Goal: Task Accomplishment & Management: Use online tool/utility

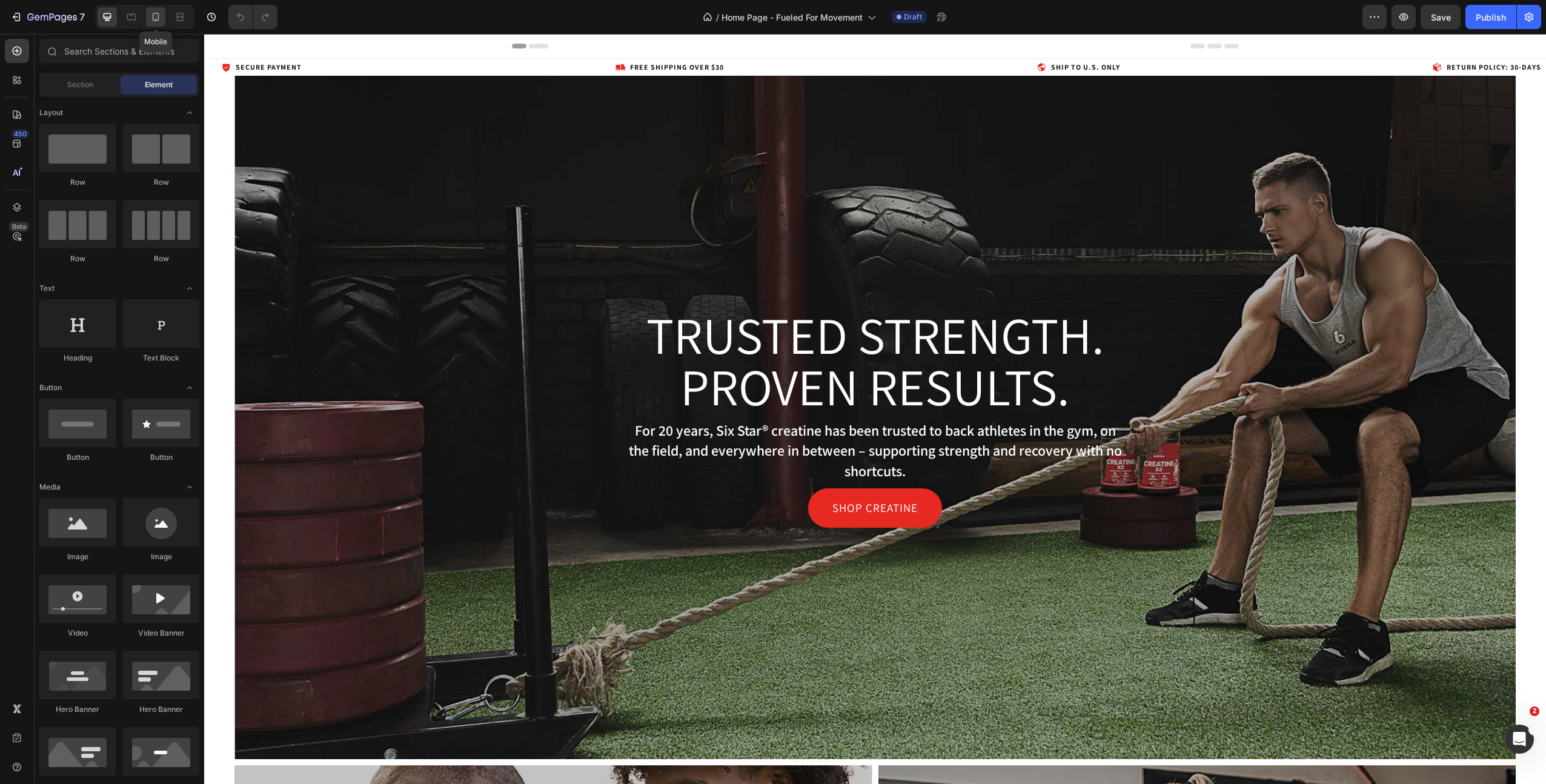
click at [150, 21] on icon at bounding box center [155, 17] width 12 height 12
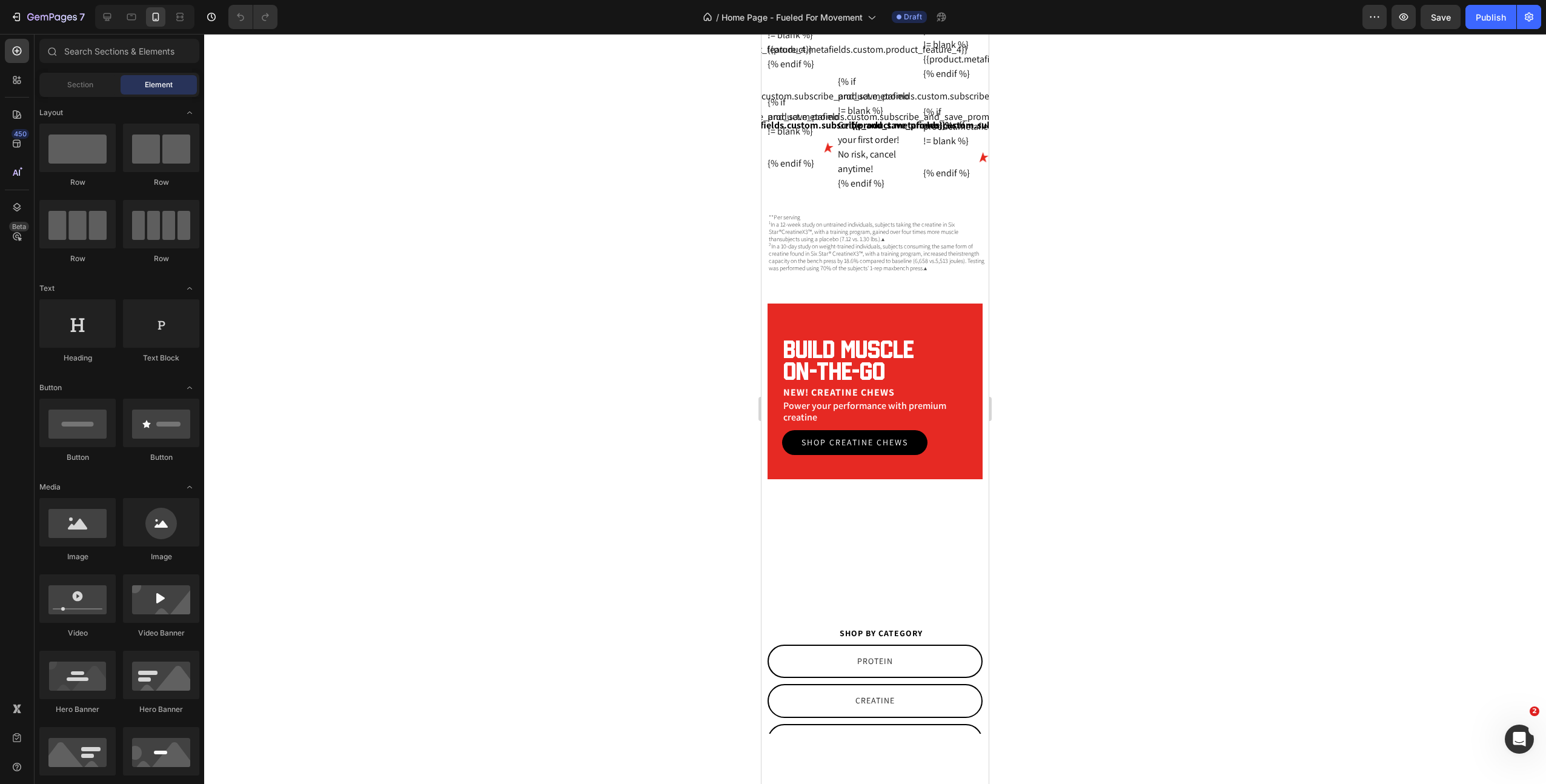
scroll to position [1785, 0]
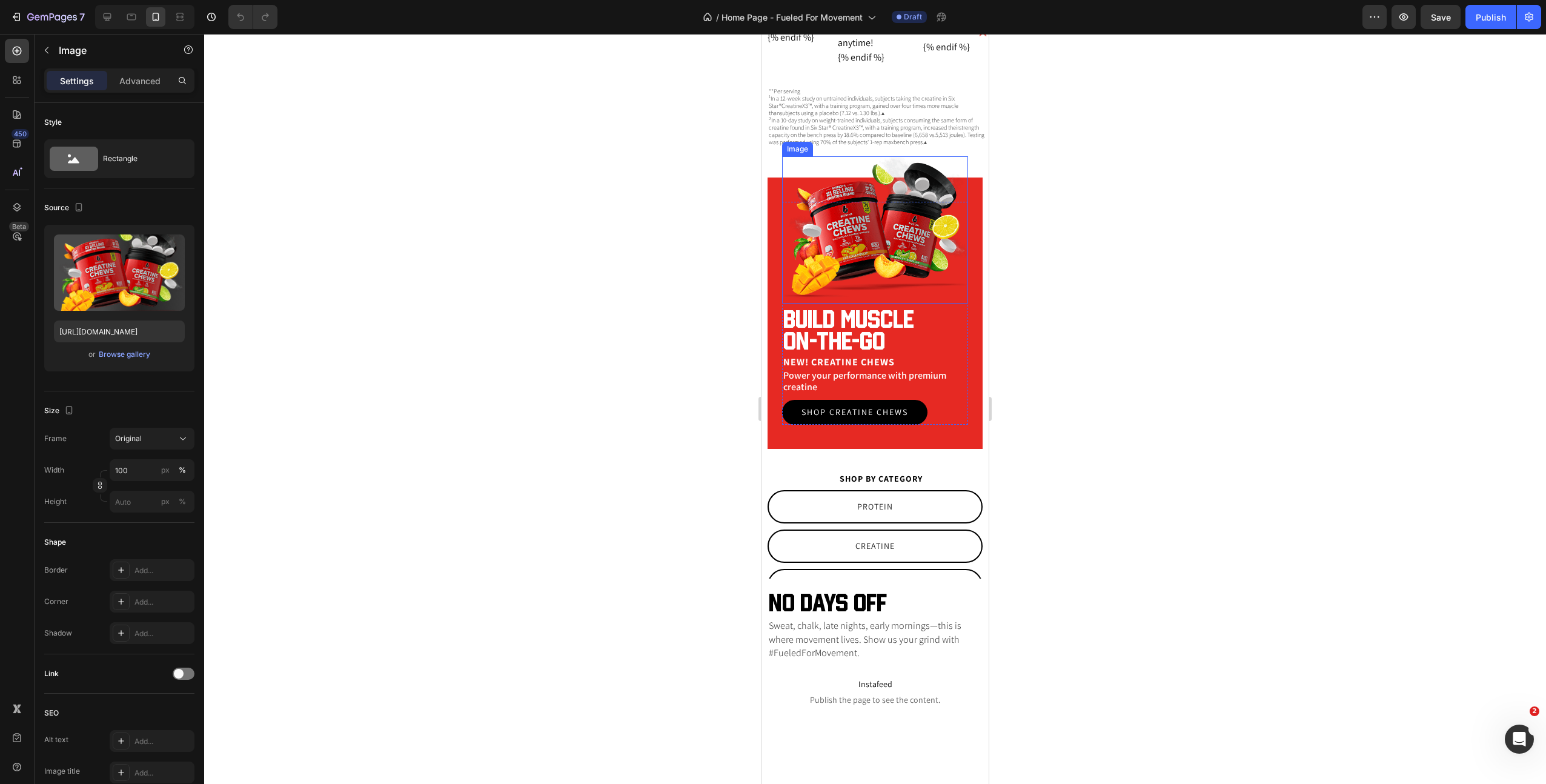
click at [901, 258] on img at bounding box center [875, 230] width 186 height 148
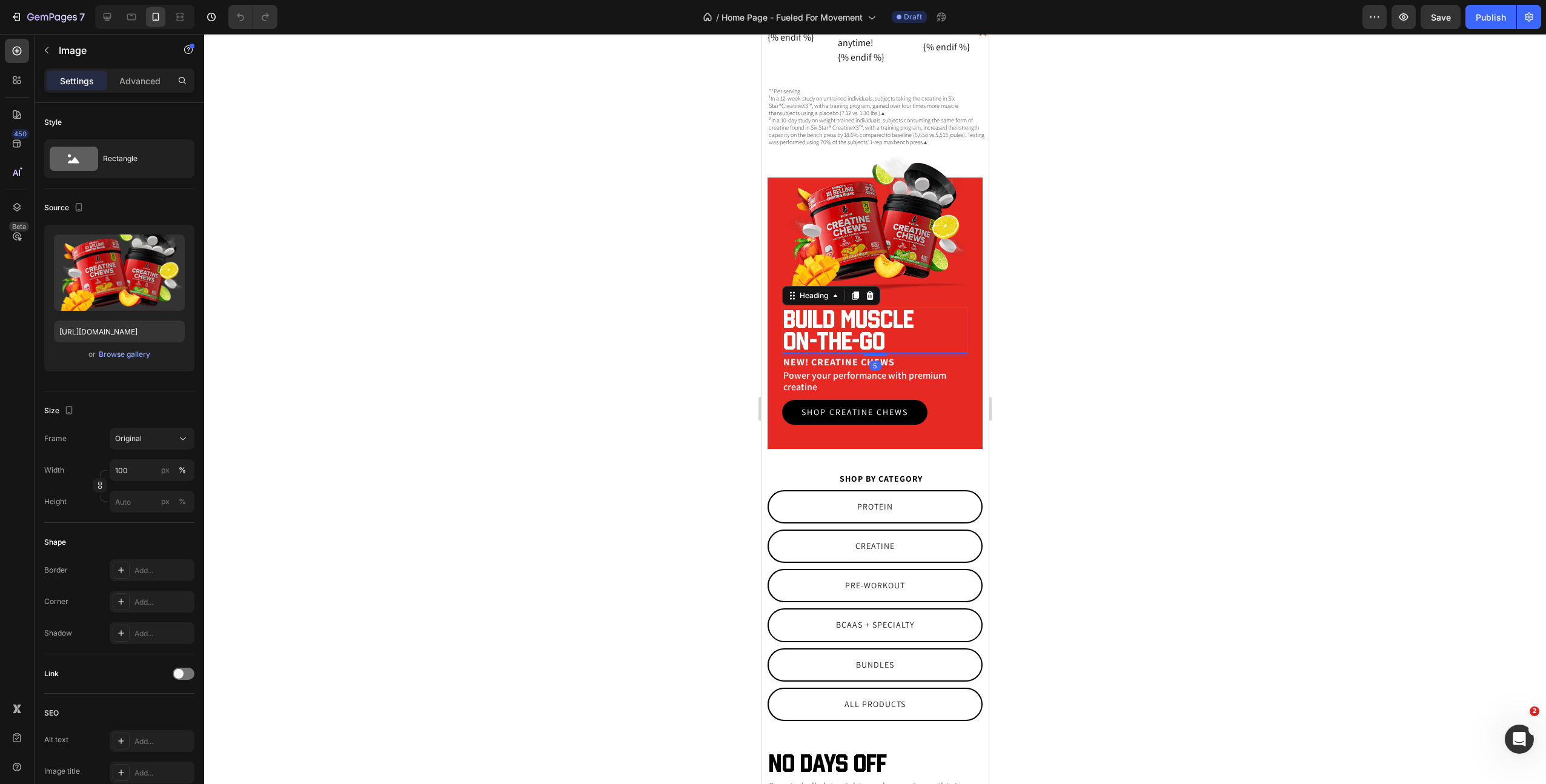
click at [872, 341] on h2 "Build muscle on-the-go" at bounding box center [875, 330] width 186 height 46
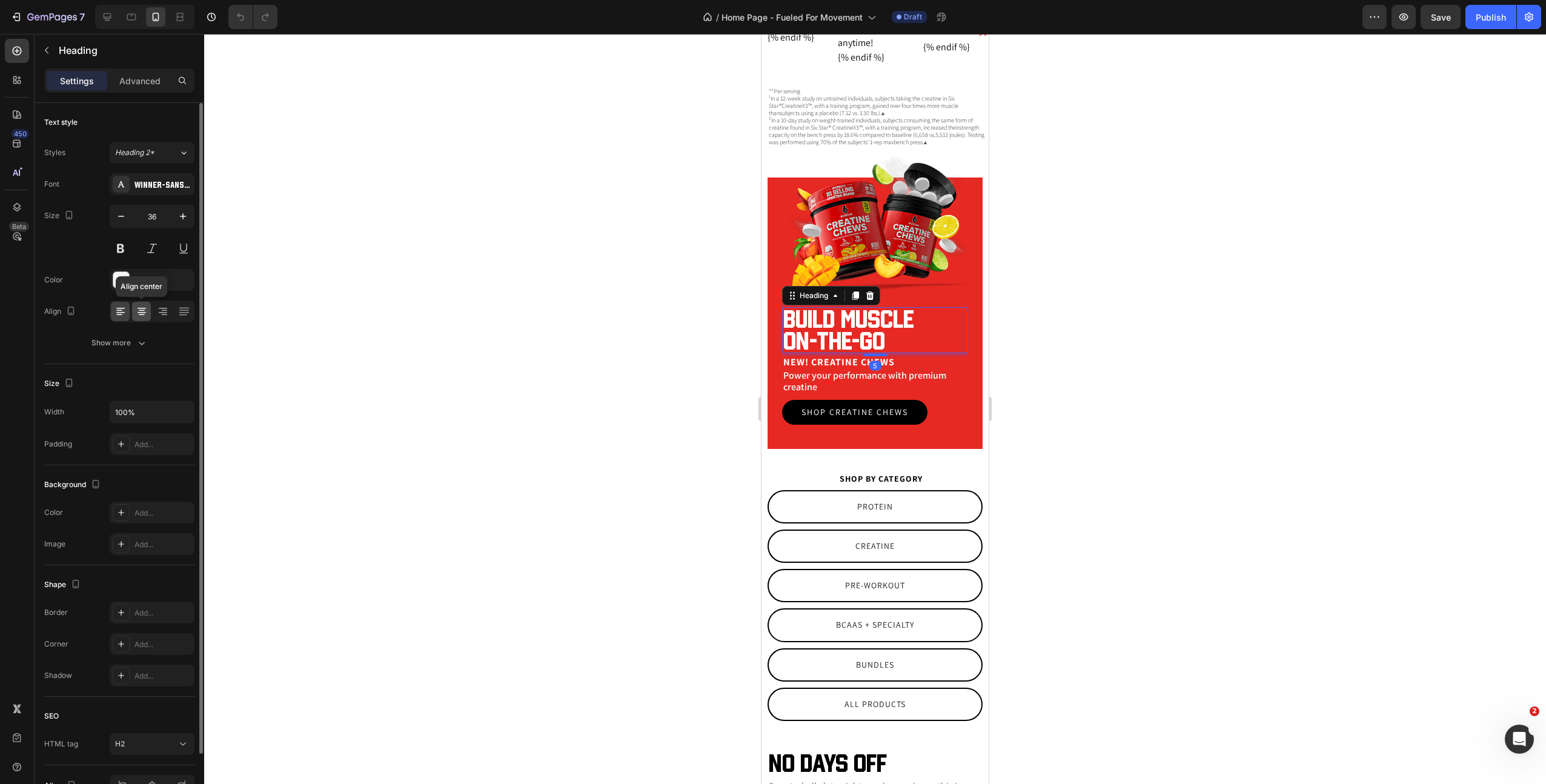
click at [145, 310] on icon at bounding box center [141, 312] width 12 height 12
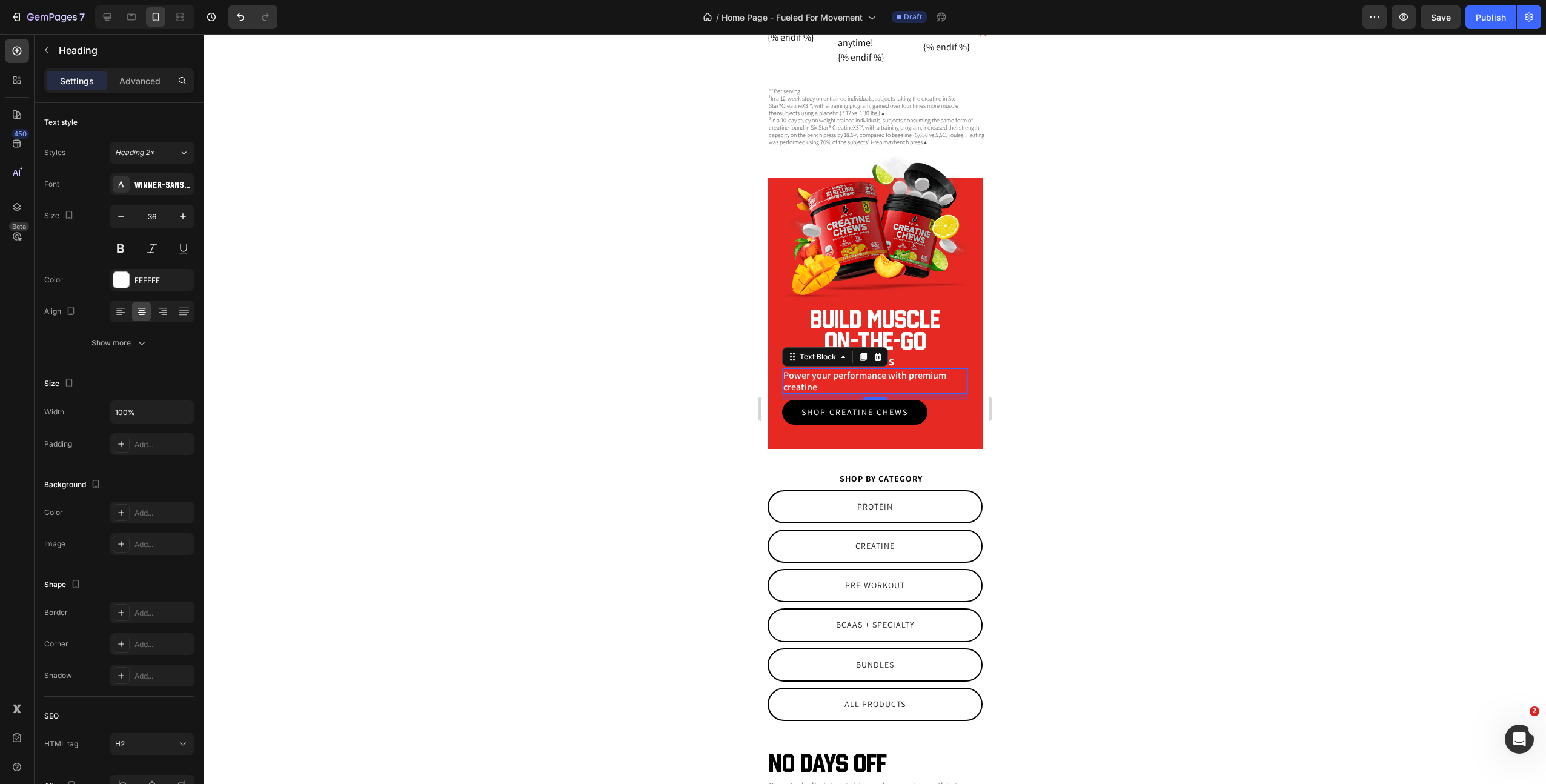
click at [802, 375] on p "Power your performance with premium creatine" at bounding box center [875, 381] width 183 height 23
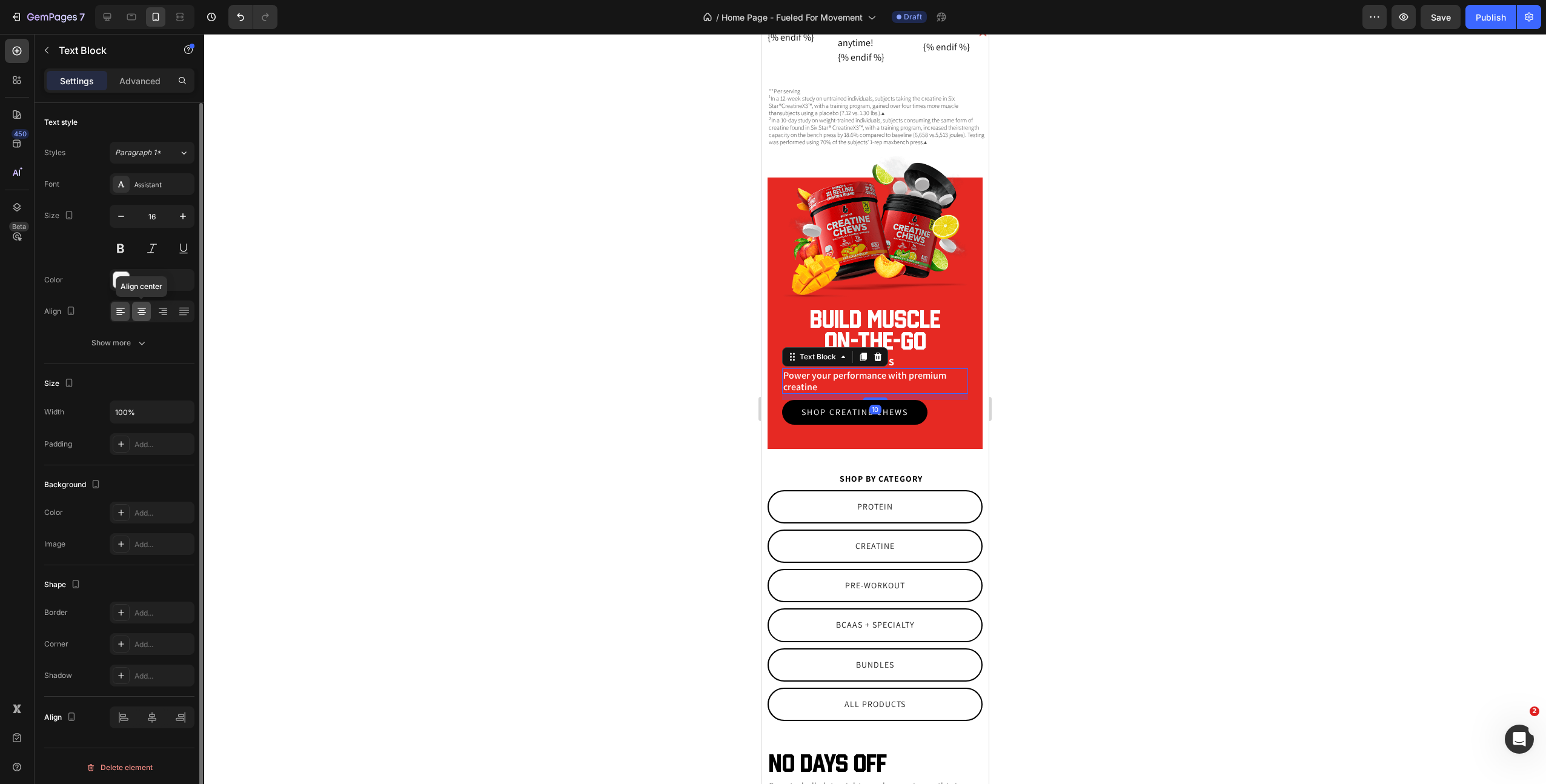
click at [143, 308] on icon at bounding box center [141, 312] width 12 height 12
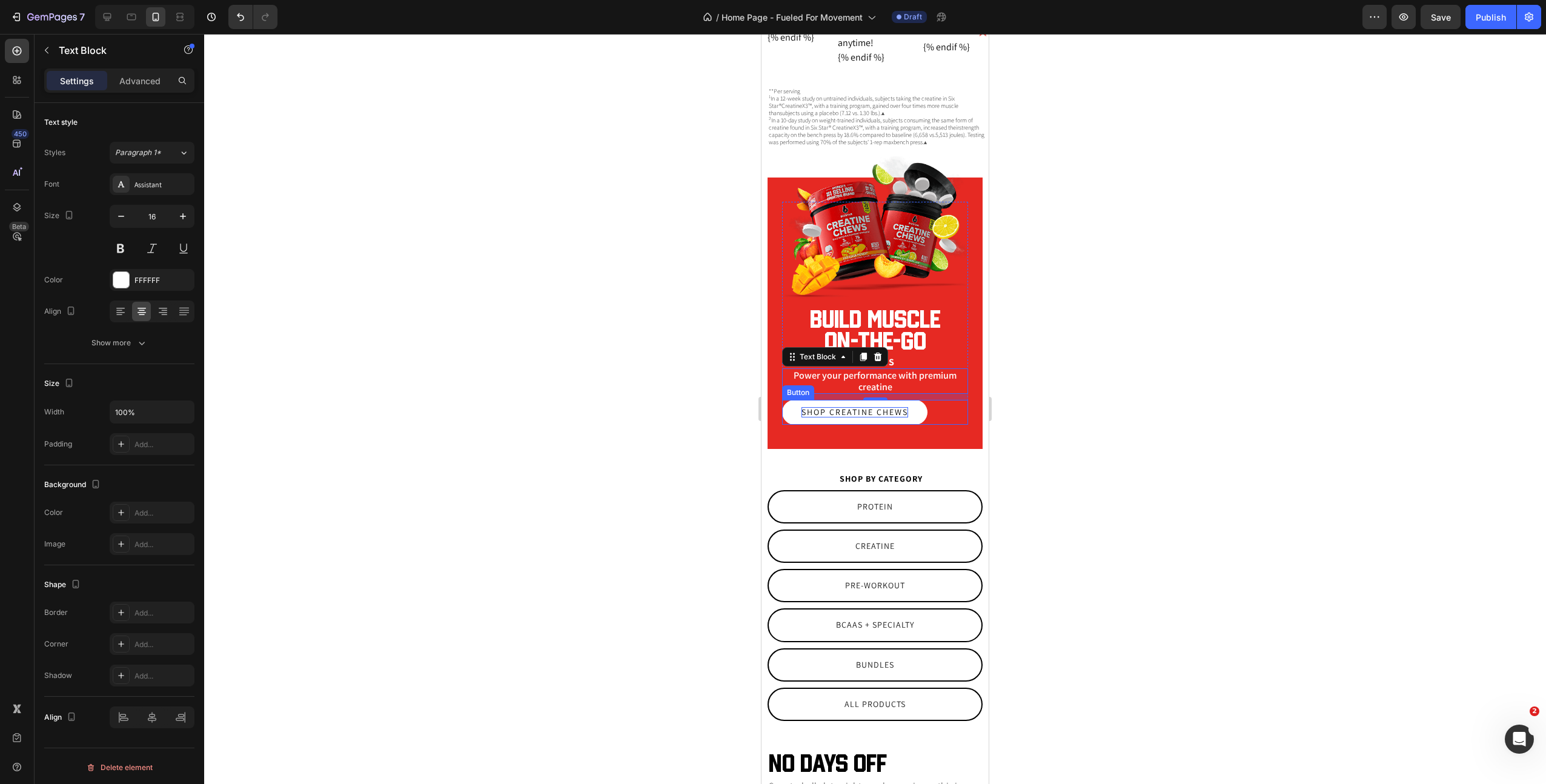
click at [836, 416] on p "Shop Creatine chews" at bounding box center [855, 412] width 107 height 10
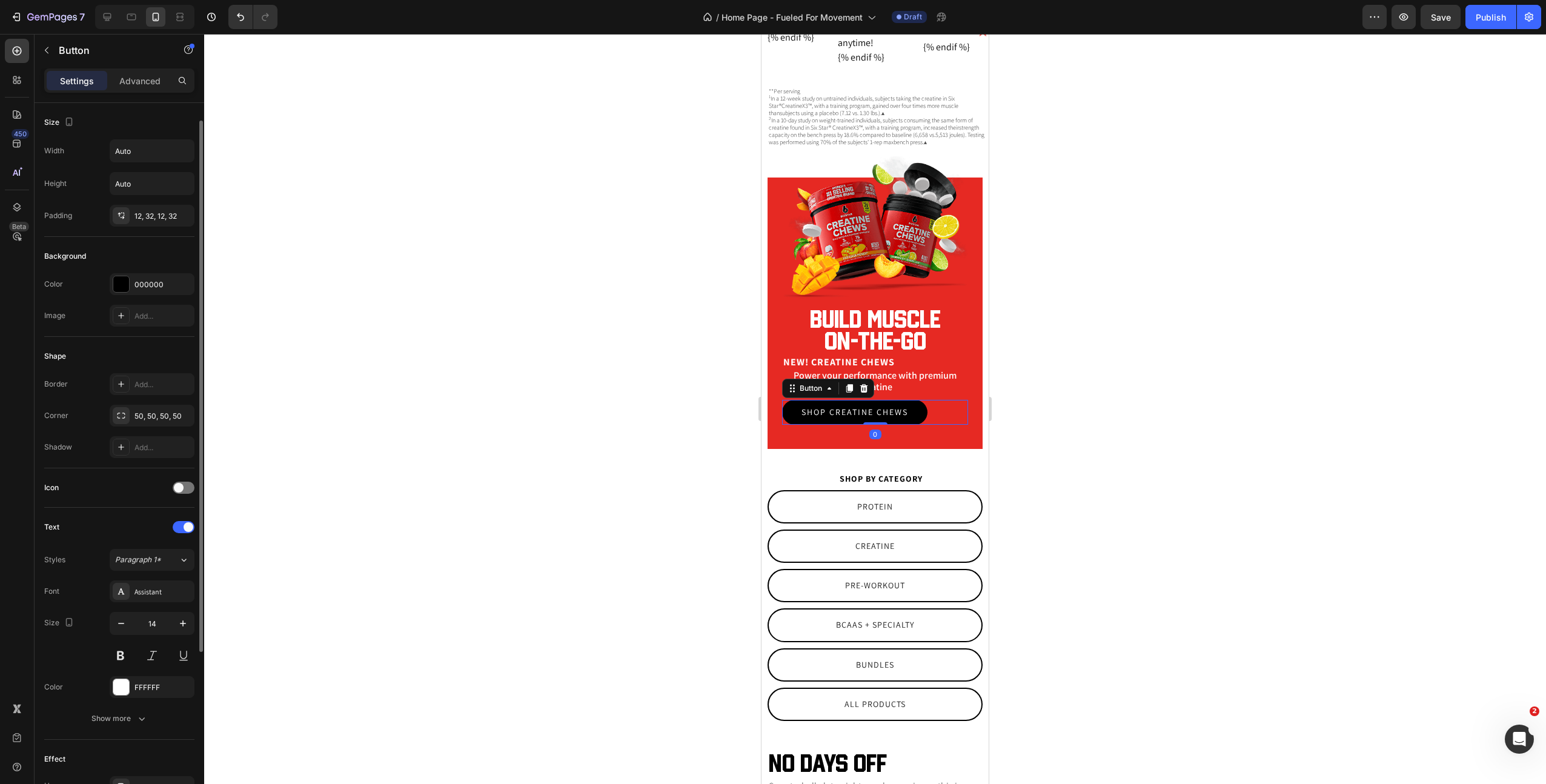
scroll to position [248, 0]
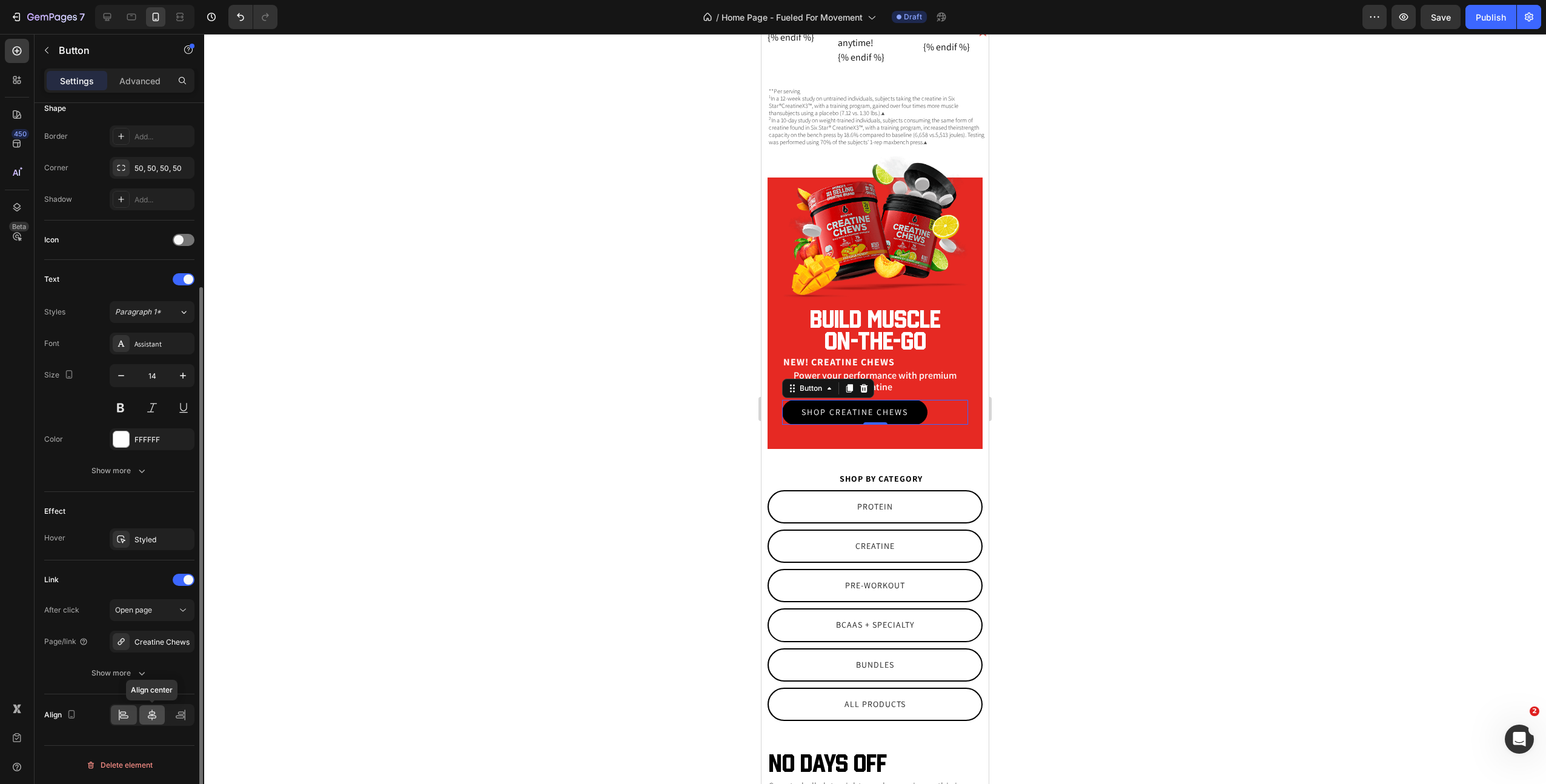
click at [148, 713] on icon at bounding box center [152, 715] width 12 height 12
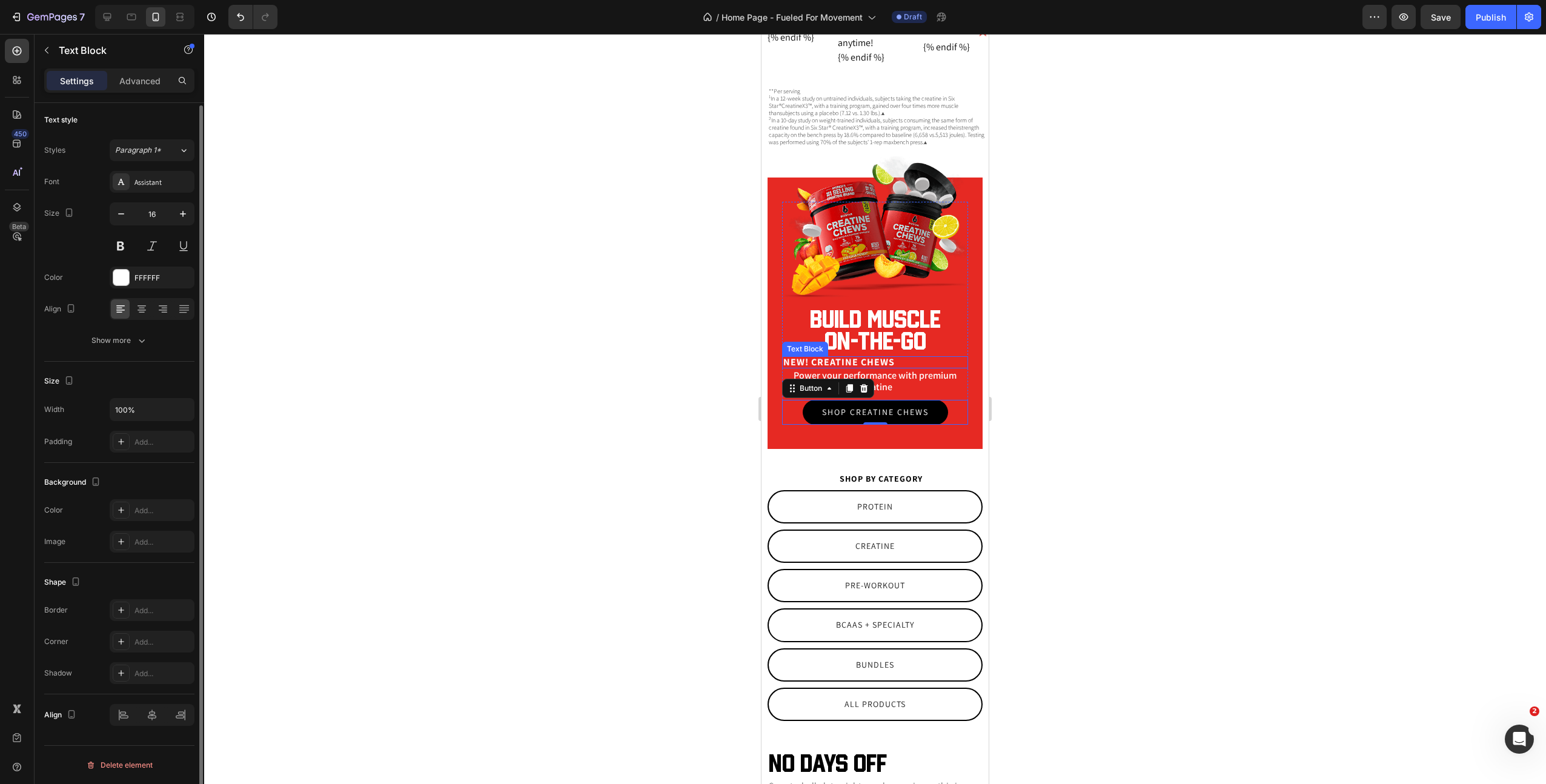
click at [921, 367] on p "New! Creatine Chews" at bounding box center [875, 361] width 183 height 10
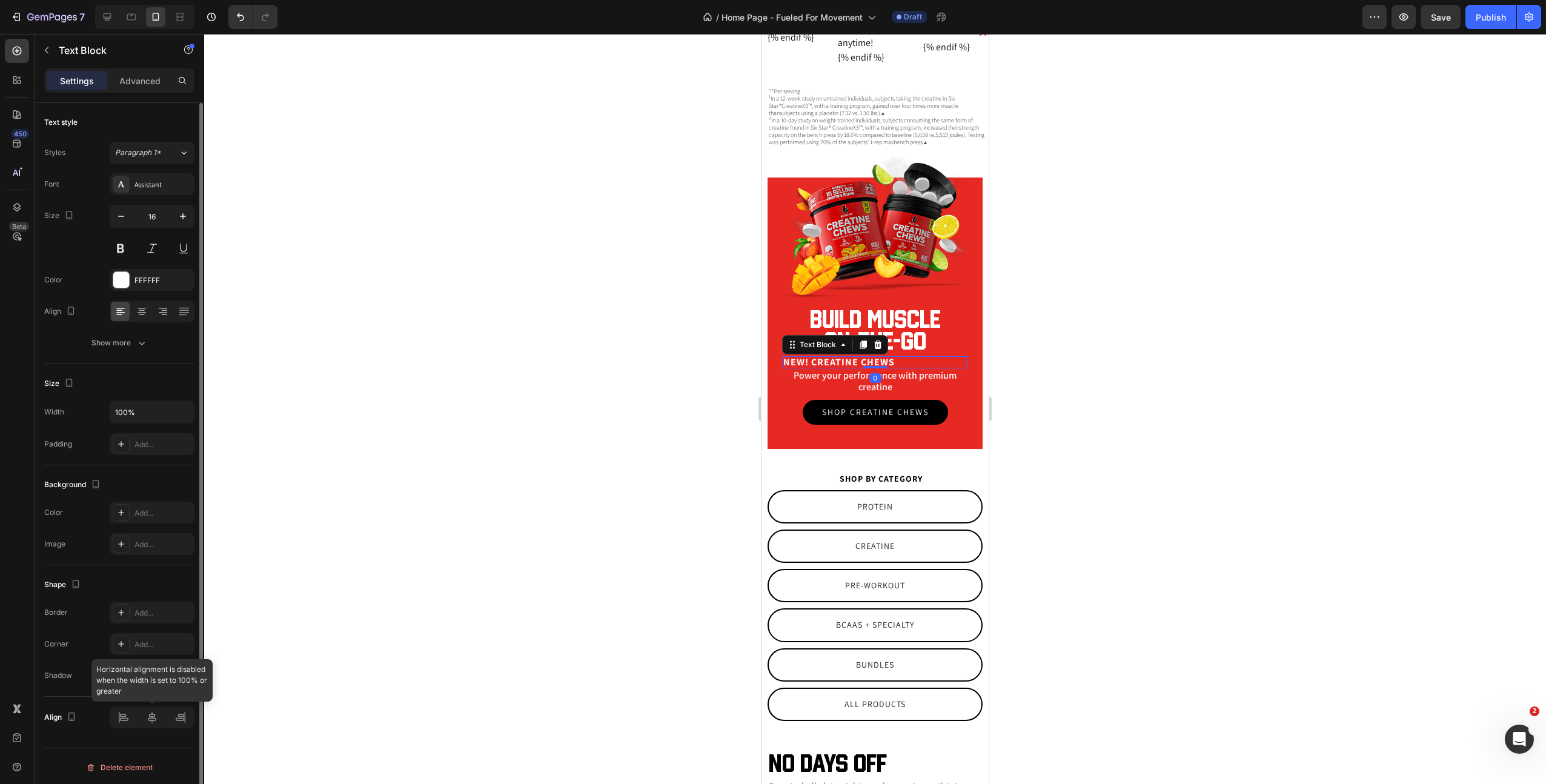
click at [145, 715] on div at bounding box center [152, 717] width 85 height 22
click at [151, 716] on div at bounding box center [152, 717] width 85 height 22
click at [145, 713] on div at bounding box center [152, 717] width 85 height 22
click at [870, 393] on p "Power your performance with premium creatine" at bounding box center [875, 381] width 183 height 23
click at [895, 367] on p "New! Creatine Chews" at bounding box center [875, 361] width 183 height 10
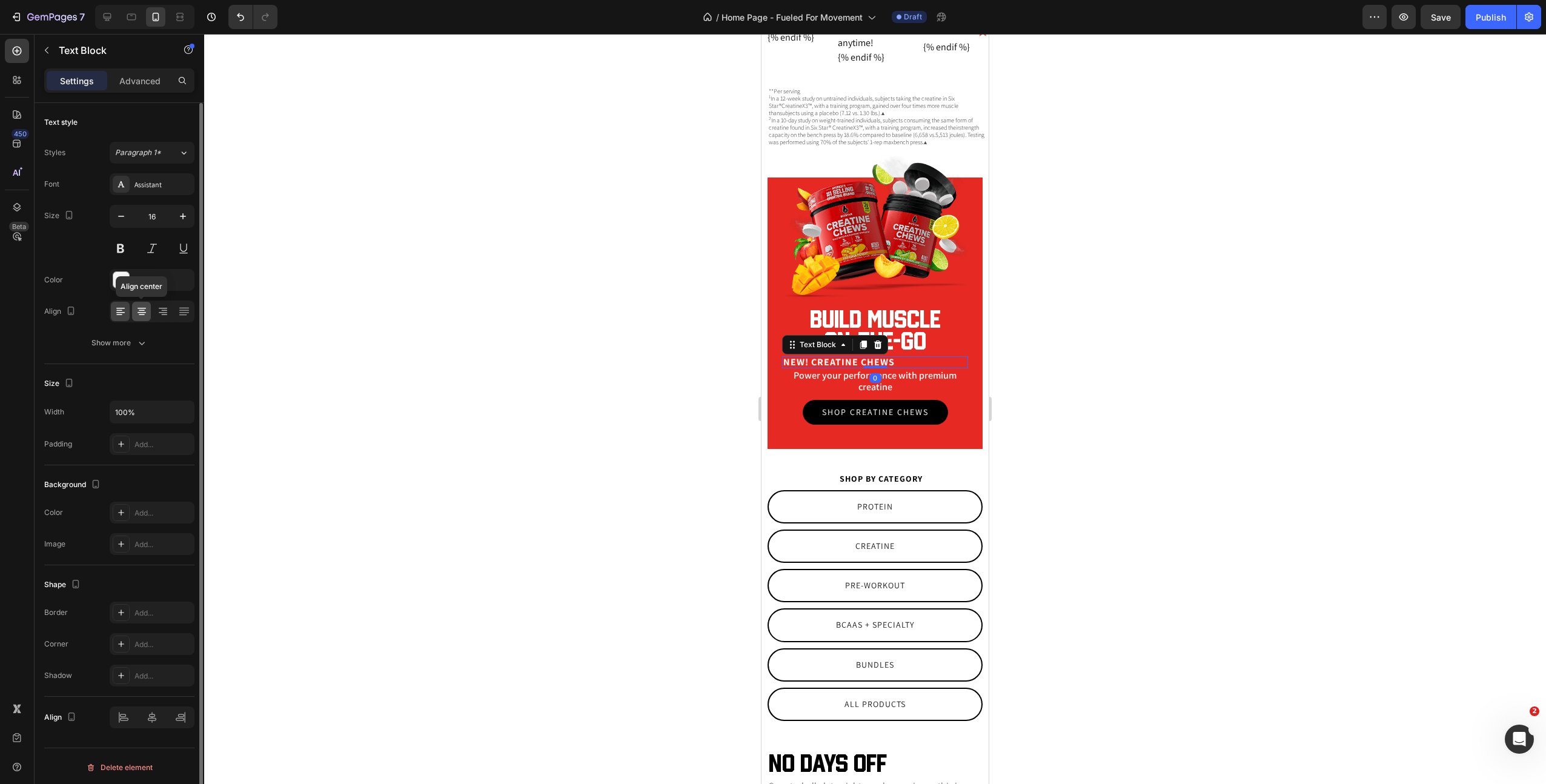
click at [144, 307] on icon at bounding box center [141, 307] width 9 height 1
click at [908, 325] on h2 "Build muscle on-the-go" at bounding box center [875, 330] width 186 height 46
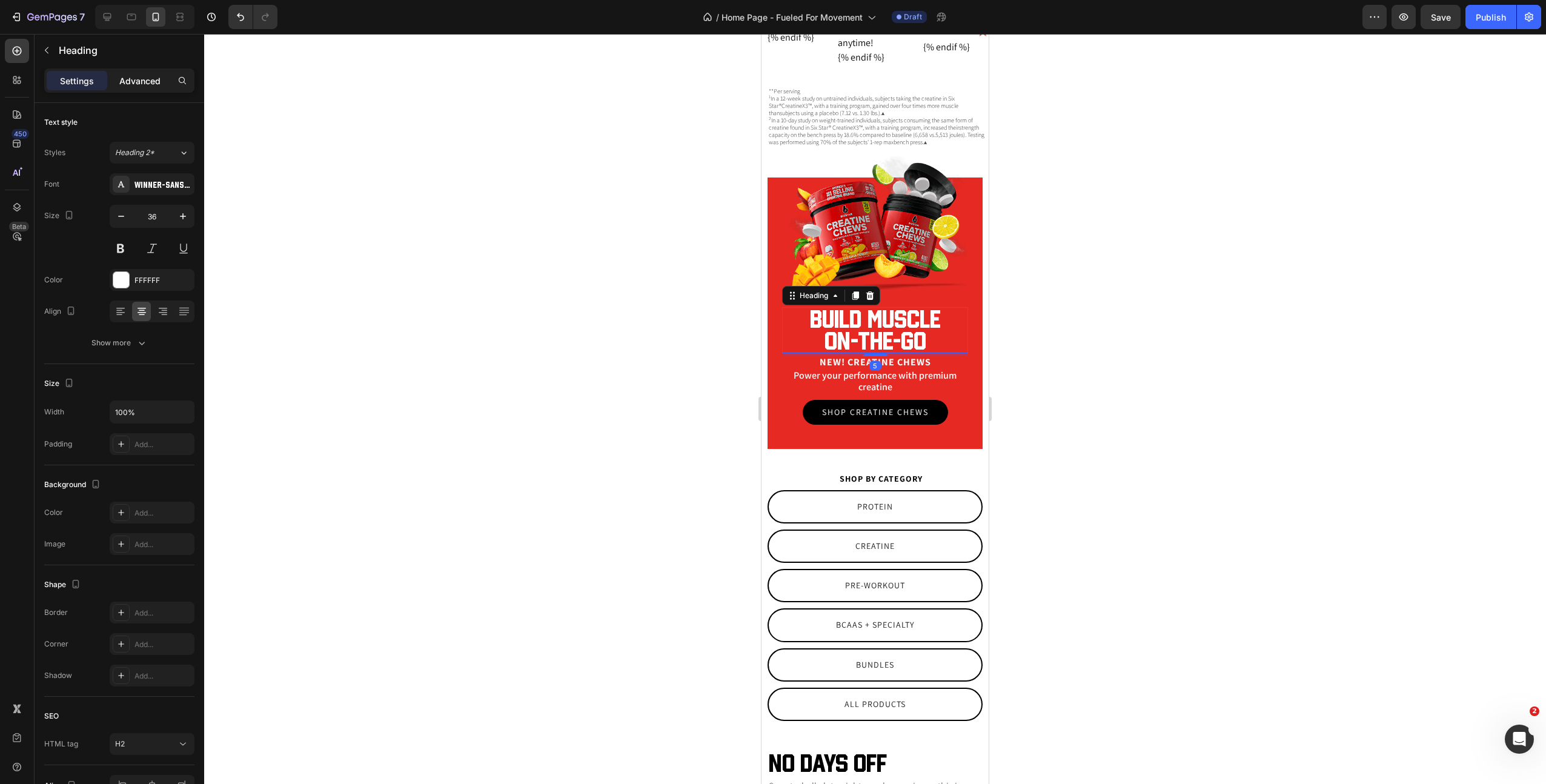
click at [148, 80] on p "Advanced" at bounding box center [140, 80] width 41 height 13
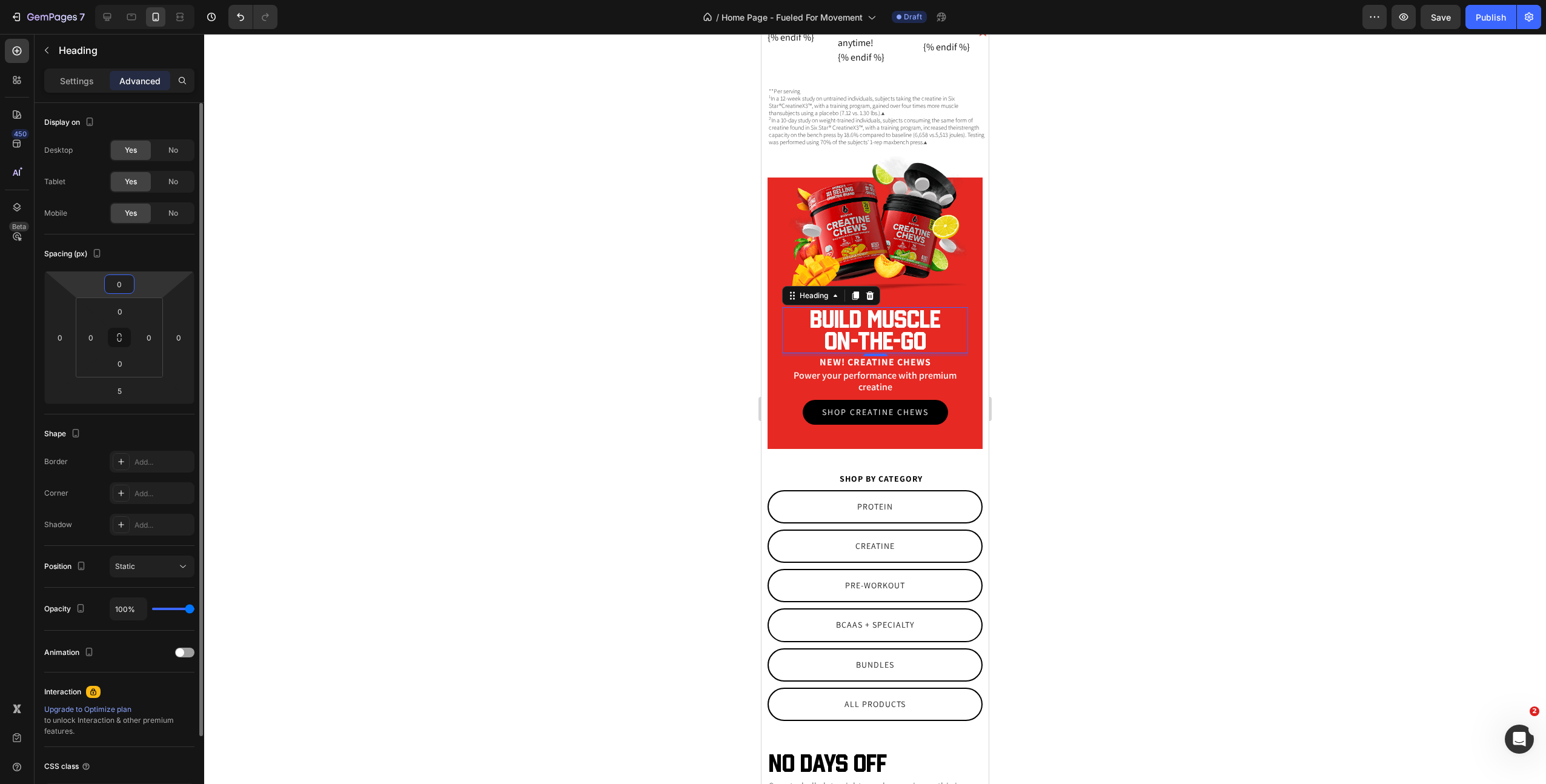
click at [118, 287] on input "0" at bounding box center [120, 284] width 24 height 18
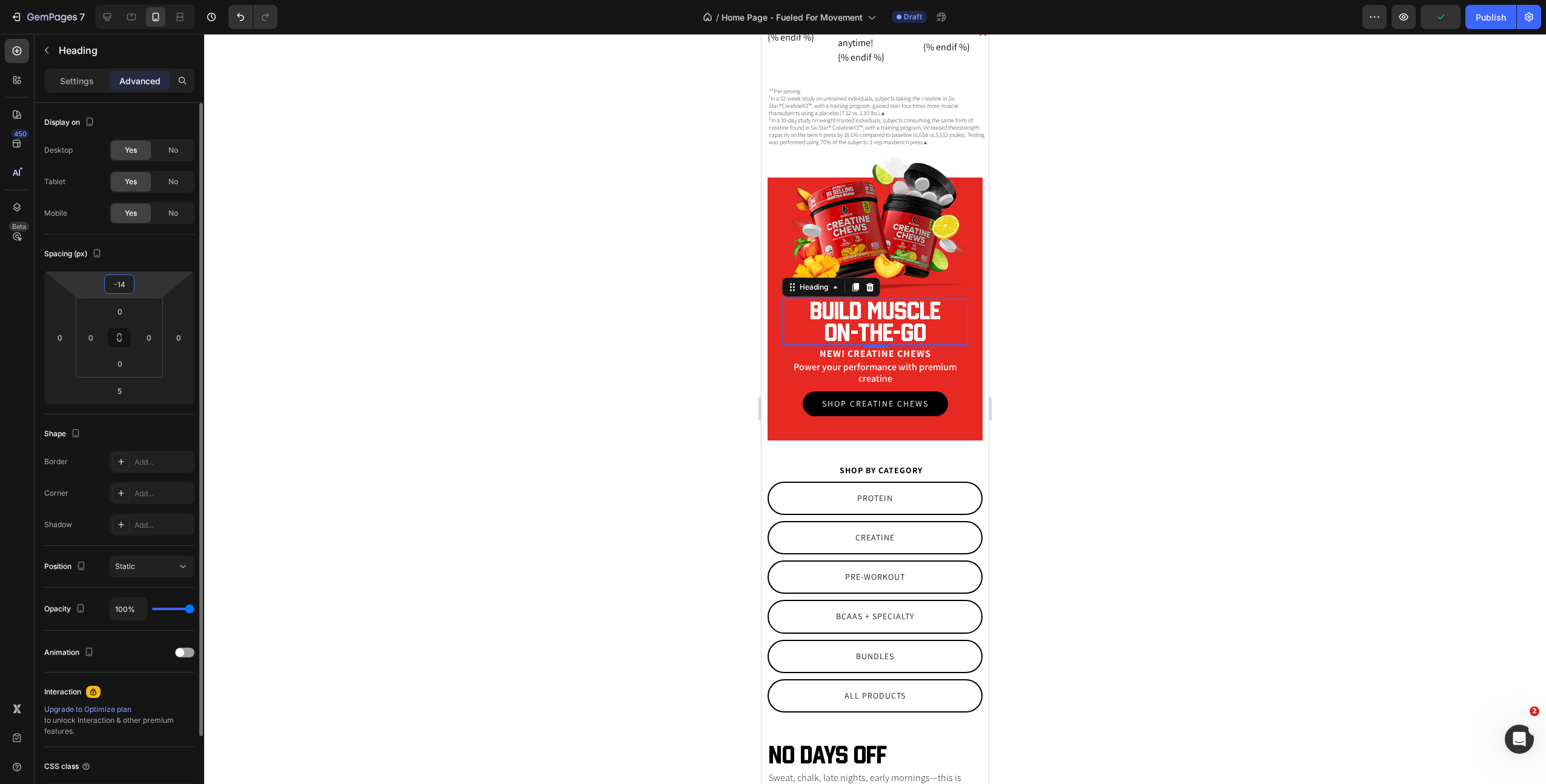
type input "-15"
click at [1219, 442] on div at bounding box center [875, 409] width 1342 height 750
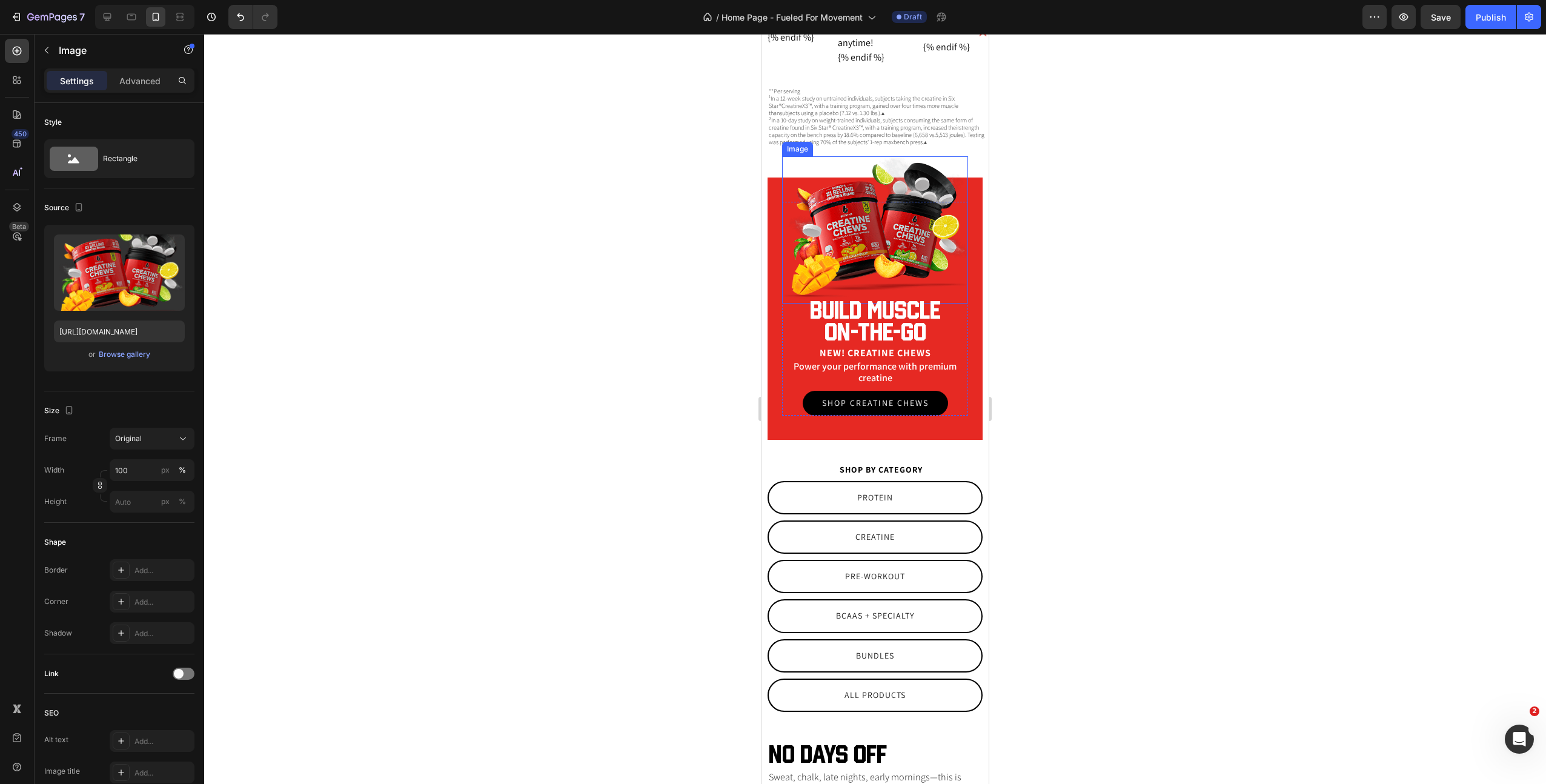
click at [914, 226] on img at bounding box center [875, 230] width 186 height 148
click at [137, 79] on p "Advanced" at bounding box center [140, 80] width 41 height 13
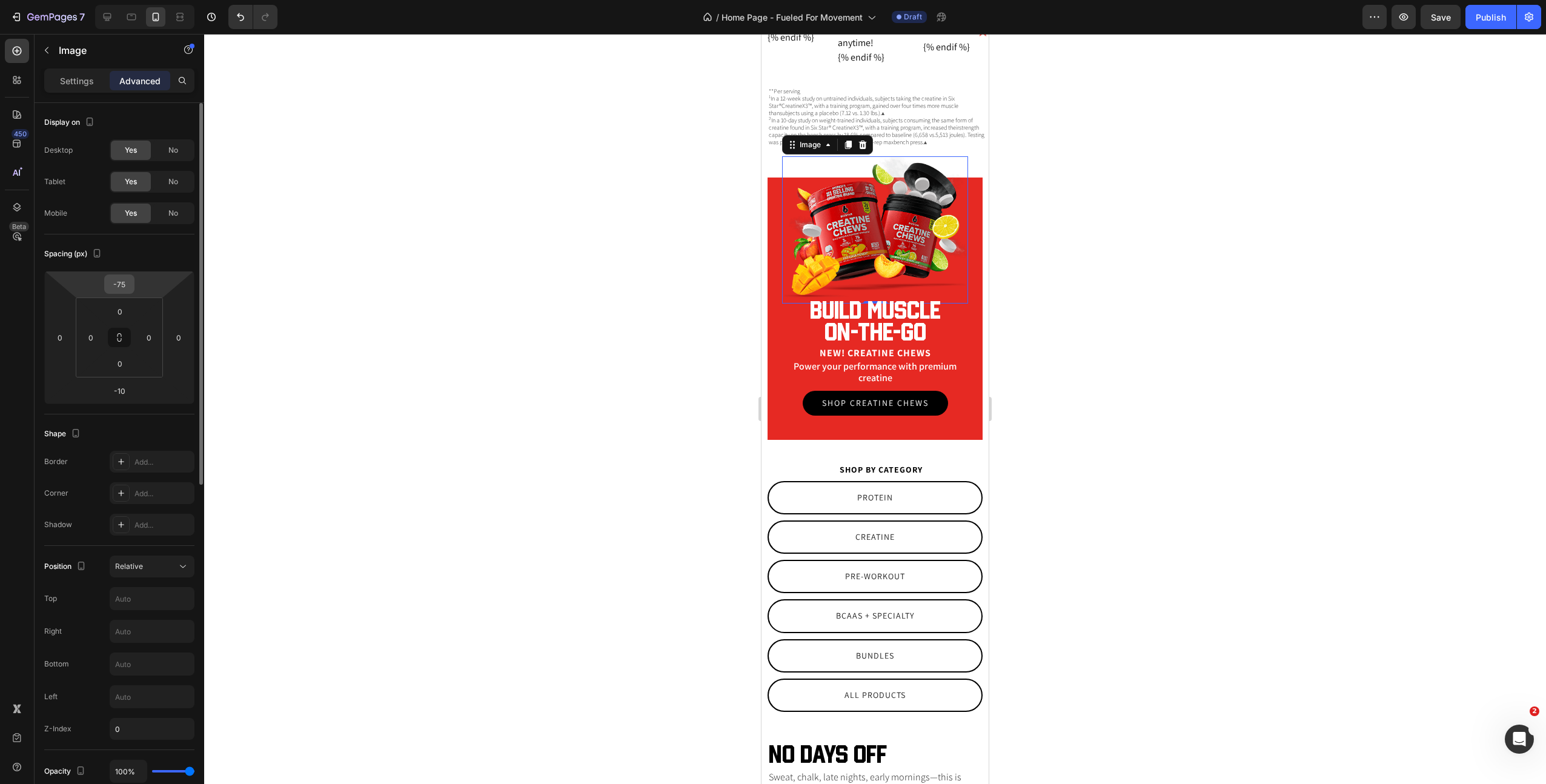
click at [117, 285] on input "-75" at bounding box center [120, 284] width 24 height 18
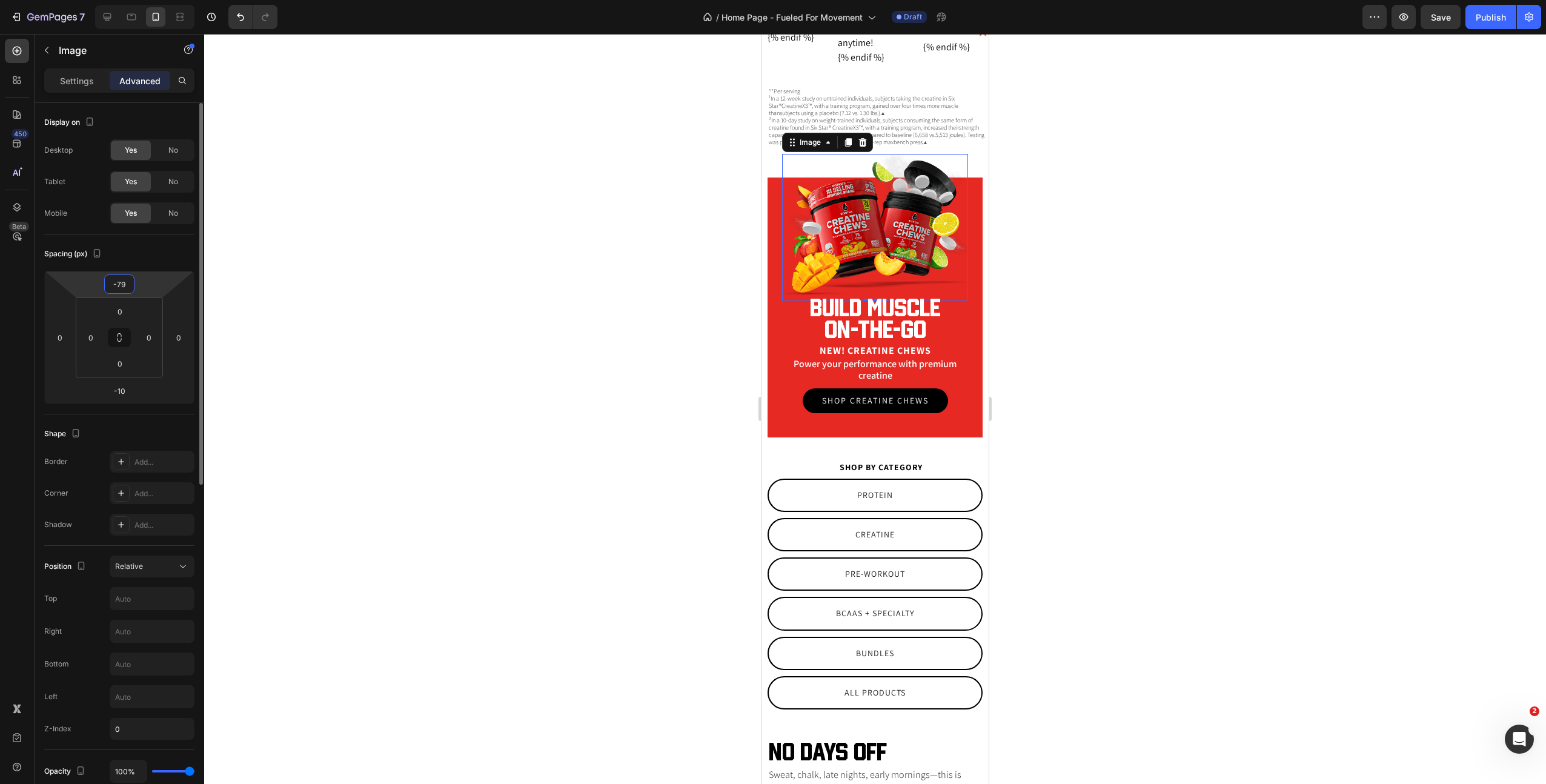
type input "-80"
click at [767, 157] on div "**Per serving 1 In a 12-week study on untrained individuals, subjects taking th…" at bounding box center [875, 122] width 227 height 72
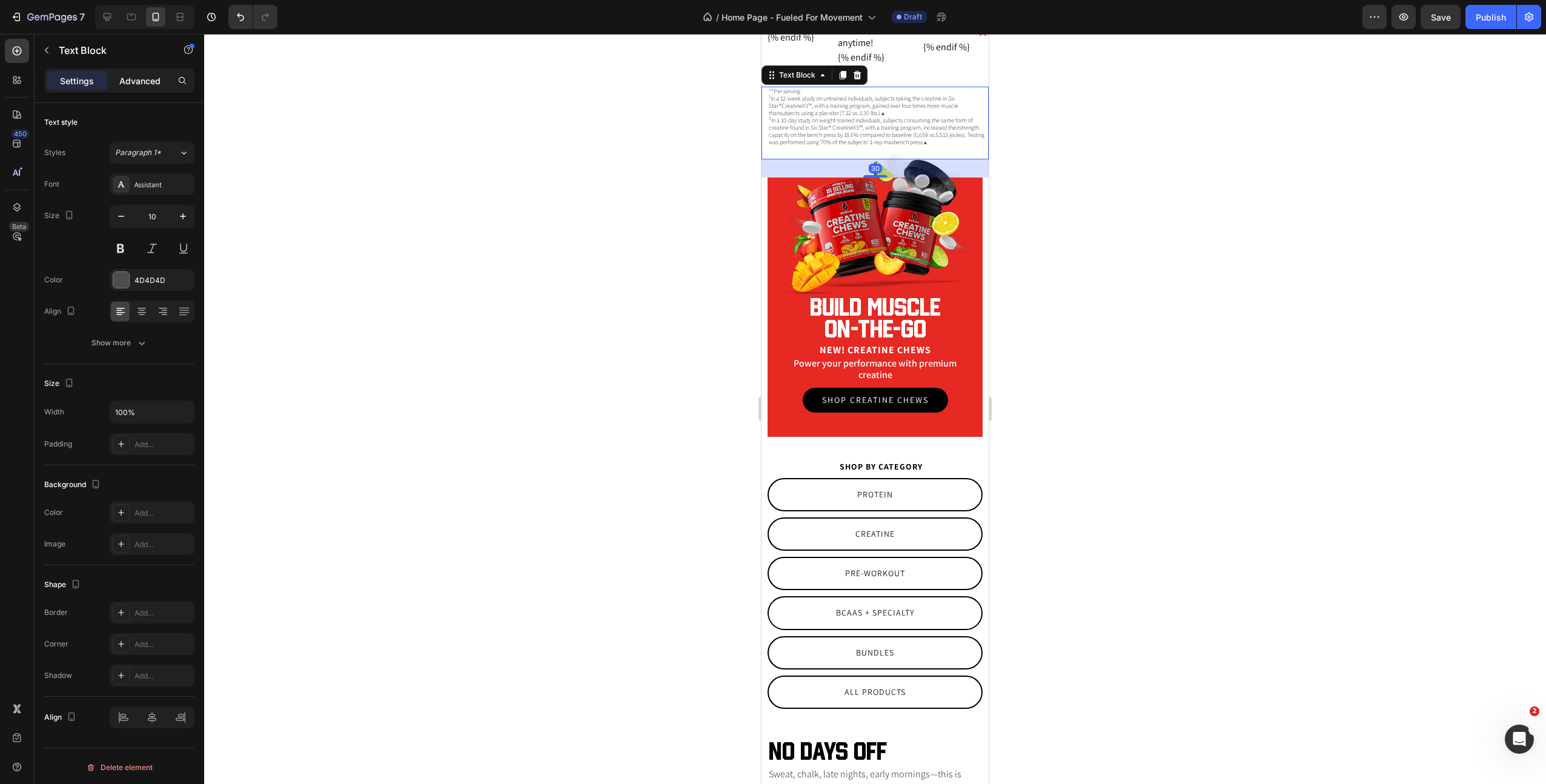
click at [126, 84] on p "Advanced" at bounding box center [140, 80] width 41 height 13
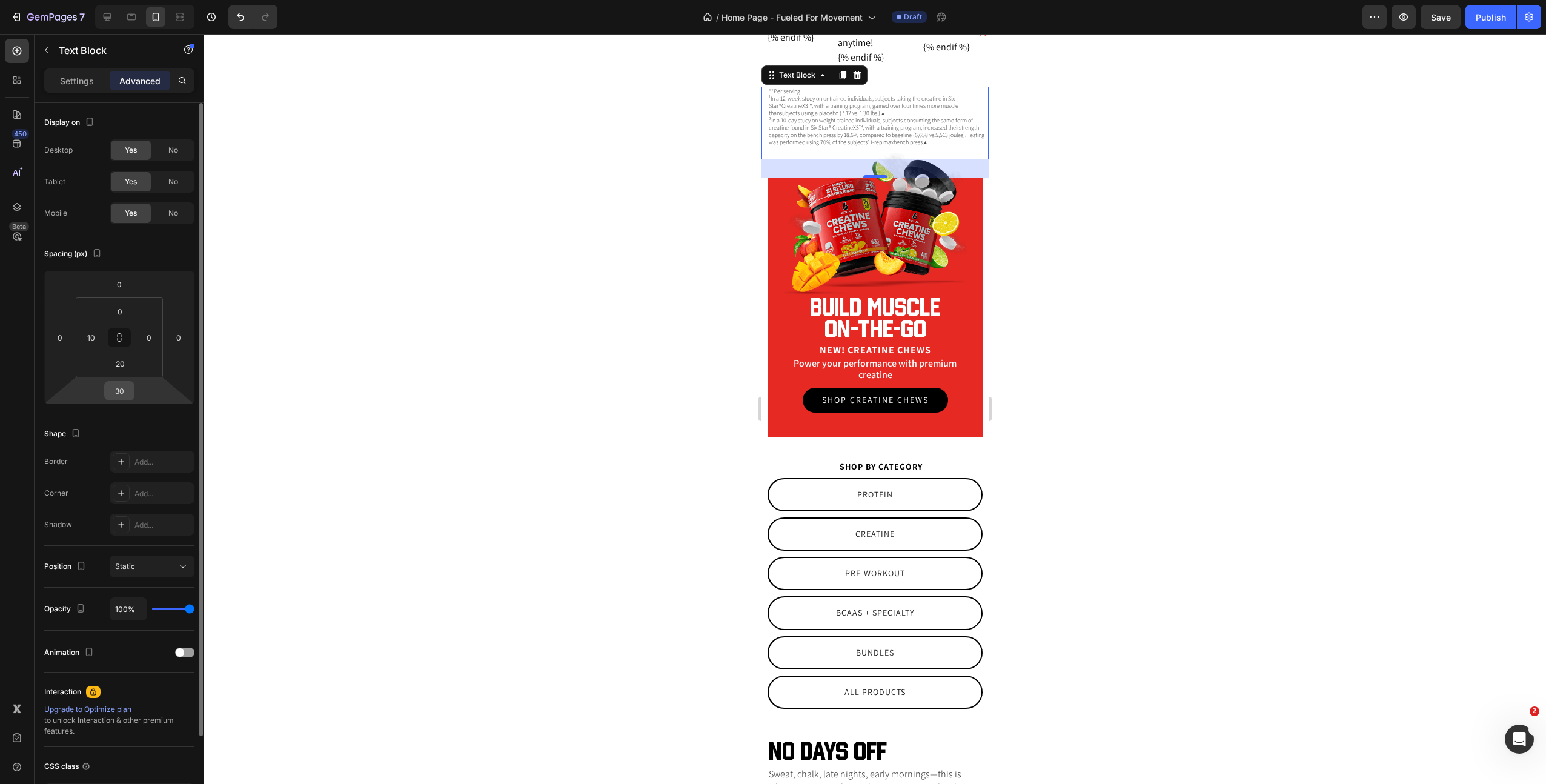
click at [116, 395] on input "30" at bounding box center [120, 390] width 24 height 18
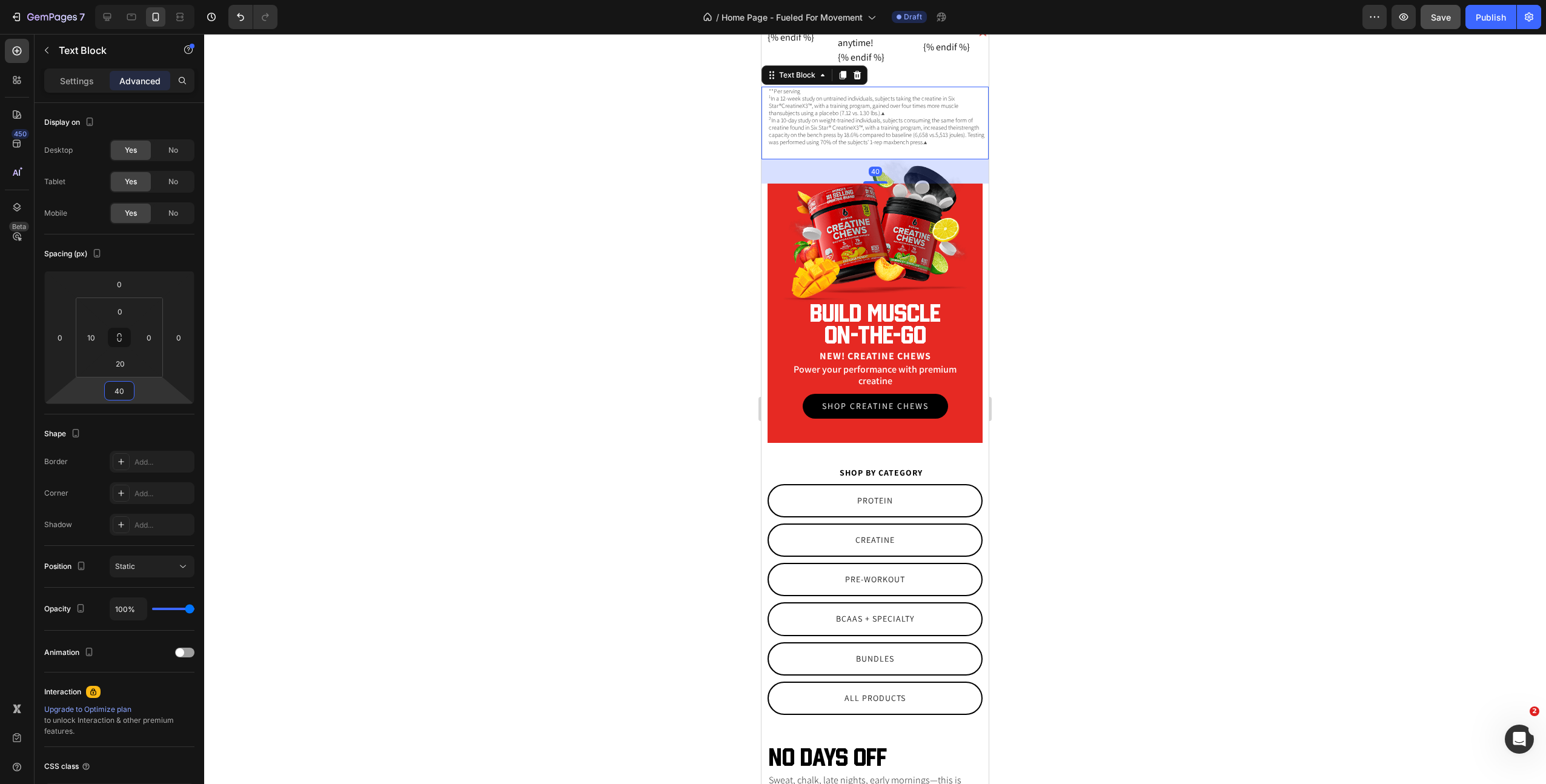
type input "40"
click at [1445, 15] on span "Save" at bounding box center [1441, 17] width 20 height 10
click at [880, 253] on img at bounding box center [875, 232] width 186 height 148
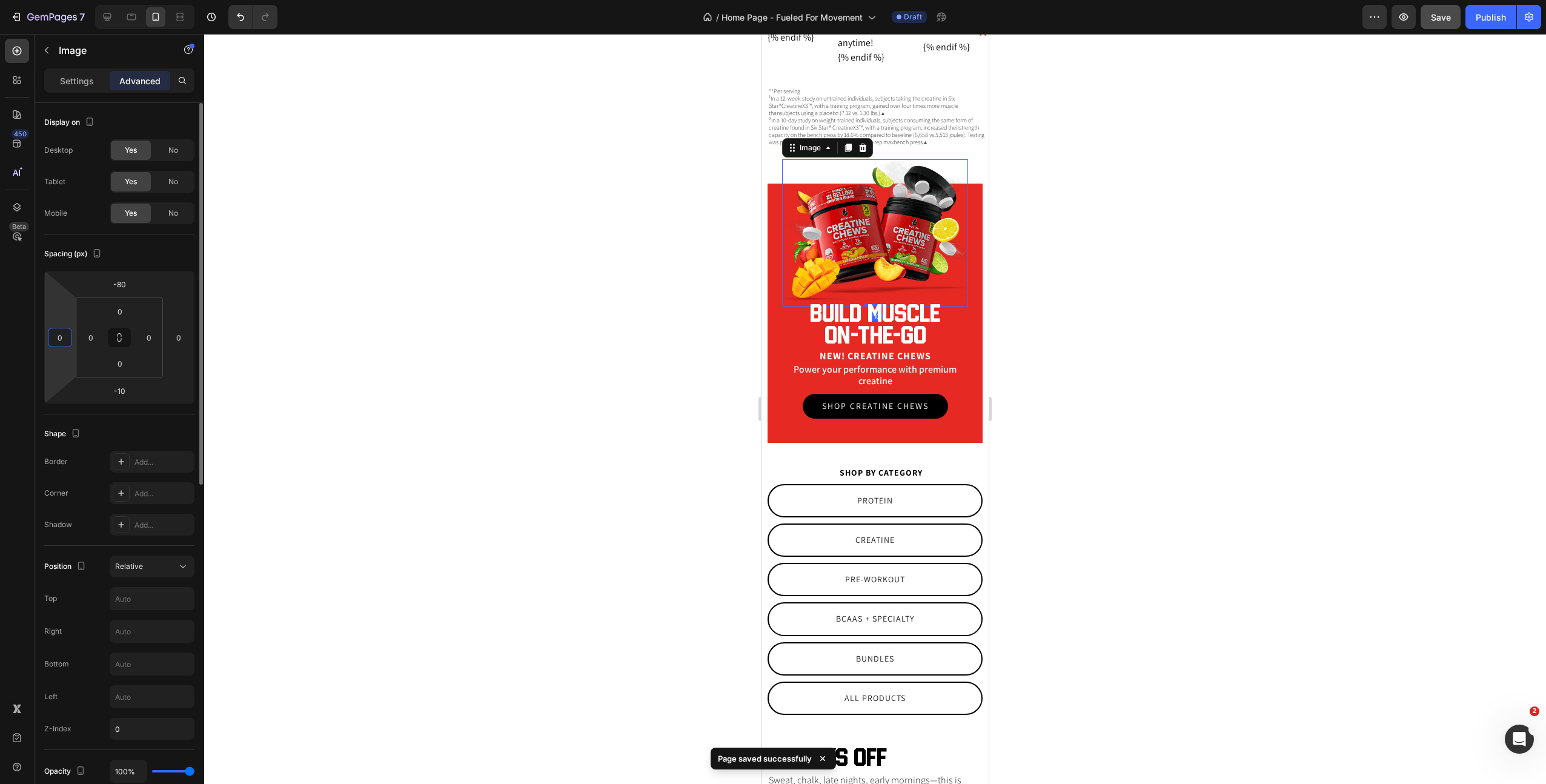
click at [54, 341] on input "0" at bounding box center [59, 337] width 18 height 18
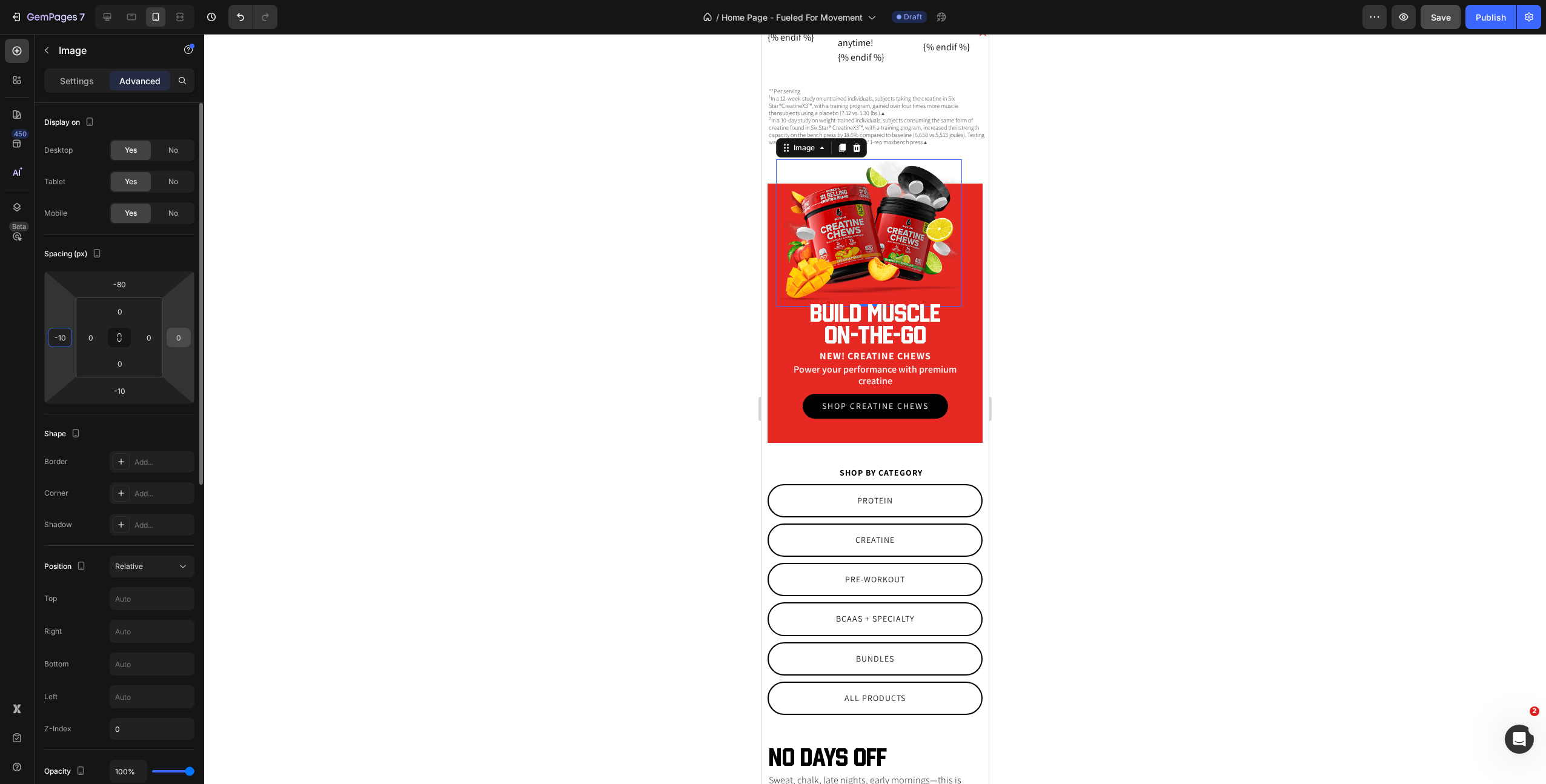
type input "-10"
click at [182, 339] on input "0" at bounding box center [178, 337] width 18 height 18
type input "-10"
click at [182, 0] on html "7 Version history / Home Page - Fueled For Movement Draft Preview Save Publish …" at bounding box center [773, 0] width 1546 height 0
click at [52, 339] on input "-10" at bounding box center [59, 337] width 18 height 18
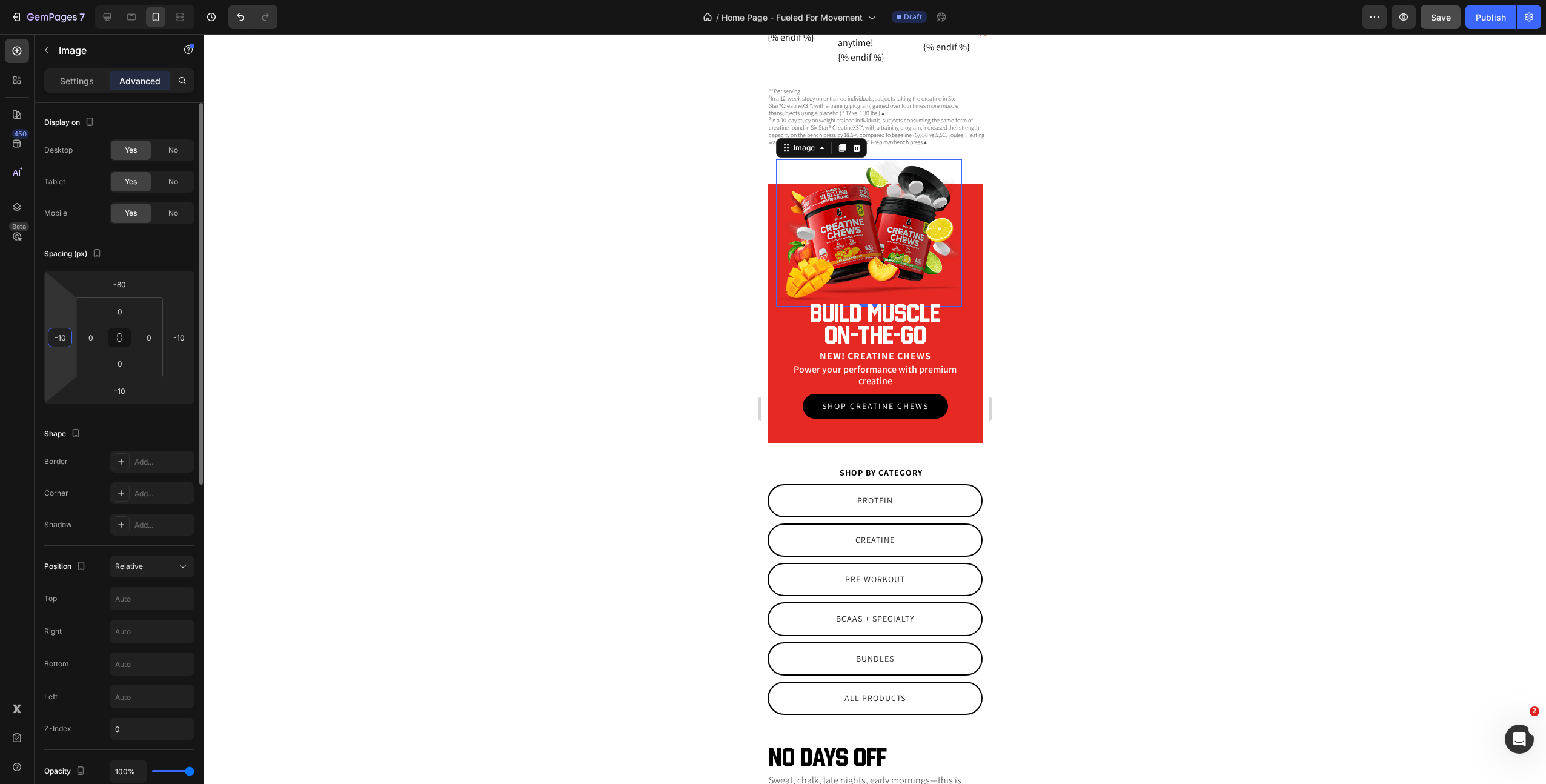
click at [52, 339] on input "-10" at bounding box center [59, 337] width 18 height 18
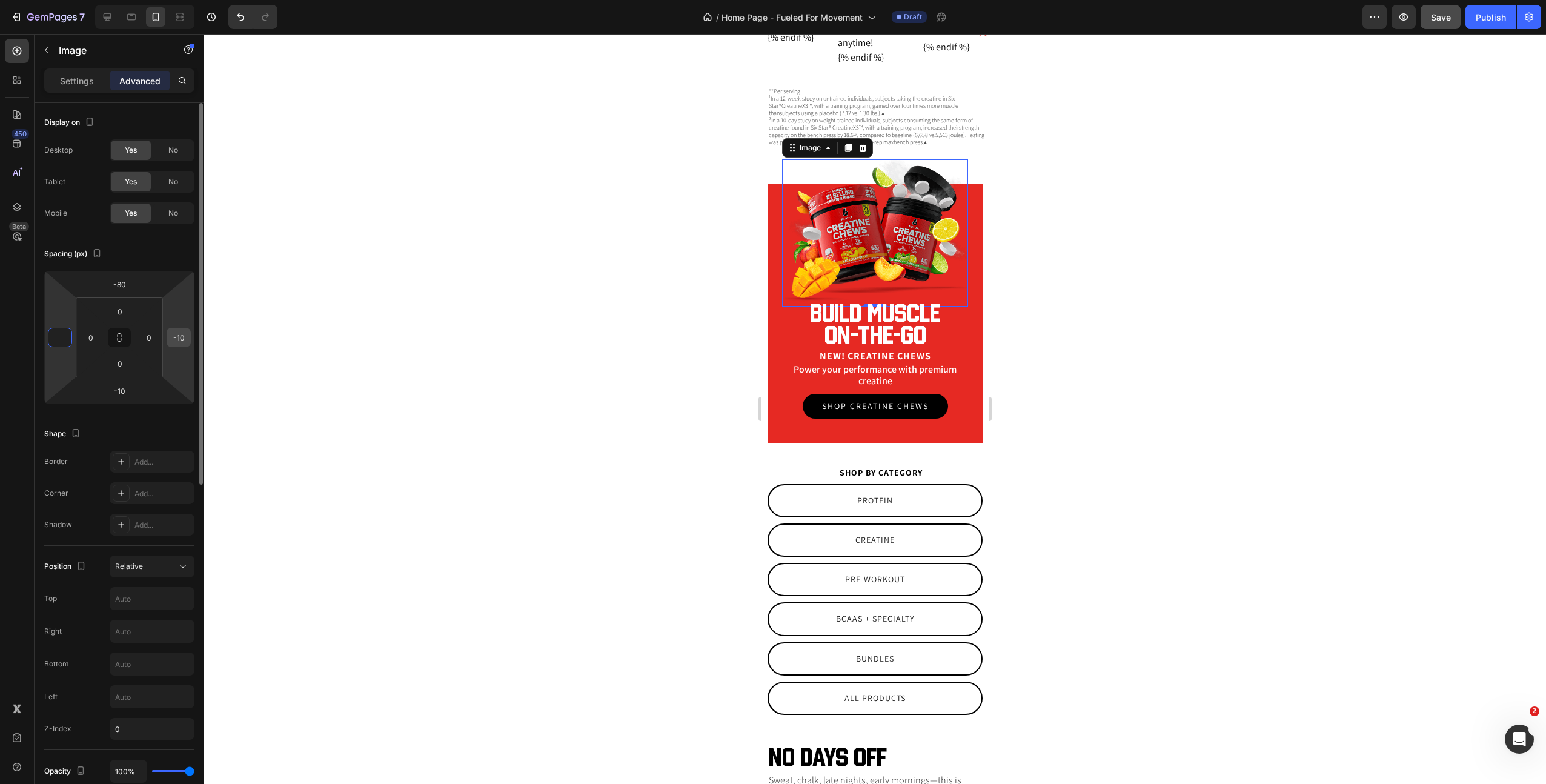
type input "0"
click at [181, 336] on input "-10" at bounding box center [178, 337] width 18 height 18
type input "0"
click at [893, 246] on img at bounding box center [875, 232] width 186 height 148
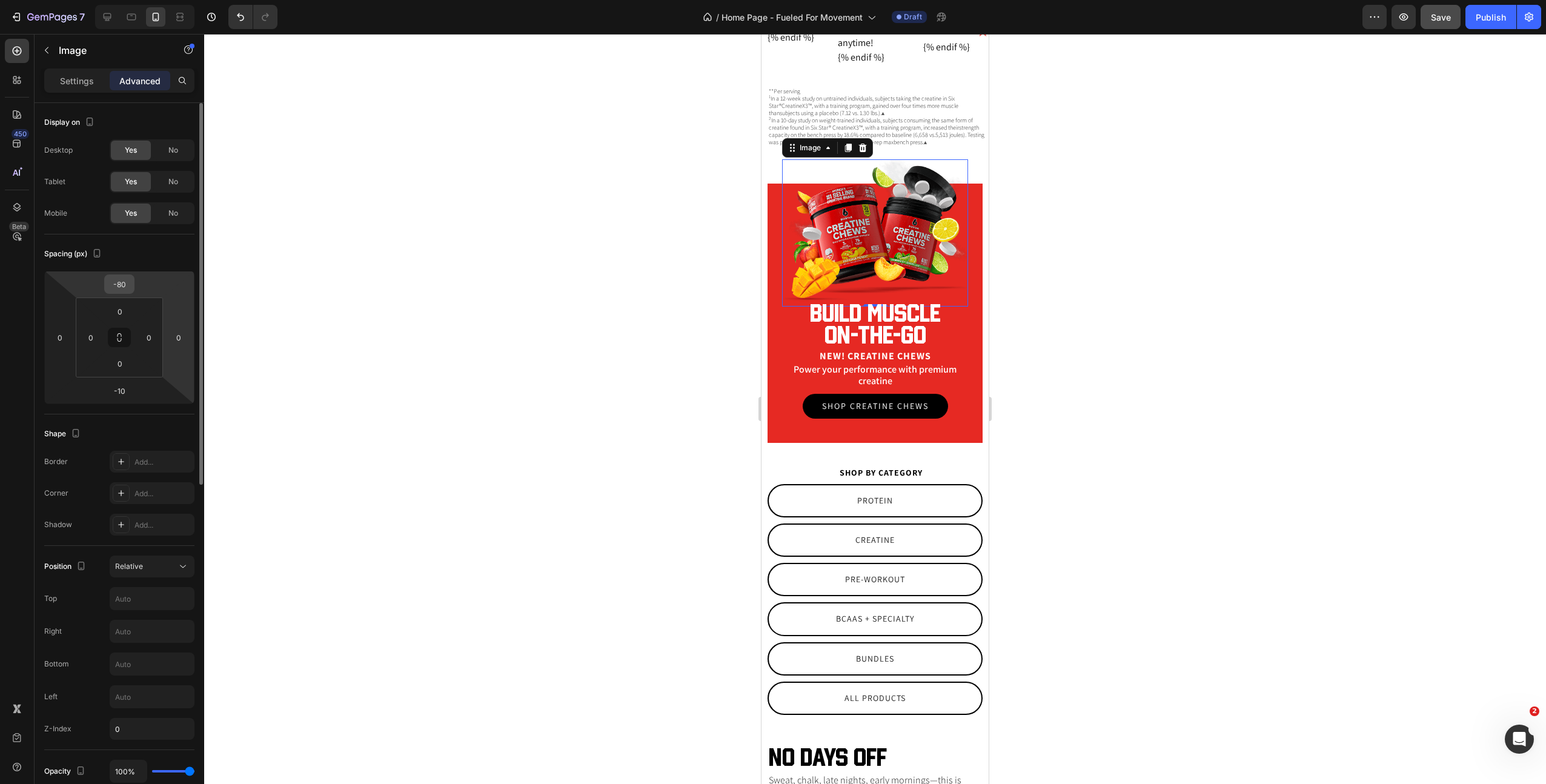
click at [119, 290] on input "-80" at bounding box center [120, 284] width 24 height 18
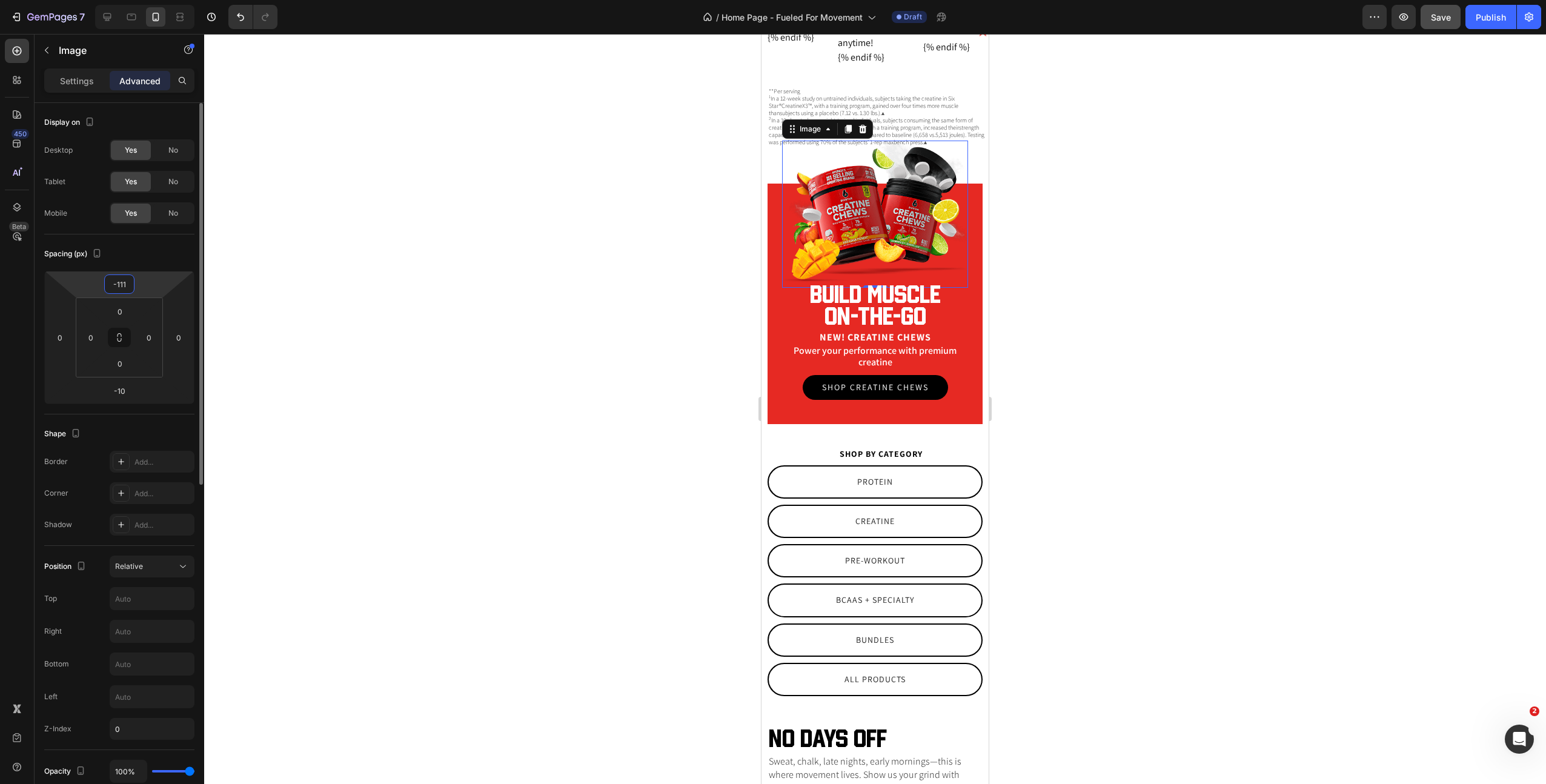
type input "-110"
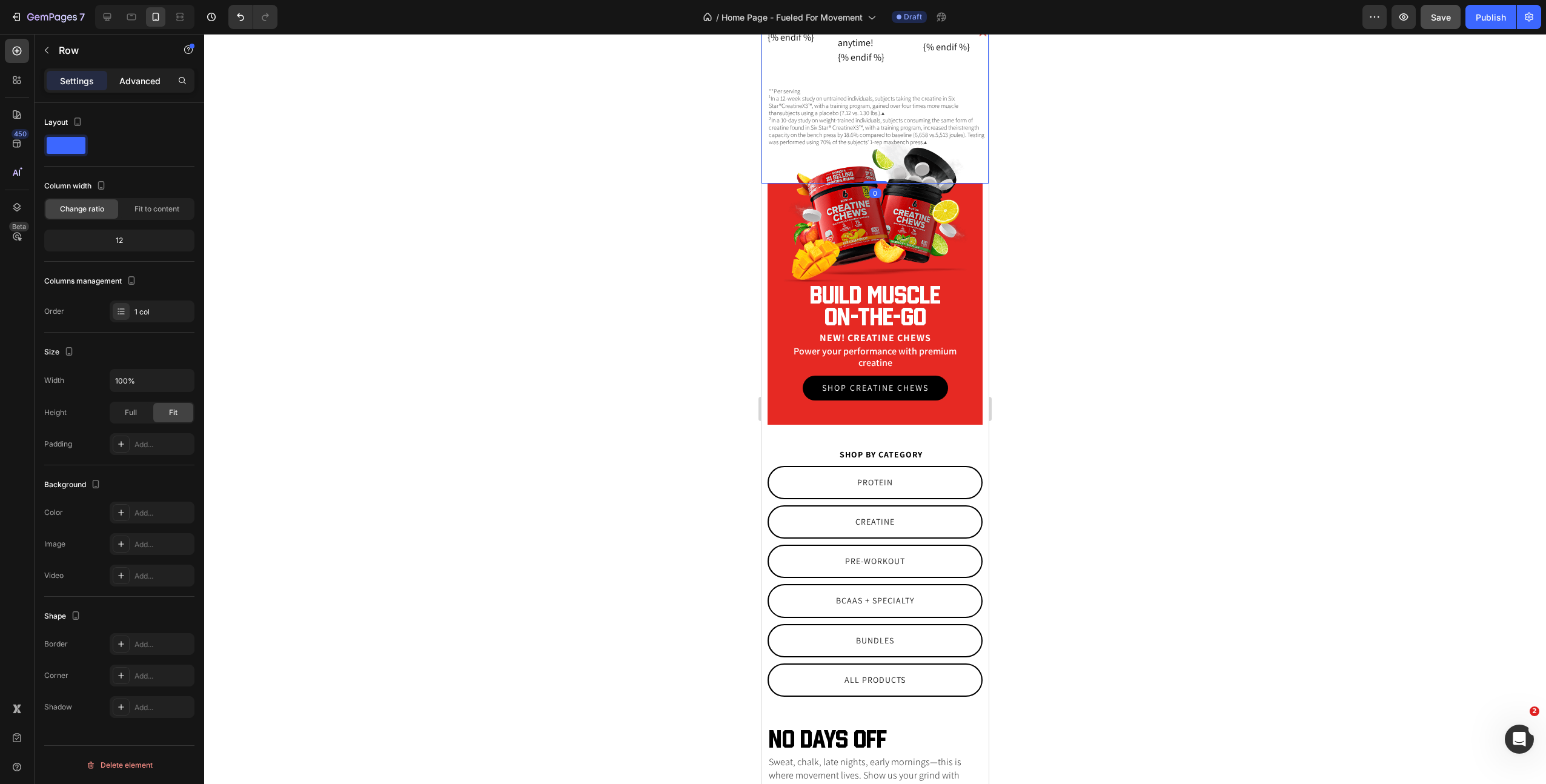
click at [143, 86] on p "Advanced" at bounding box center [140, 80] width 41 height 13
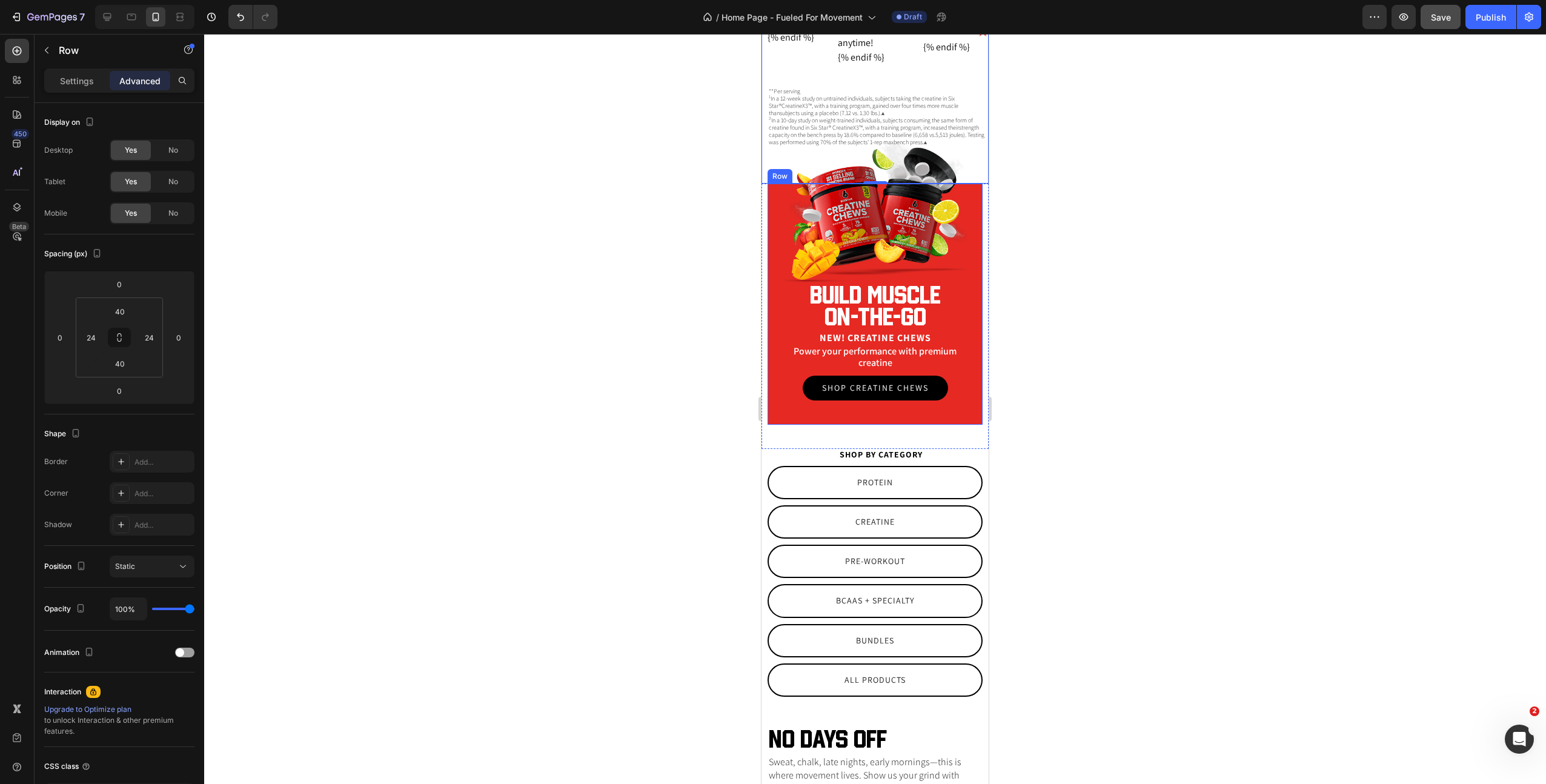
click at [769, 230] on div "Image Build muscle on-the-go Heading New! Creatine Chews Text Block Power your …" at bounding box center [875, 304] width 215 height 241
click at [773, 155] on div "**Per serving 1 In a 12-week study on untrained individuals, subjects taking th…" at bounding box center [875, 122] width 227 height 72
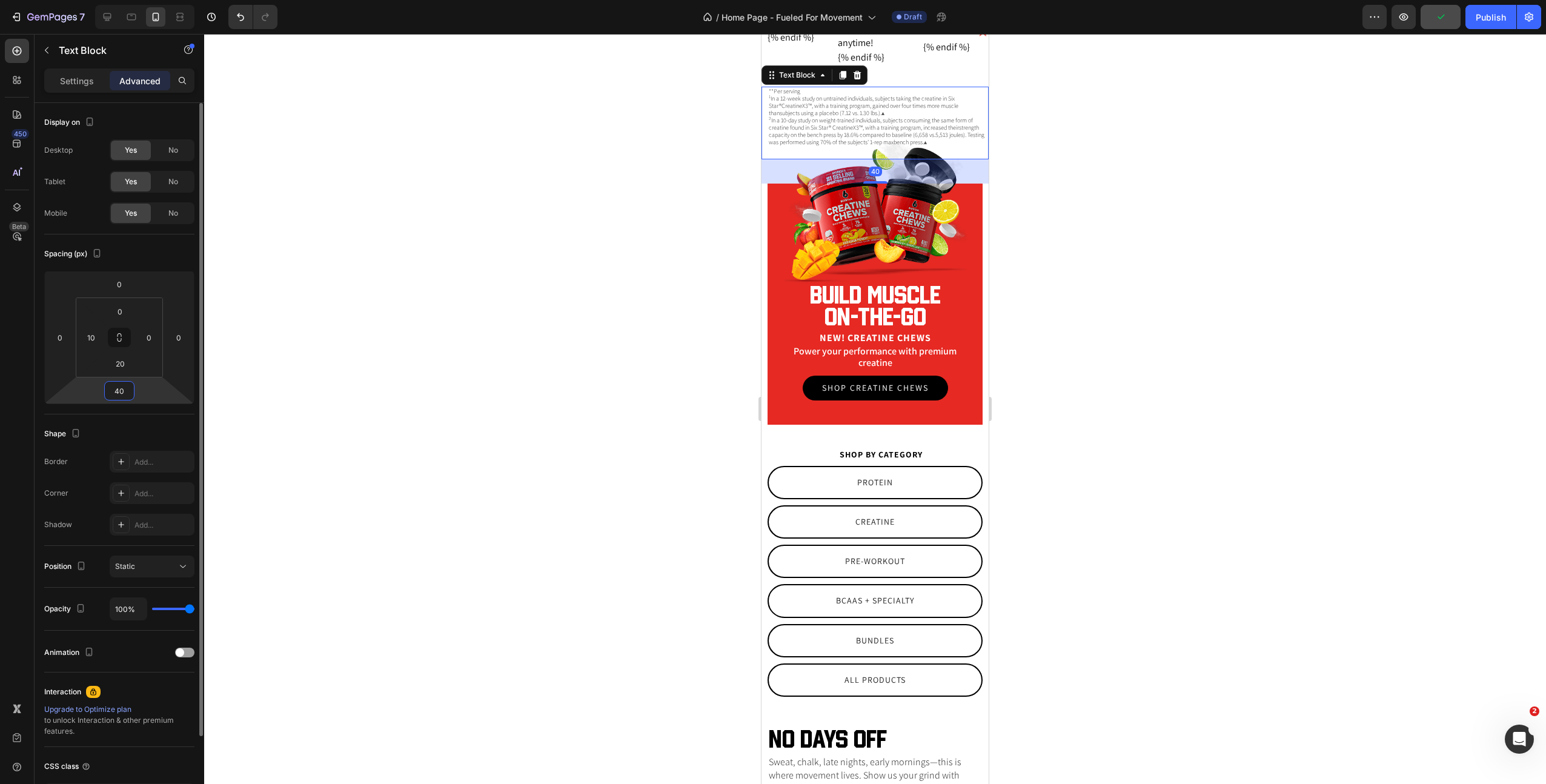
click at [117, 390] on input "40" at bounding box center [120, 390] width 24 height 18
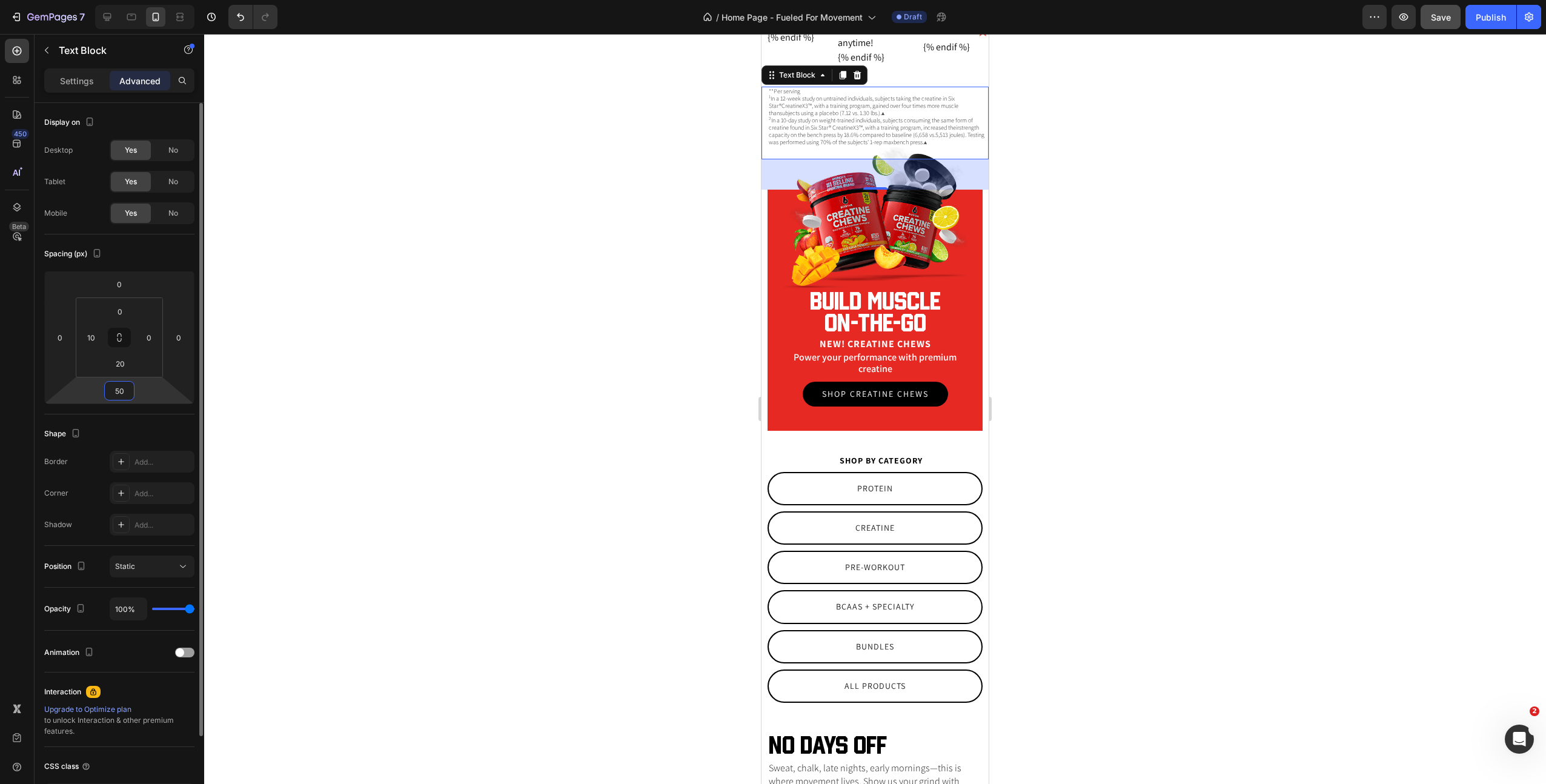
click at [118, 393] on input "50" at bounding box center [120, 390] width 24 height 18
type input "60"
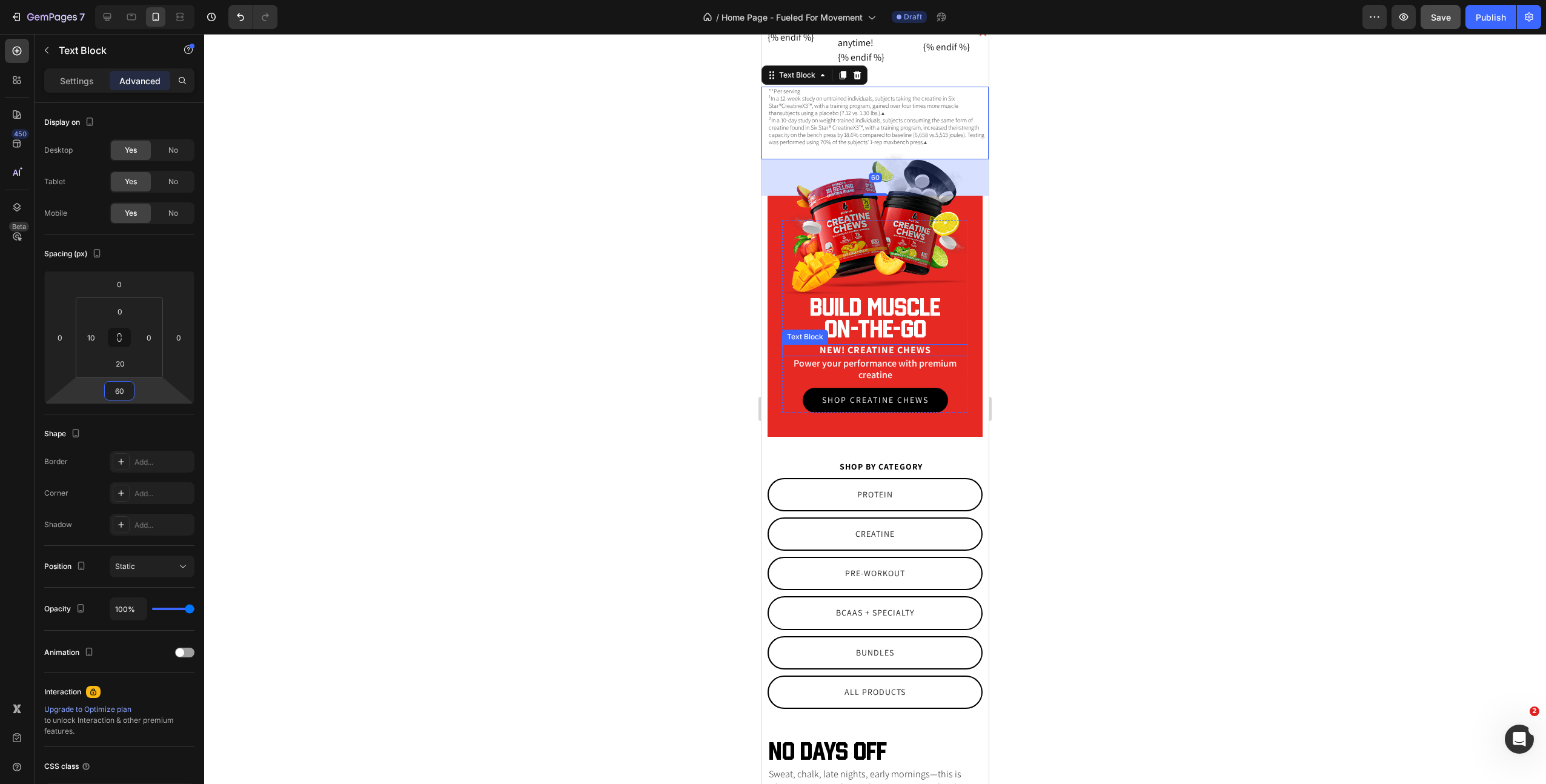
click at [861, 361] on div "Power your performance with premium creatine" at bounding box center [875, 368] width 186 height 25
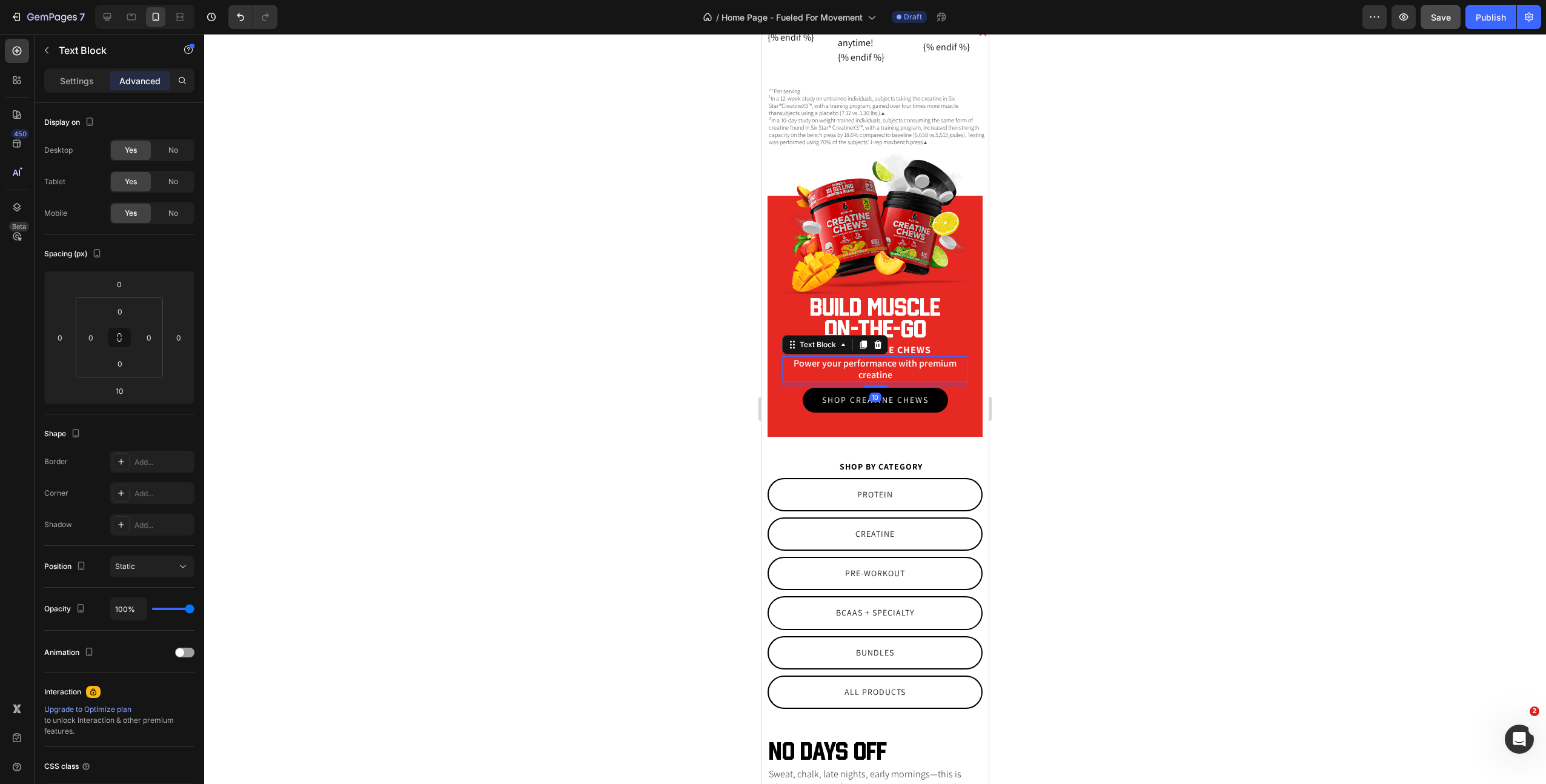
click at [1462, 0] on div "7 Version history / Home Page - Fueled For Movement Draft Preview Save Publish" at bounding box center [773, 17] width 1546 height 35
click at [1447, 15] on span "Save" at bounding box center [1441, 17] width 20 height 10
click at [771, 429] on div "Image Build muscle on-the-go Heading New! Creatine Chews Text Block Power your …" at bounding box center [875, 316] width 215 height 241
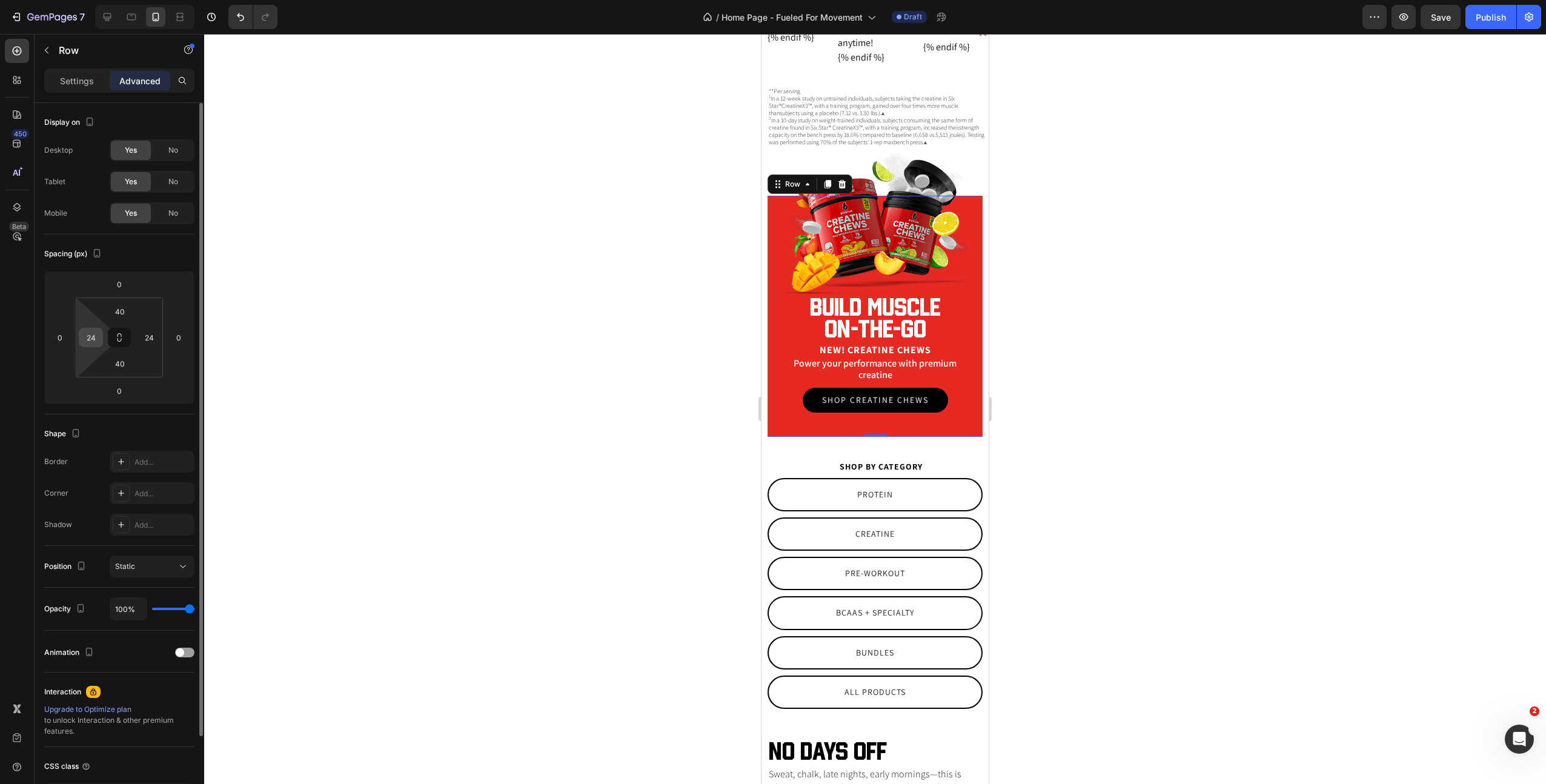
click at [90, 335] on input "24" at bounding box center [91, 337] width 18 height 18
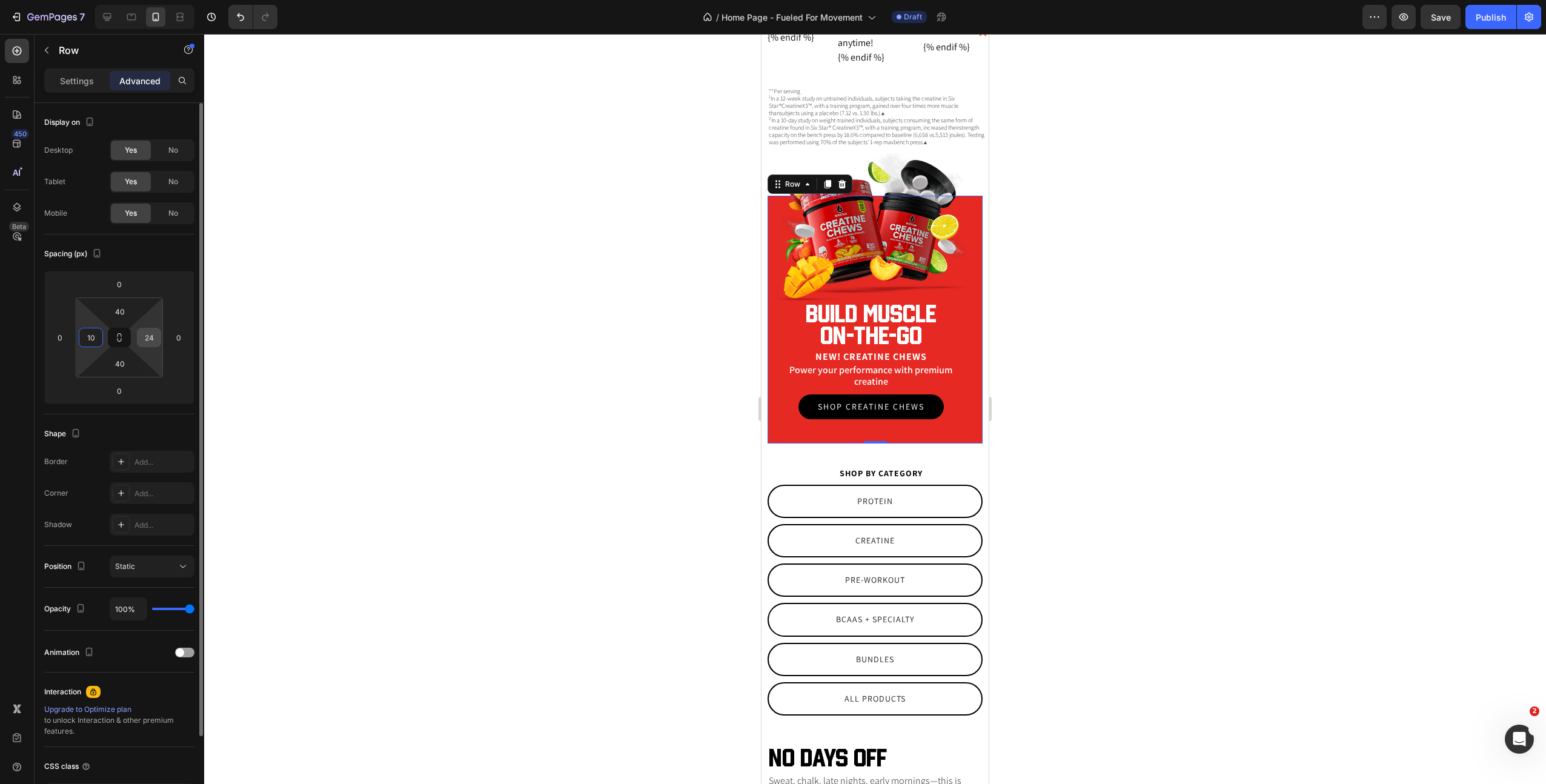
type input "10"
click at [148, 340] on input "24" at bounding box center [148, 337] width 18 height 18
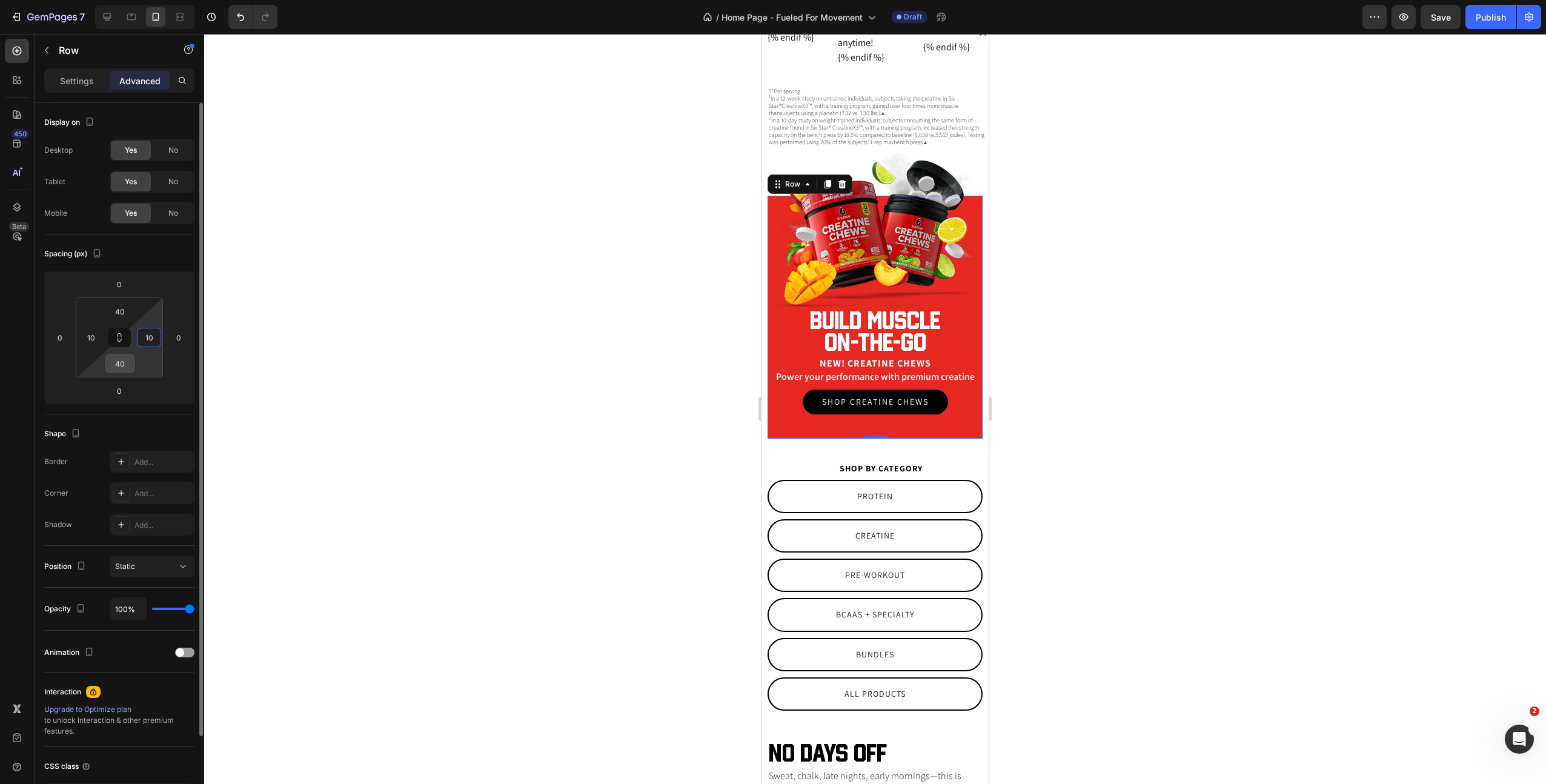
type input "10"
click at [116, 367] on input "40" at bounding box center [120, 363] width 24 height 18
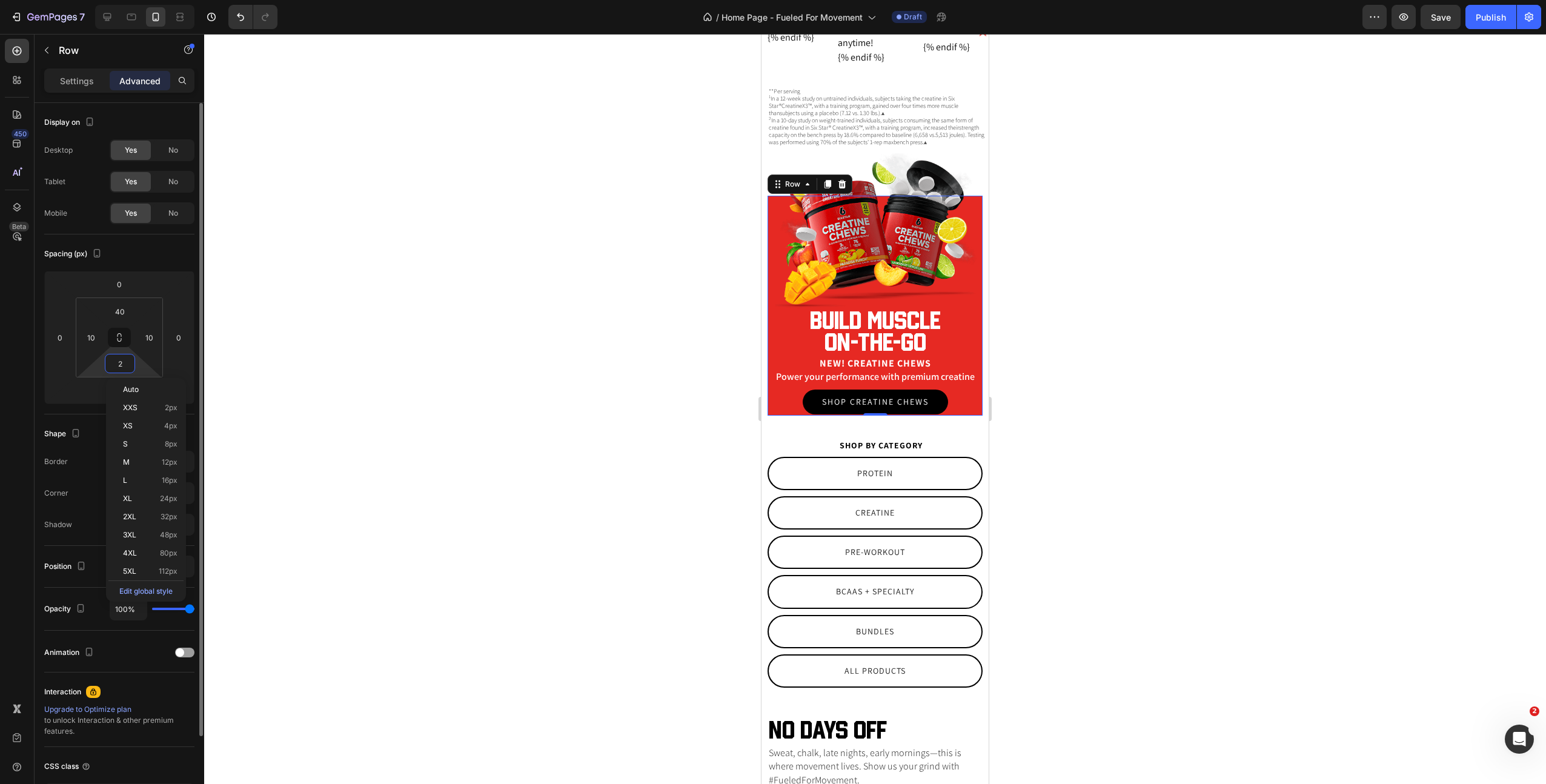
type input "20"
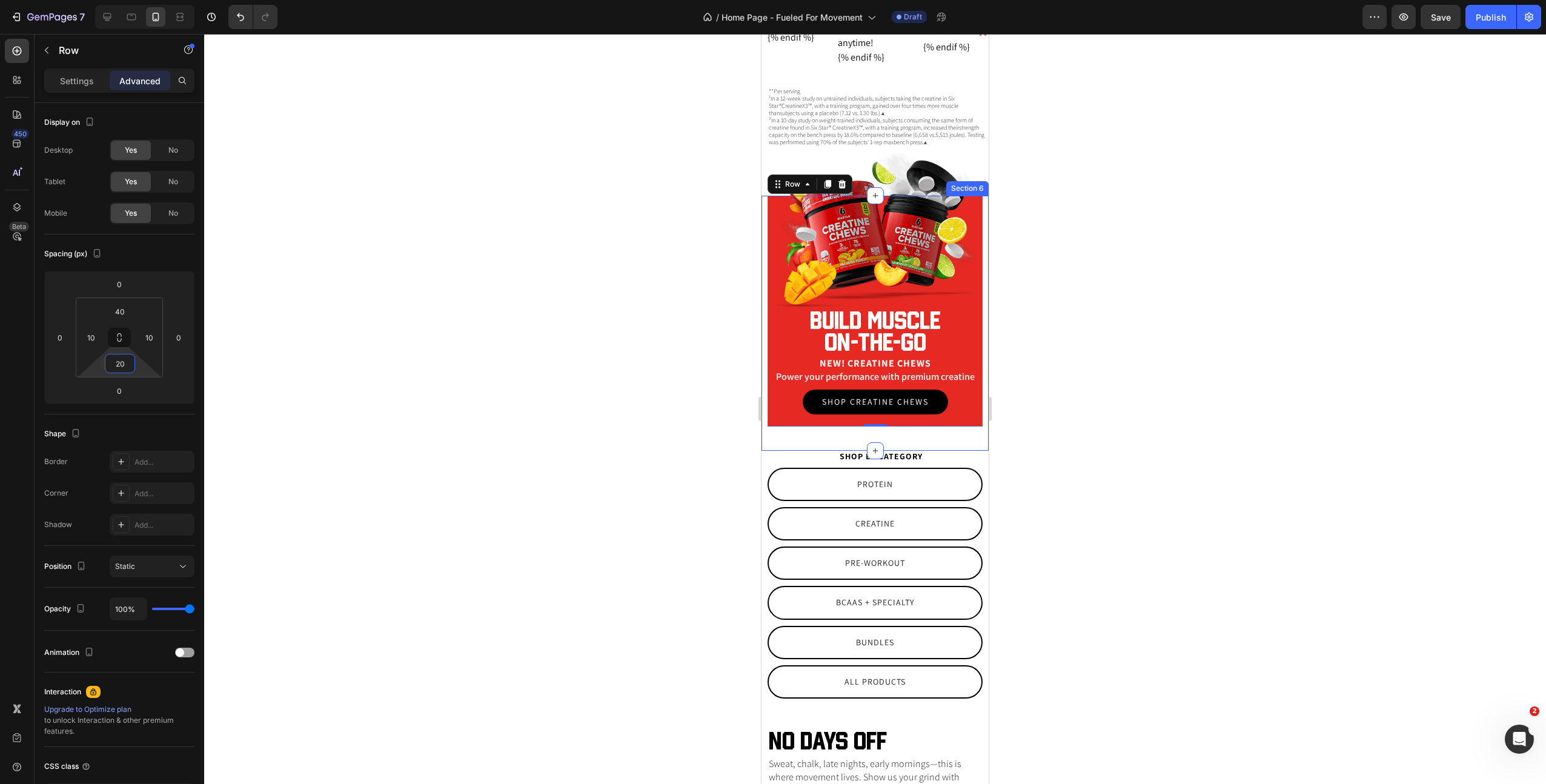
click at [790, 444] on div "Image Build muscle on-the-go Heading New! Creatine Chews Text Block Power your …" at bounding box center [875, 323] width 227 height 255
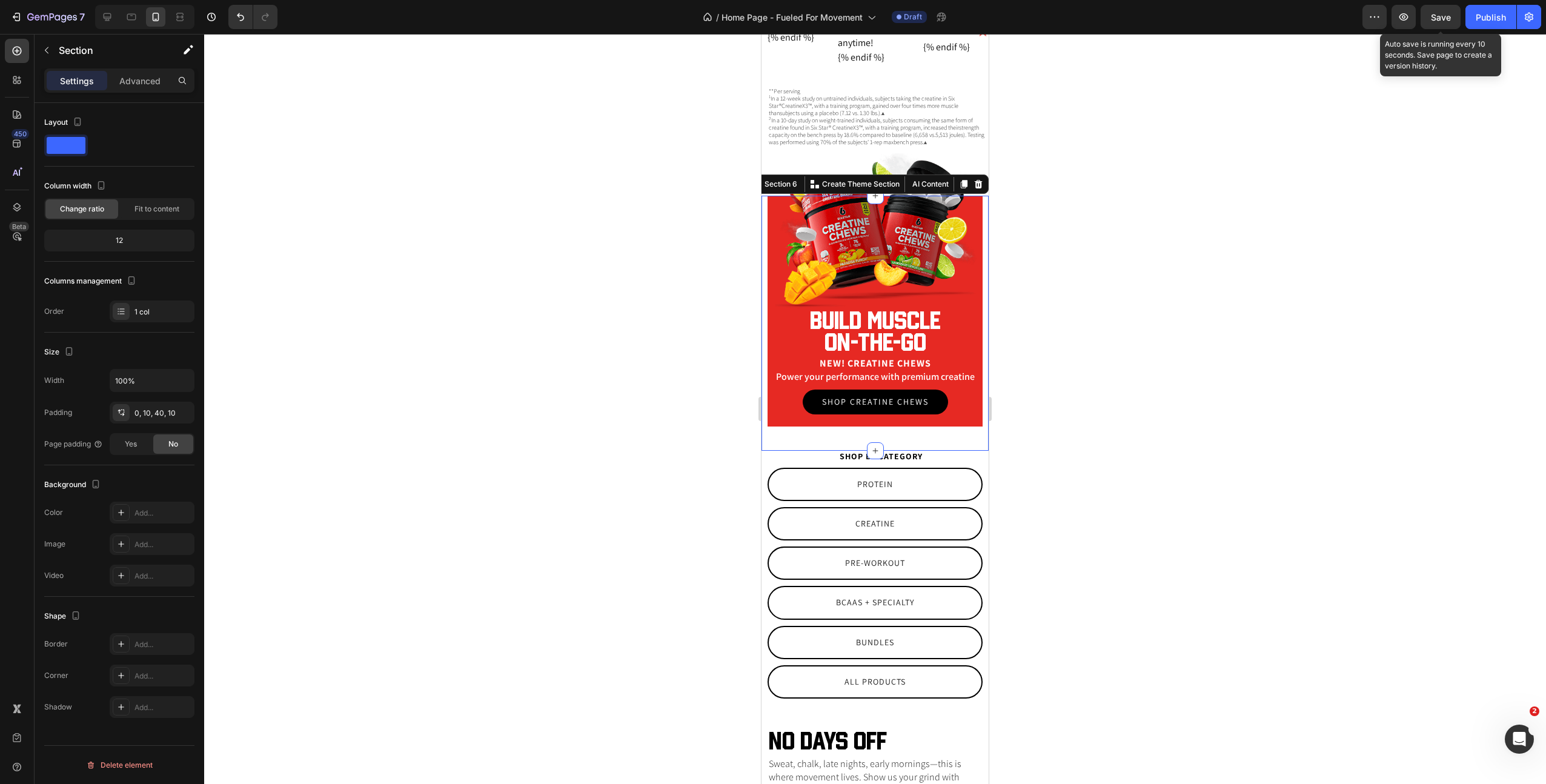
click at [1441, 19] on span "Save" at bounding box center [1441, 17] width 20 height 10
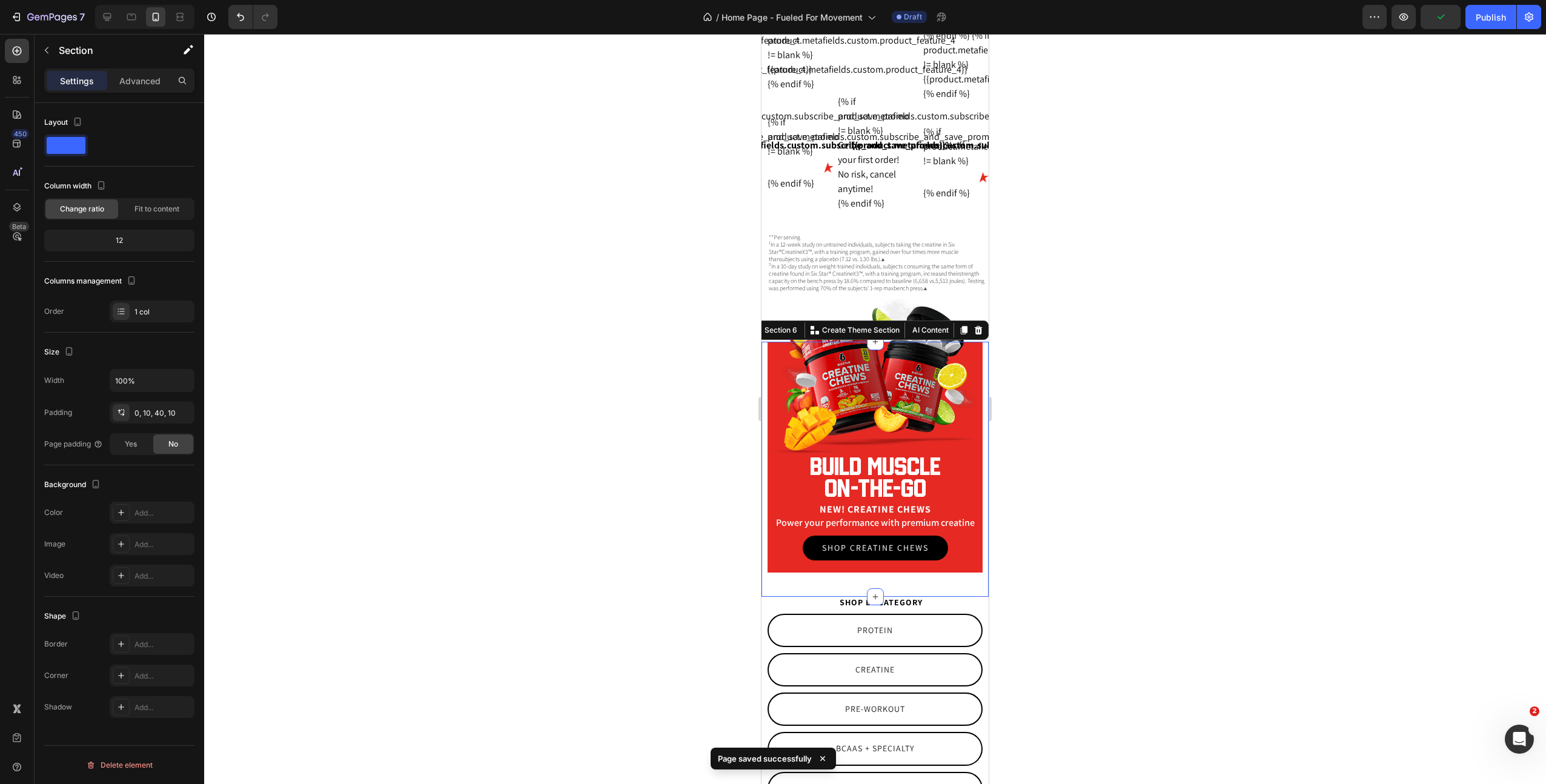
scroll to position [1634, 0]
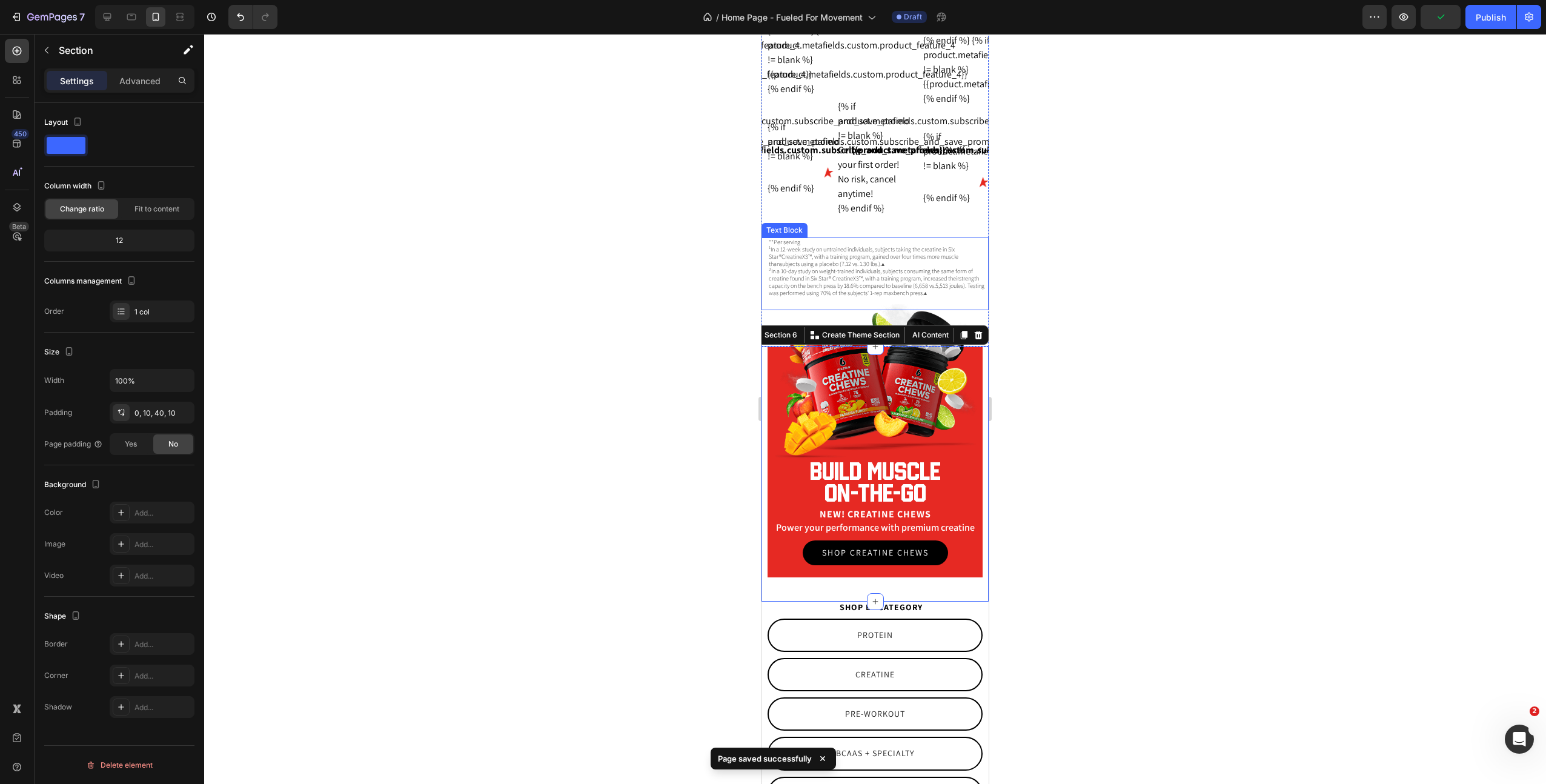
click at [908, 268] on p "1 In a 12-week study on untrained individuals, subjects taking the creatine in …" at bounding box center [878, 257] width 218 height 22
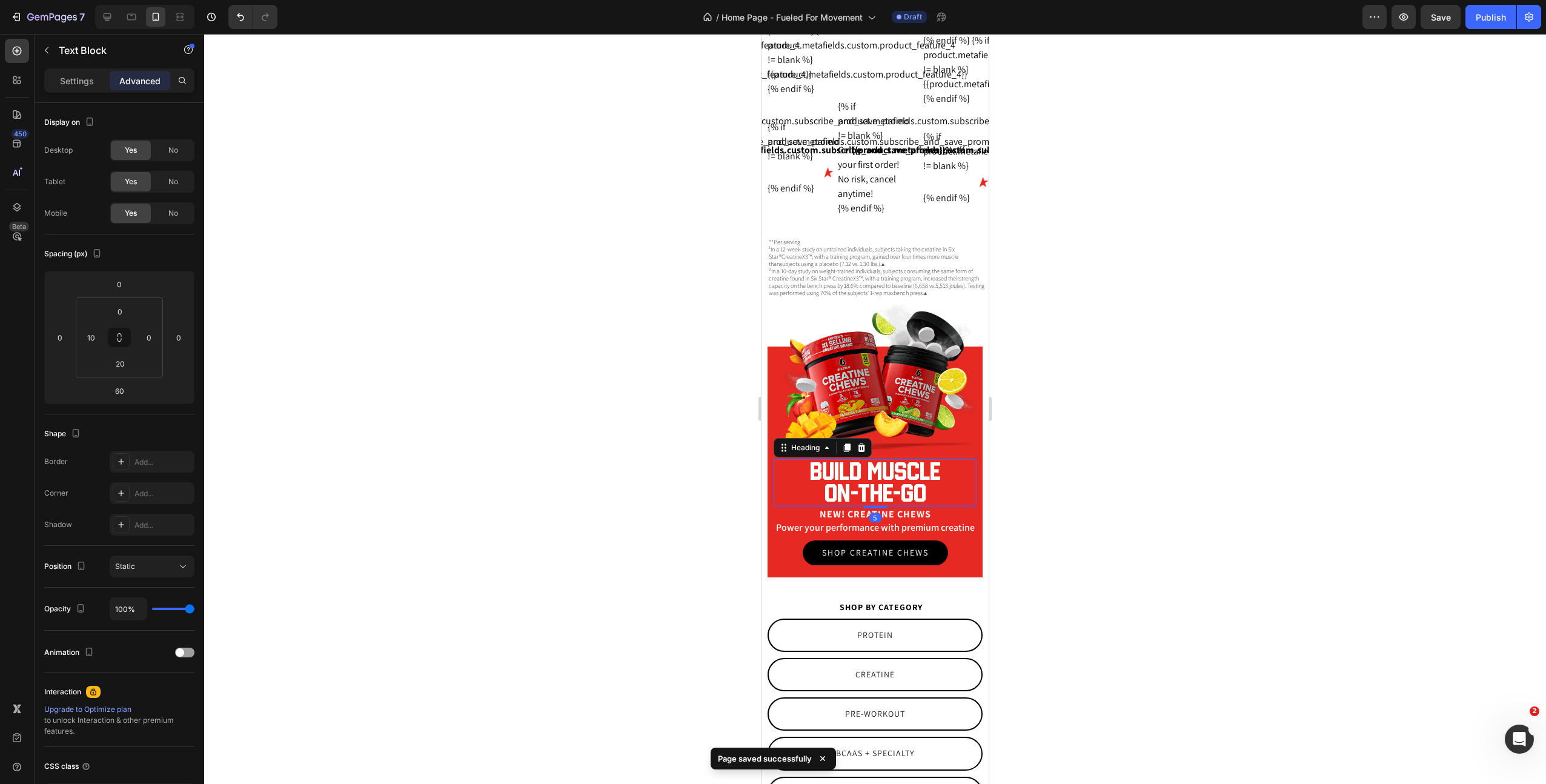
click at [941, 464] on h2 "Build muscle on-the-go" at bounding box center [875, 482] width 203 height 46
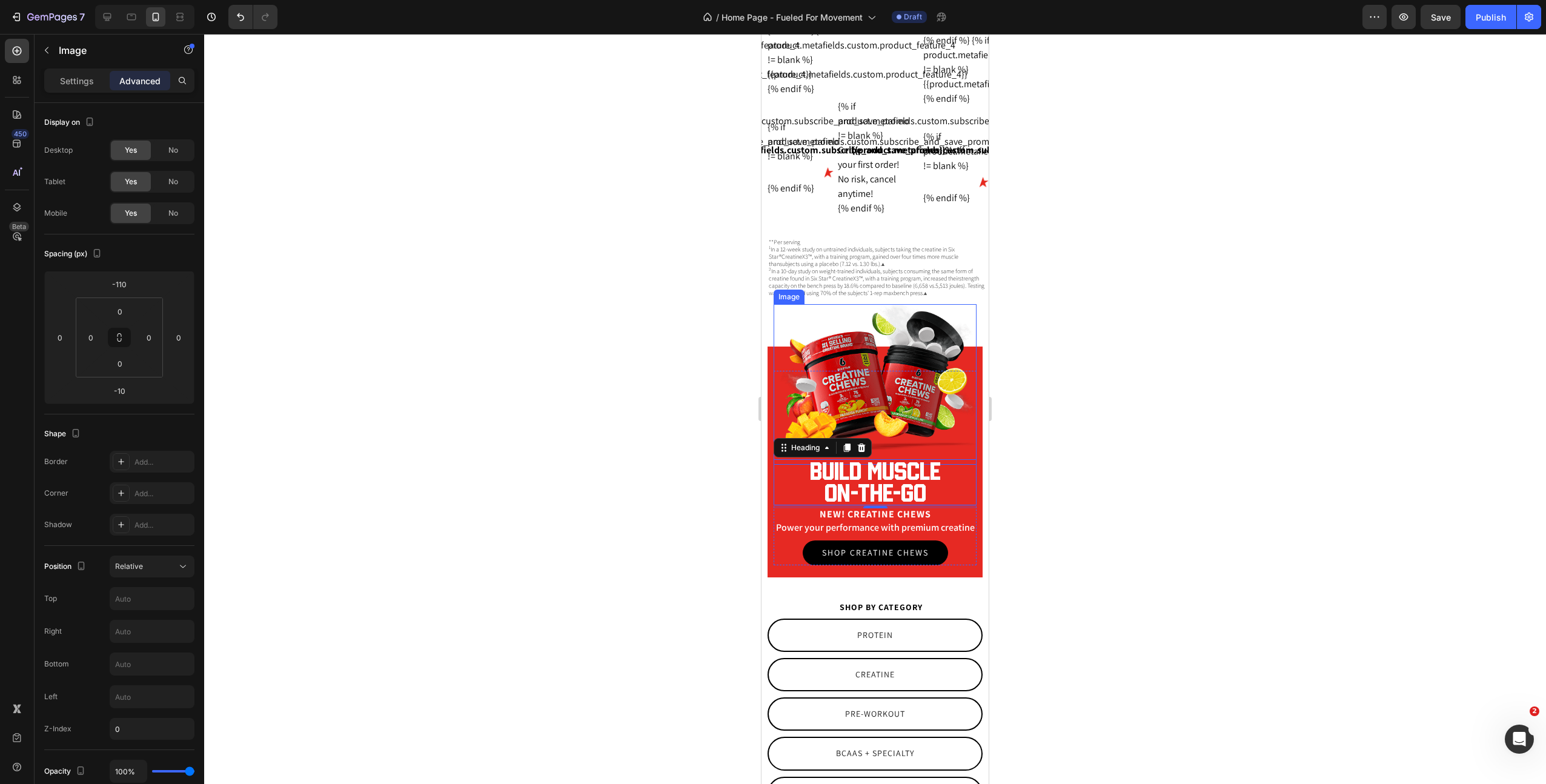
click at [905, 402] on img at bounding box center [875, 384] width 203 height 161
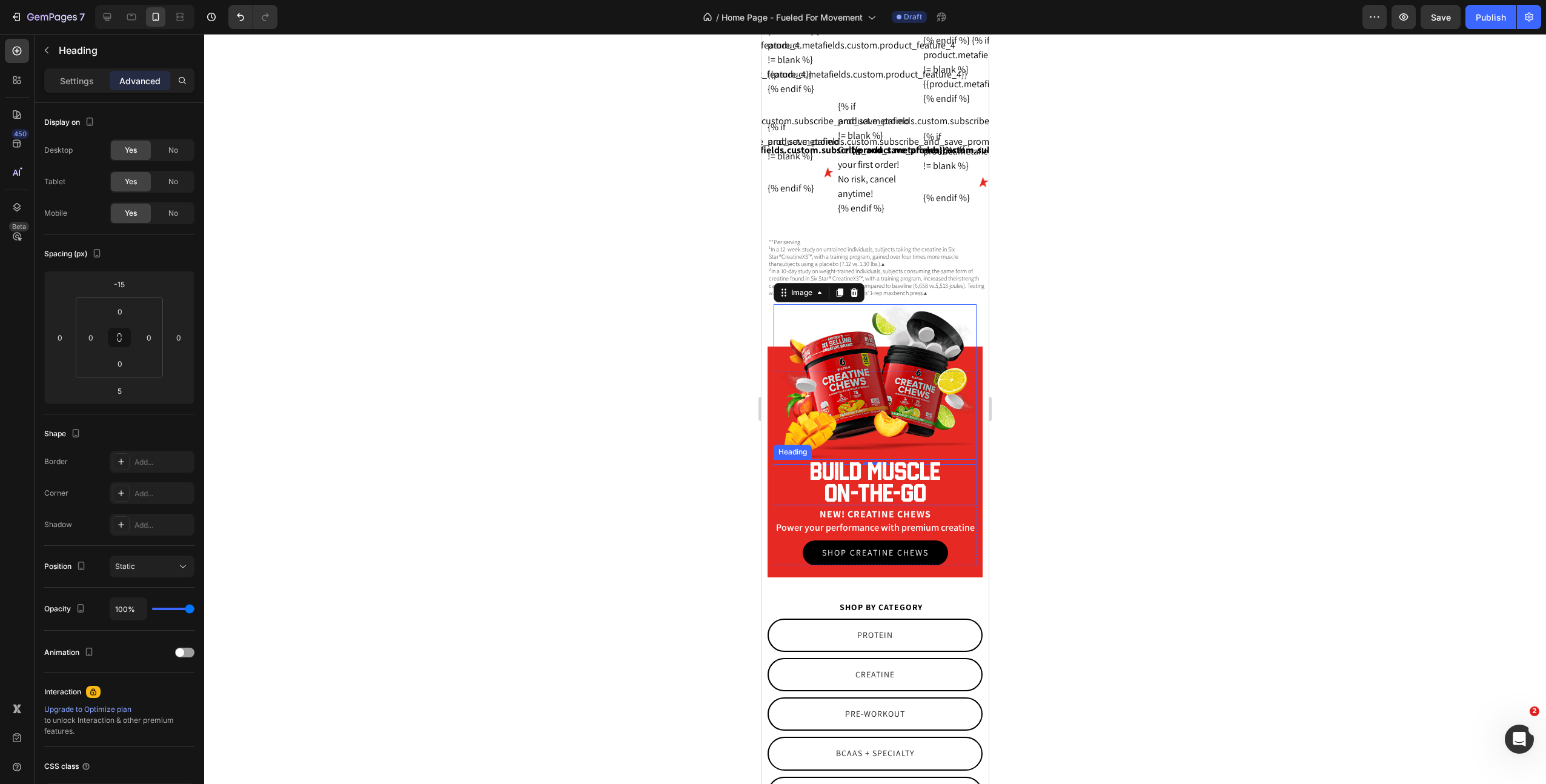
click at [885, 490] on h2 "Build muscle on-the-go" at bounding box center [875, 482] width 203 height 46
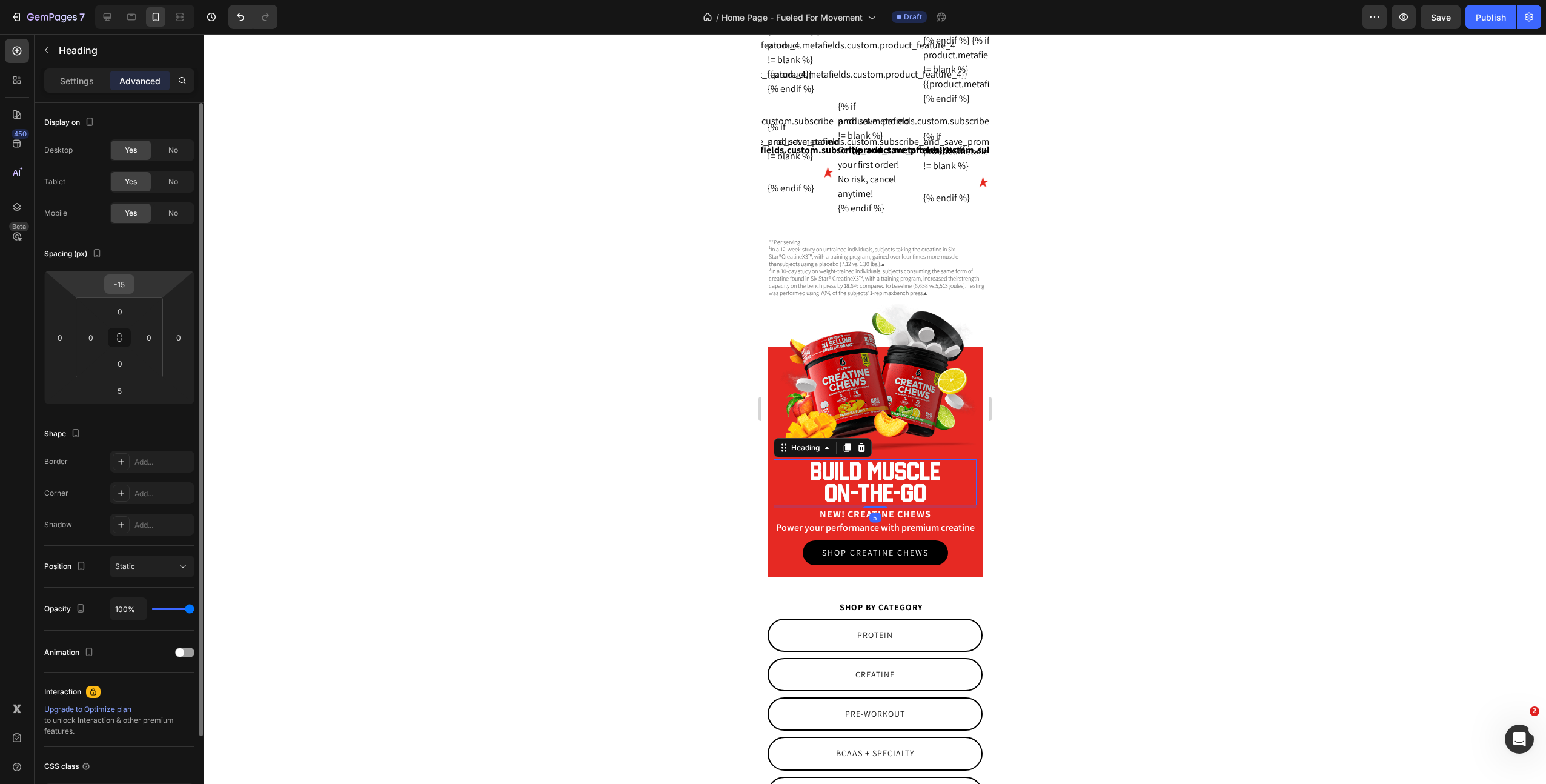
click at [123, 289] on input "-15" at bounding box center [120, 284] width 24 height 18
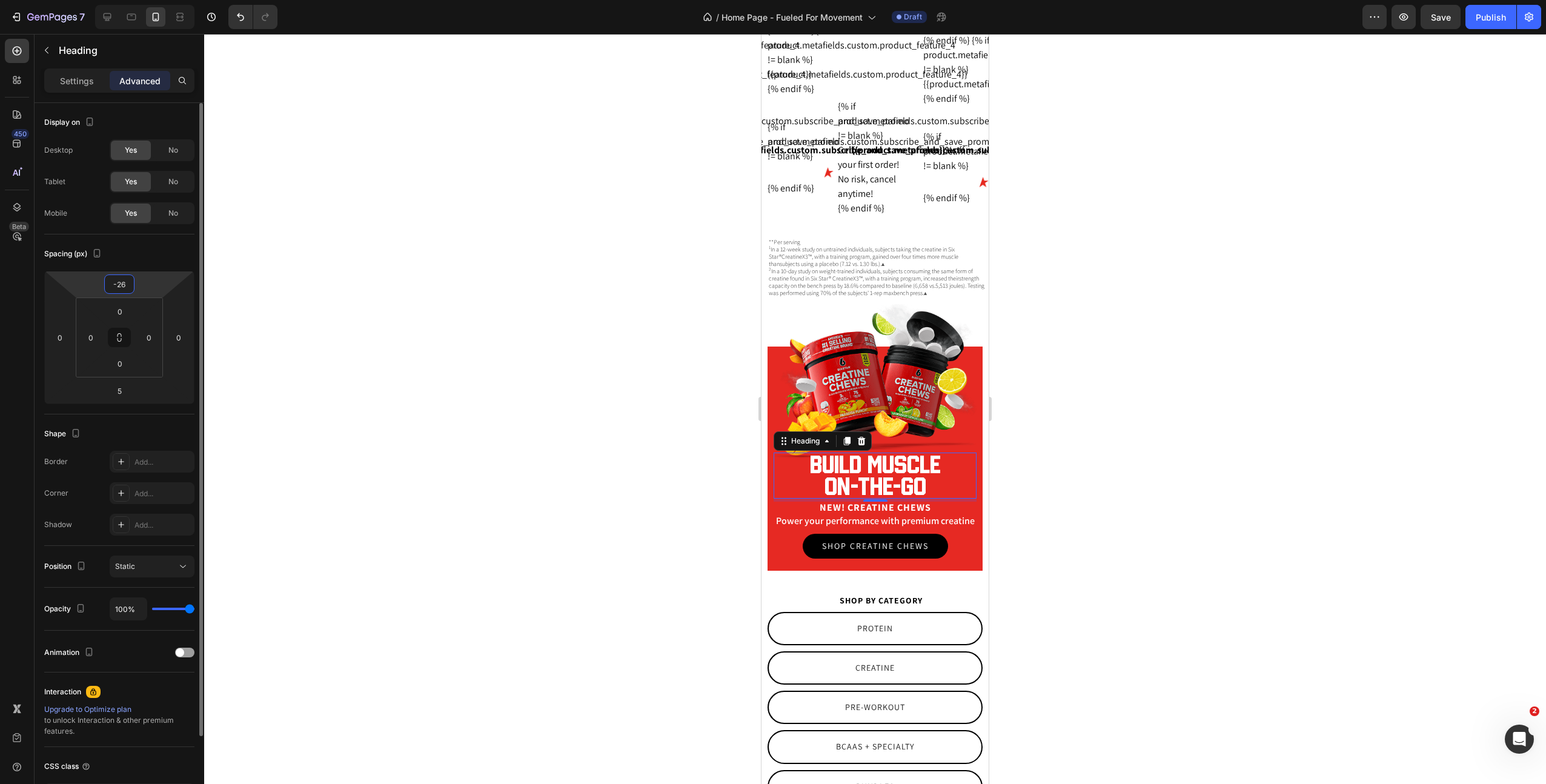
type input "-25"
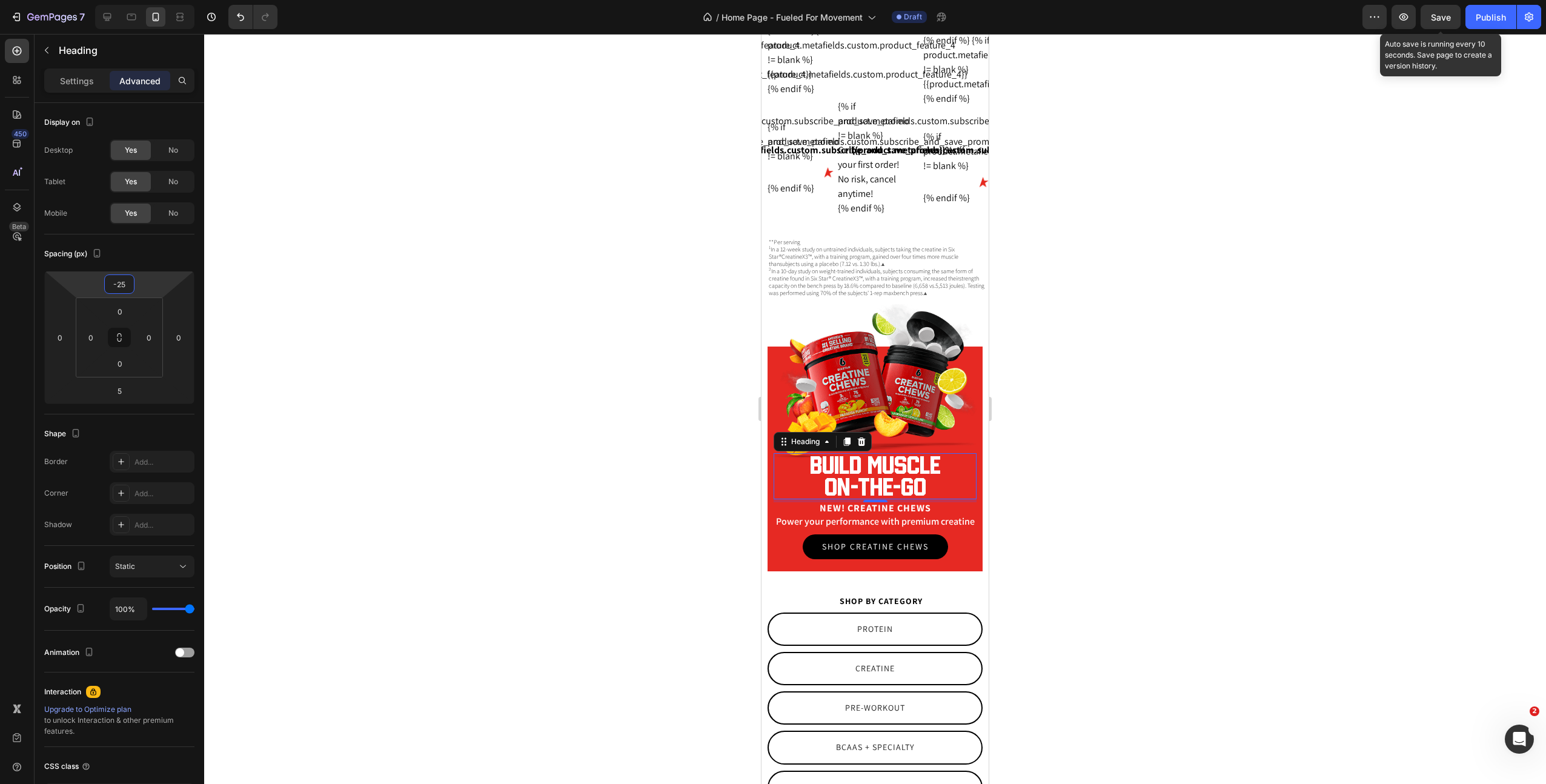
click at [1446, 15] on span "Save" at bounding box center [1441, 17] width 20 height 10
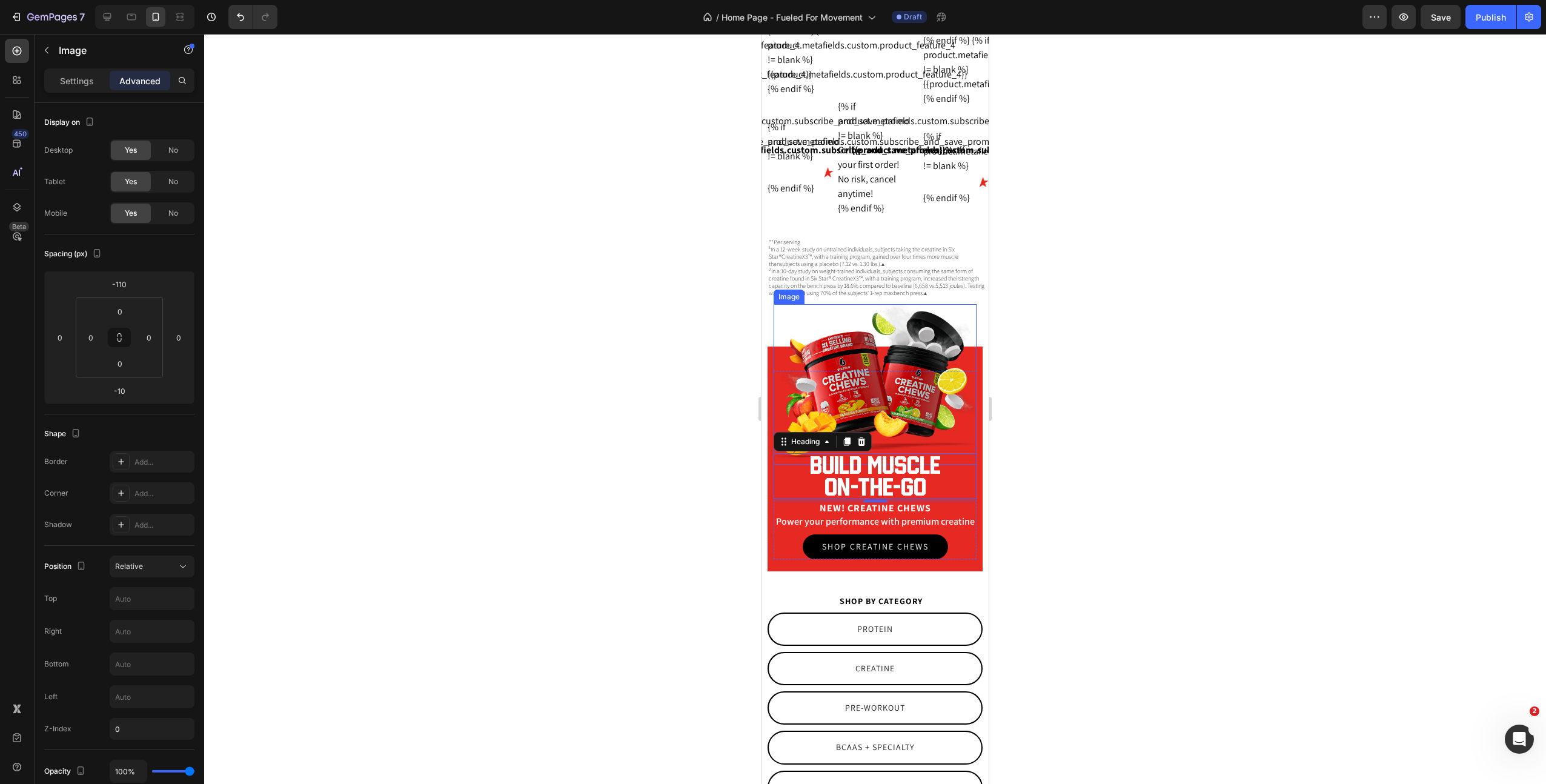
click at [859, 385] on img at bounding box center [875, 384] width 203 height 161
click at [858, 408] on img at bounding box center [875, 384] width 203 height 161
click at [75, 85] on p "Settings" at bounding box center [77, 80] width 34 height 13
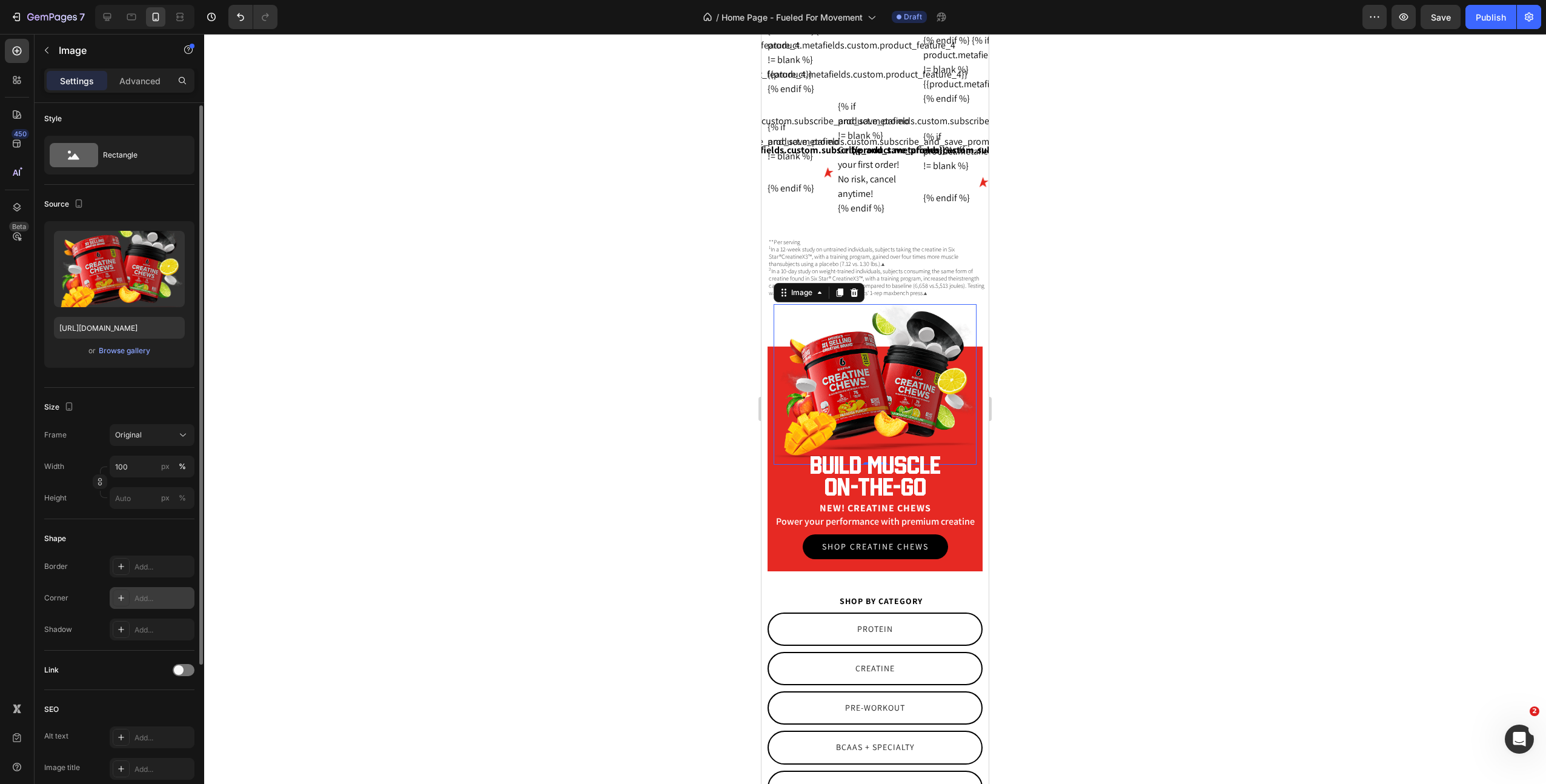
scroll to position [50, 0]
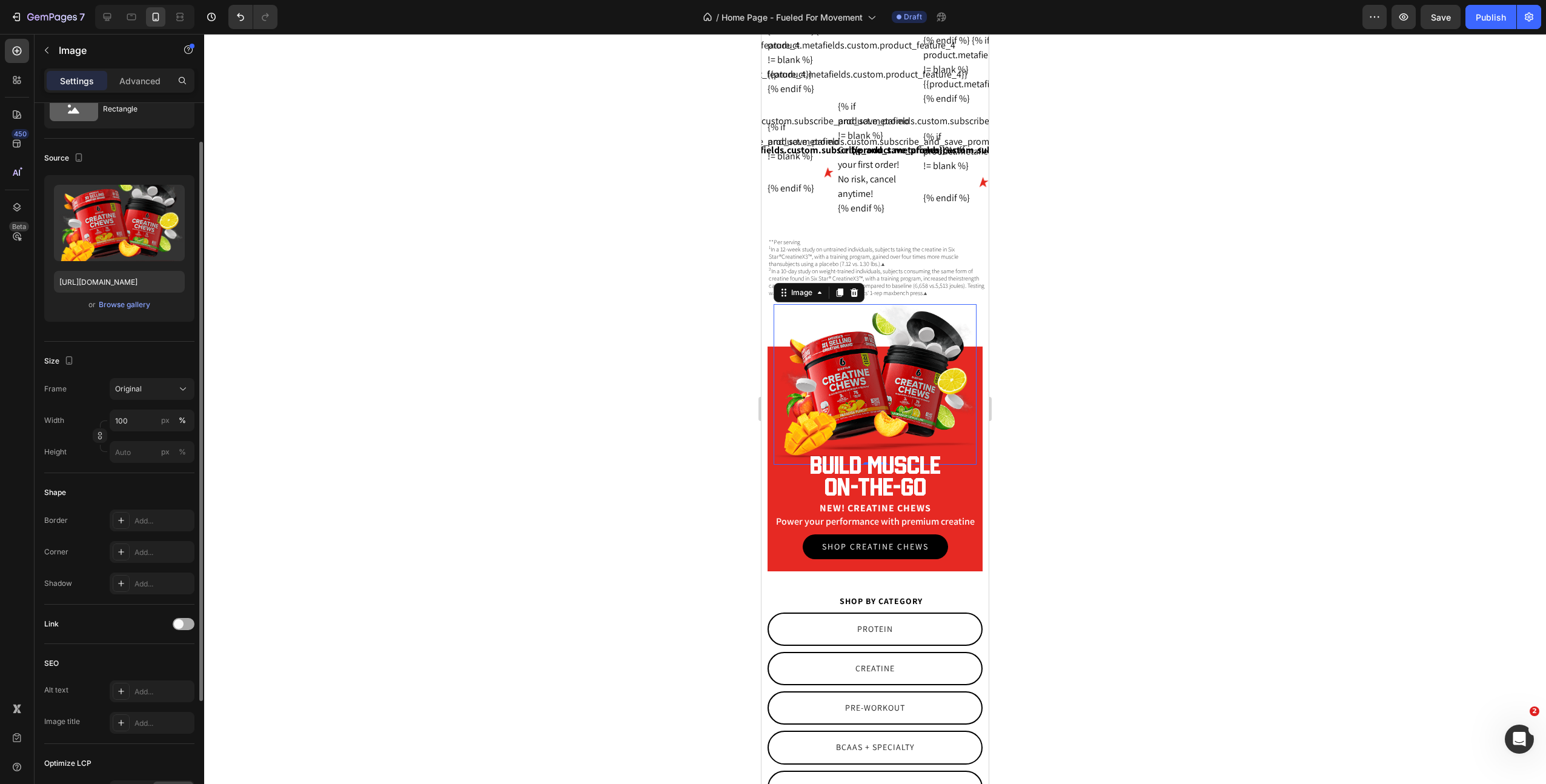
click at [180, 623] on span at bounding box center [178, 623] width 10 height 10
click at [170, 654] on div "Open page" at bounding box center [146, 654] width 62 height 10
click at [133, 684] on div "Add..." at bounding box center [152, 685] width 85 height 22
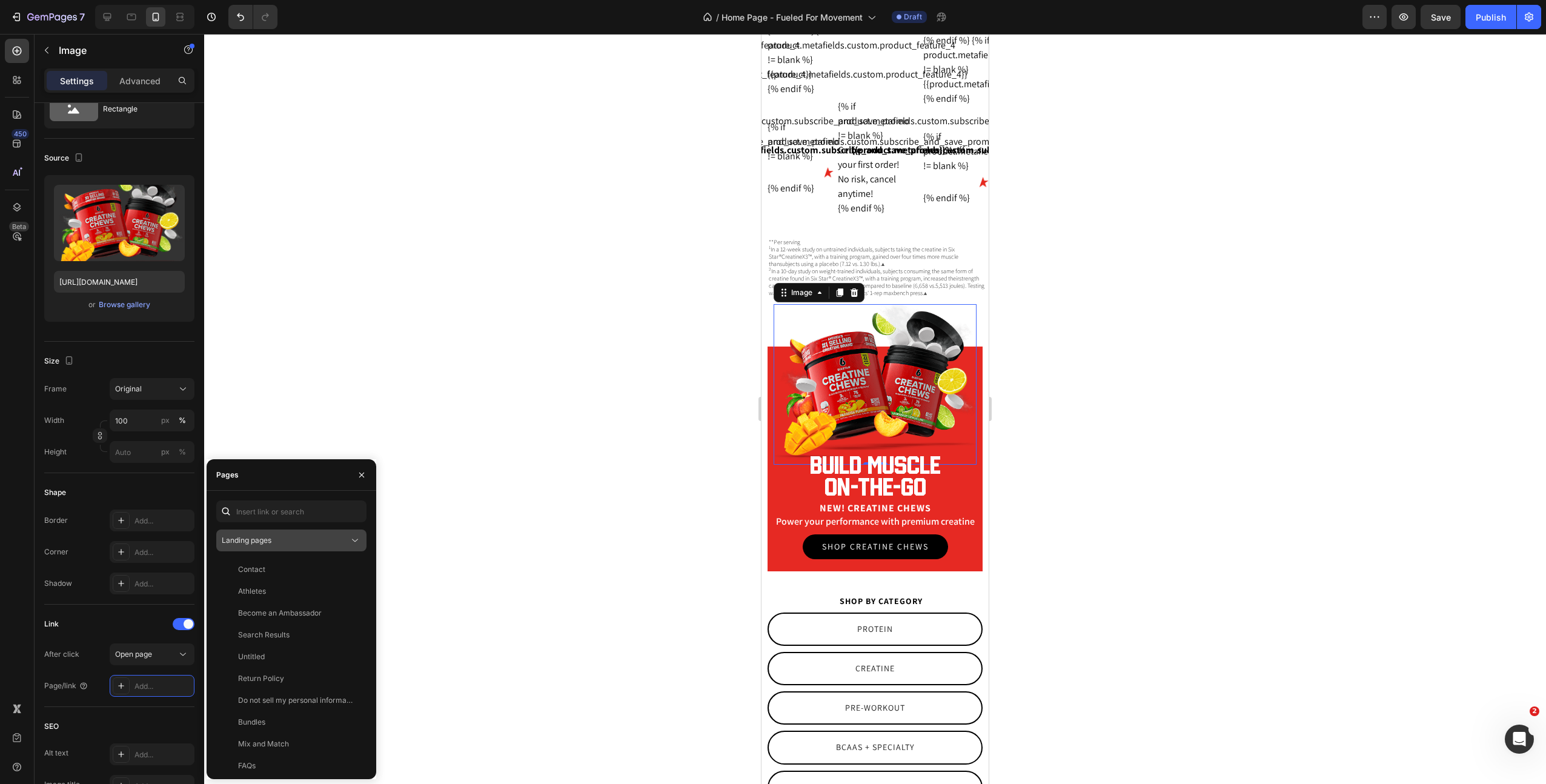
click at [291, 537] on div "Landing pages" at bounding box center [286, 540] width 128 height 10
click at [280, 613] on span "Product pages" at bounding box center [271, 616] width 50 height 10
click at [274, 681] on div "Creatine Chews" at bounding box center [266, 678] width 55 height 10
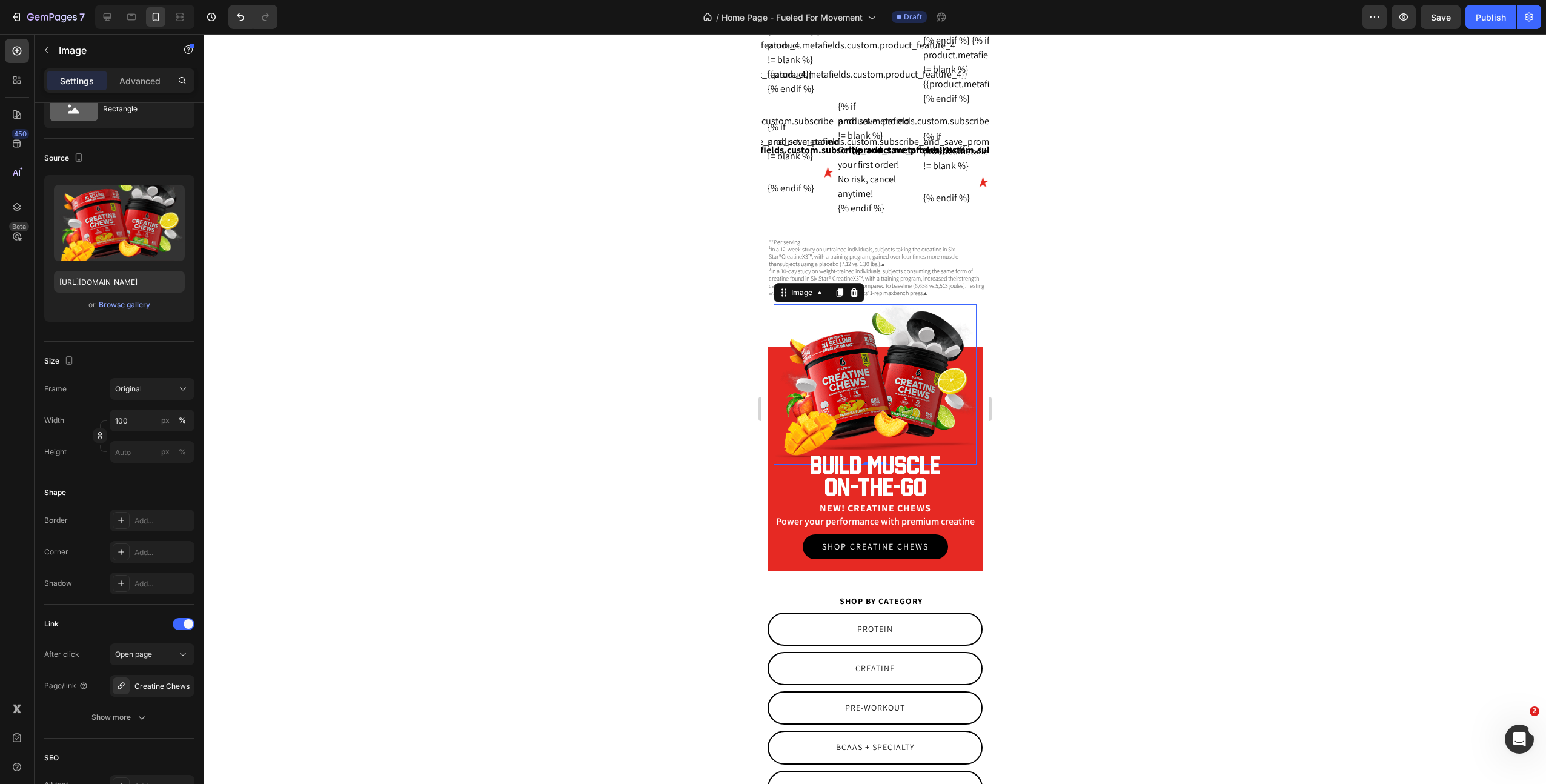
click at [881, 390] on img at bounding box center [875, 384] width 203 height 161
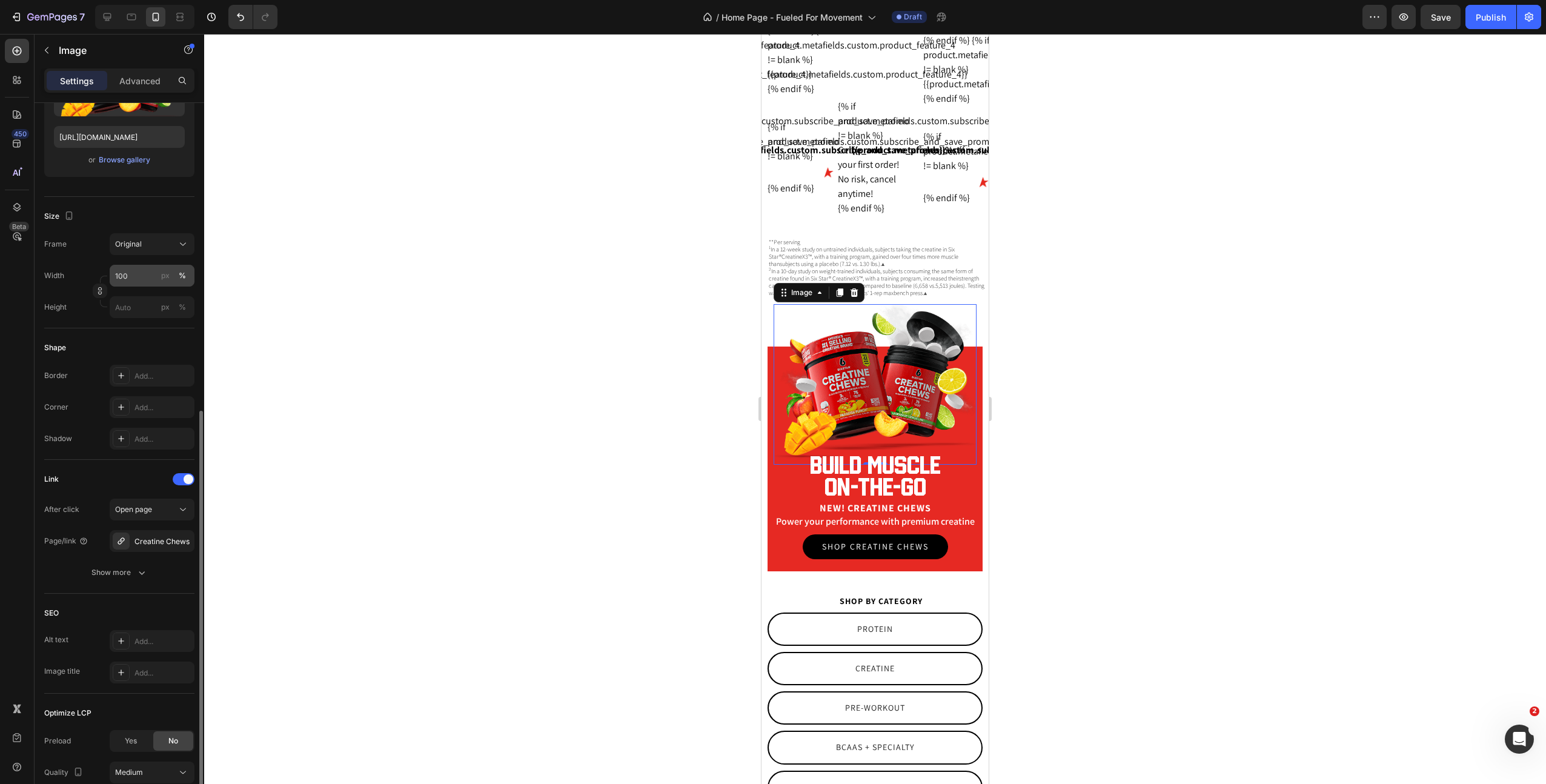
scroll to position [293, 0]
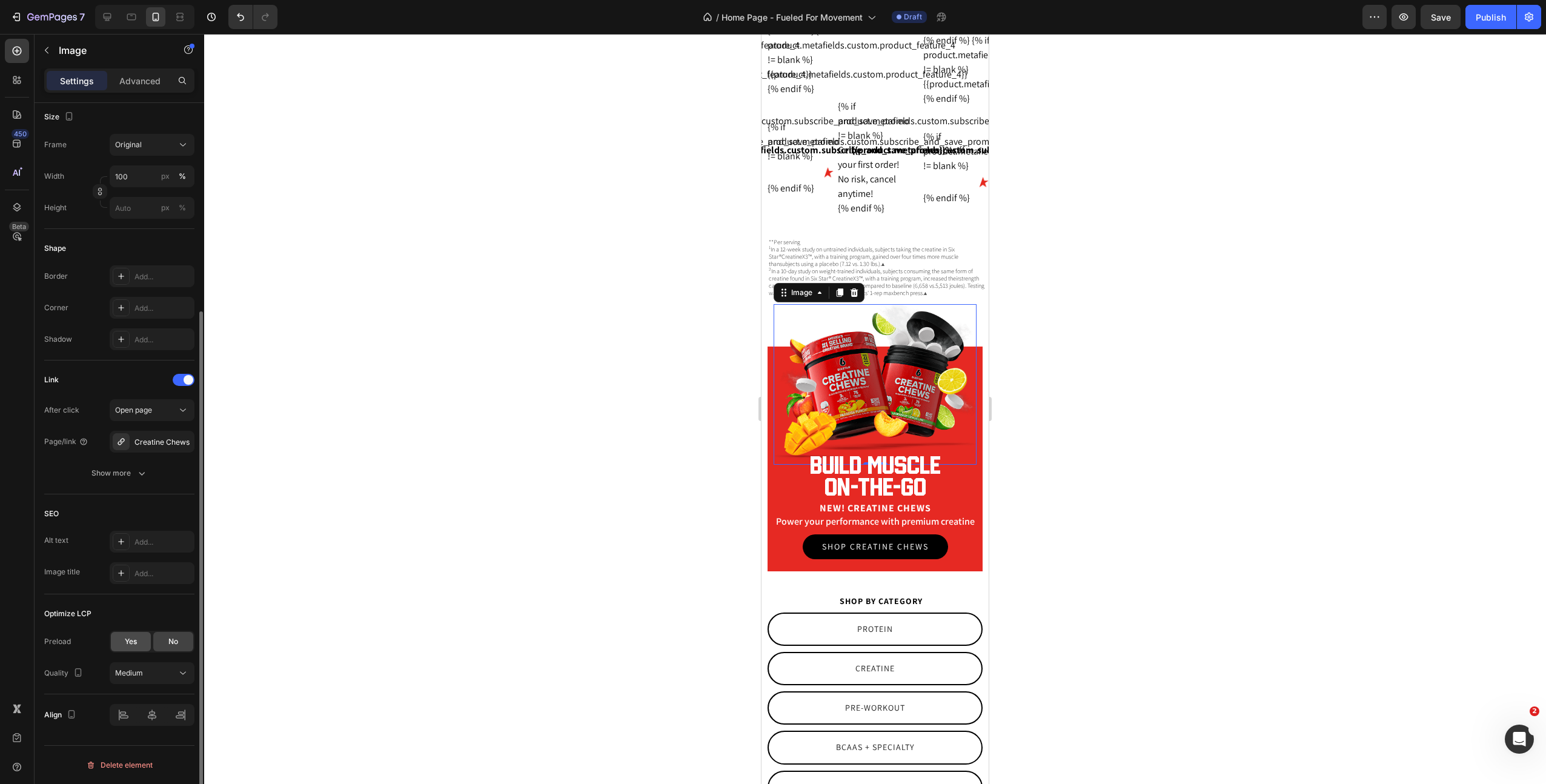
click at [129, 632] on div "Yes" at bounding box center [131, 642] width 40 height 19
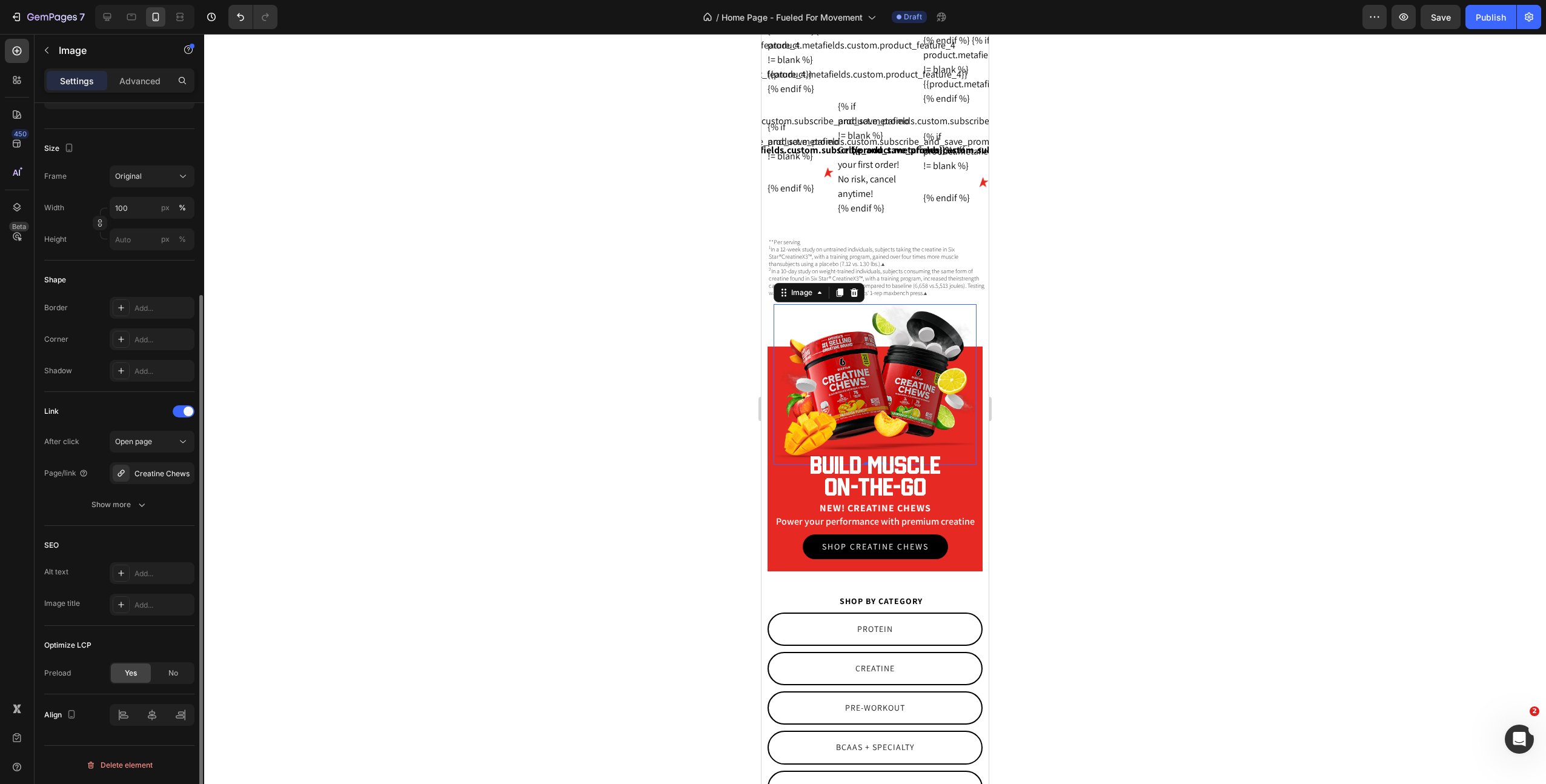
scroll to position [262, 0]
click at [139, 79] on p "Advanced" at bounding box center [140, 80] width 41 height 13
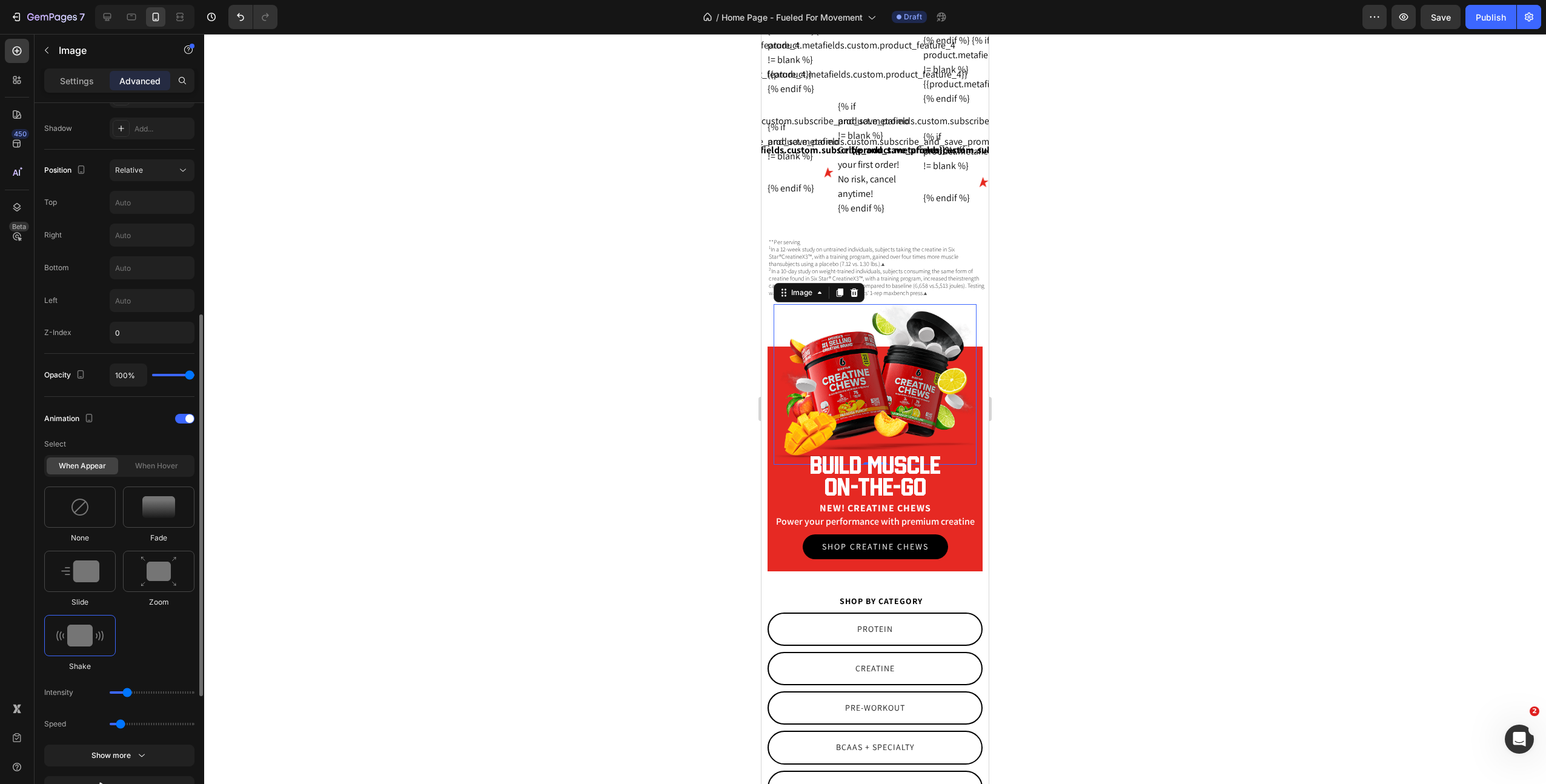
scroll to position [420, 0]
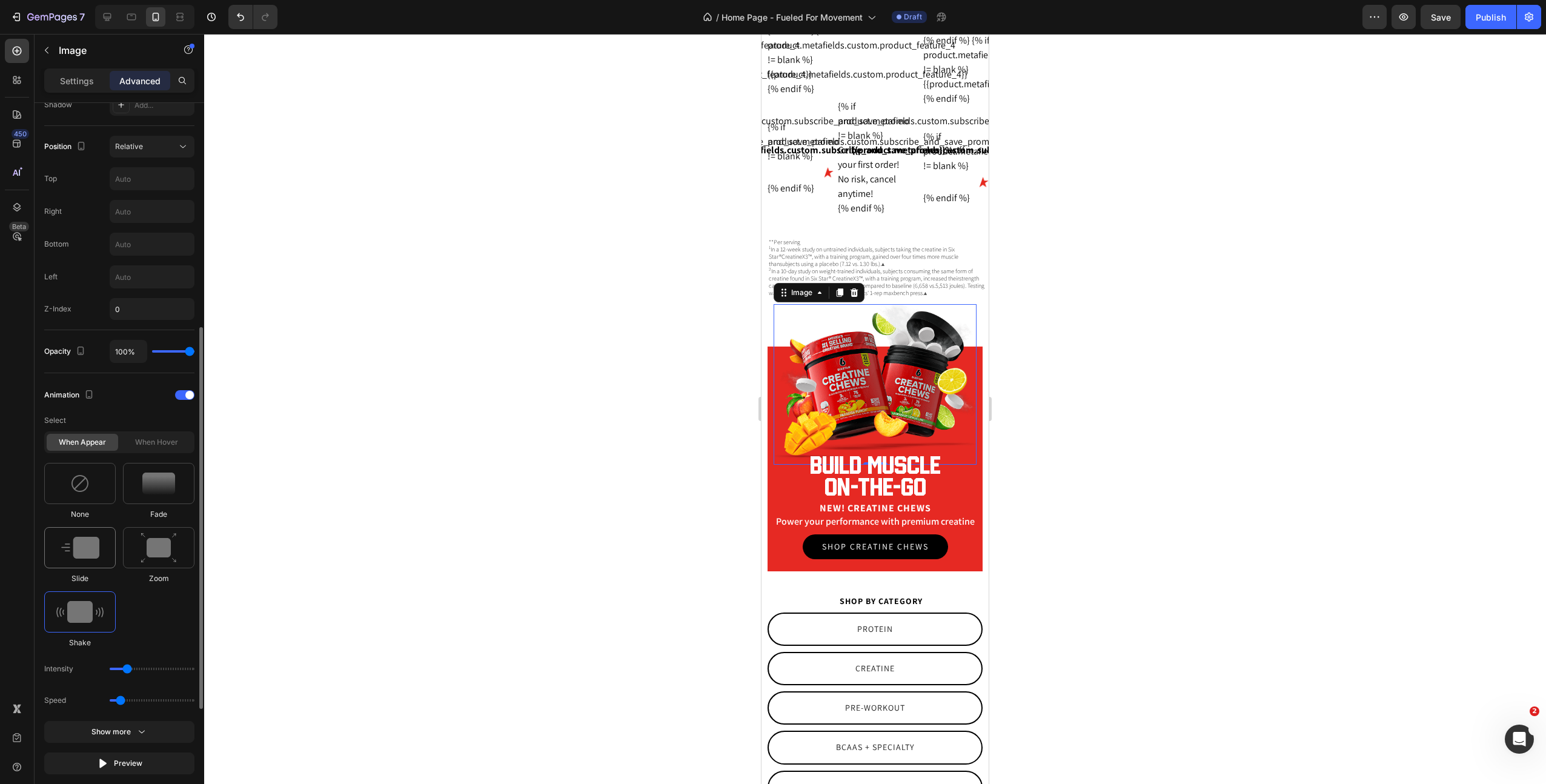
click at [78, 544] on img at bounding box center [80, 547] width 38 height 22
type input "1.7"
click at [183, 670] on icon at bounding box center [183, 669] width 12 height 12
type input "100"
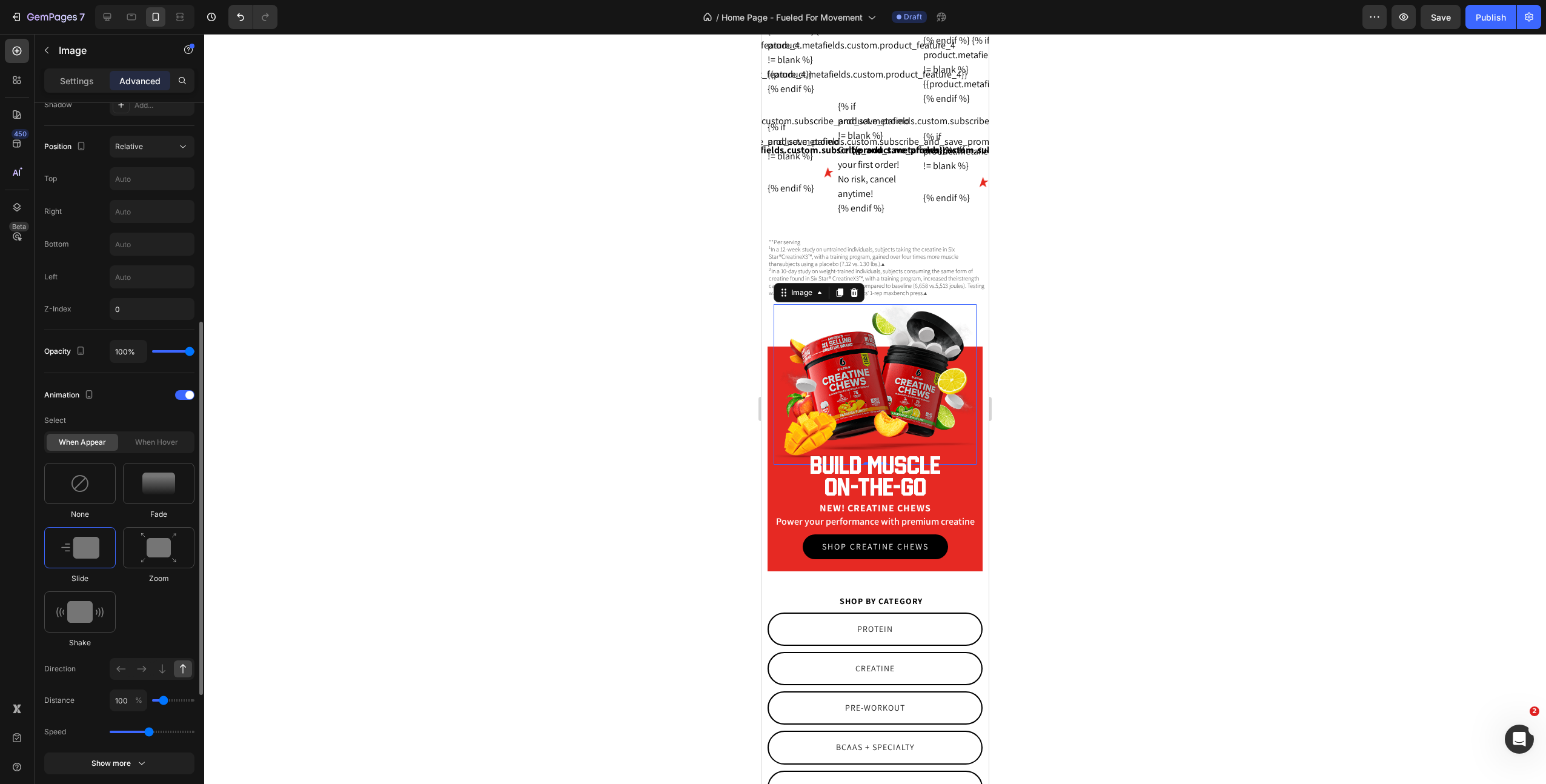
scroll to position [406, 0]
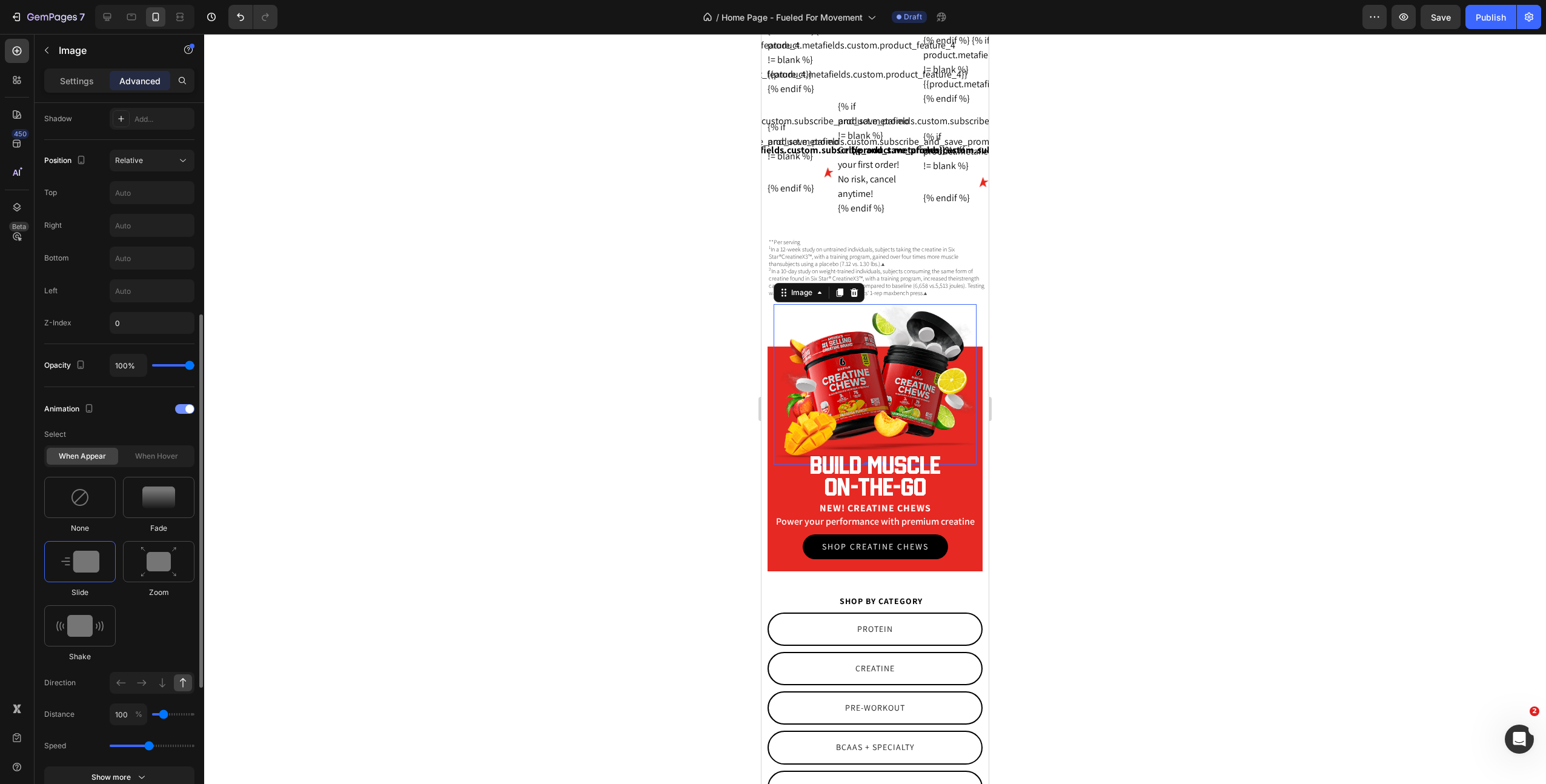
click at [182, 409] on div at bounding box center [184, 409] width 19 height 10
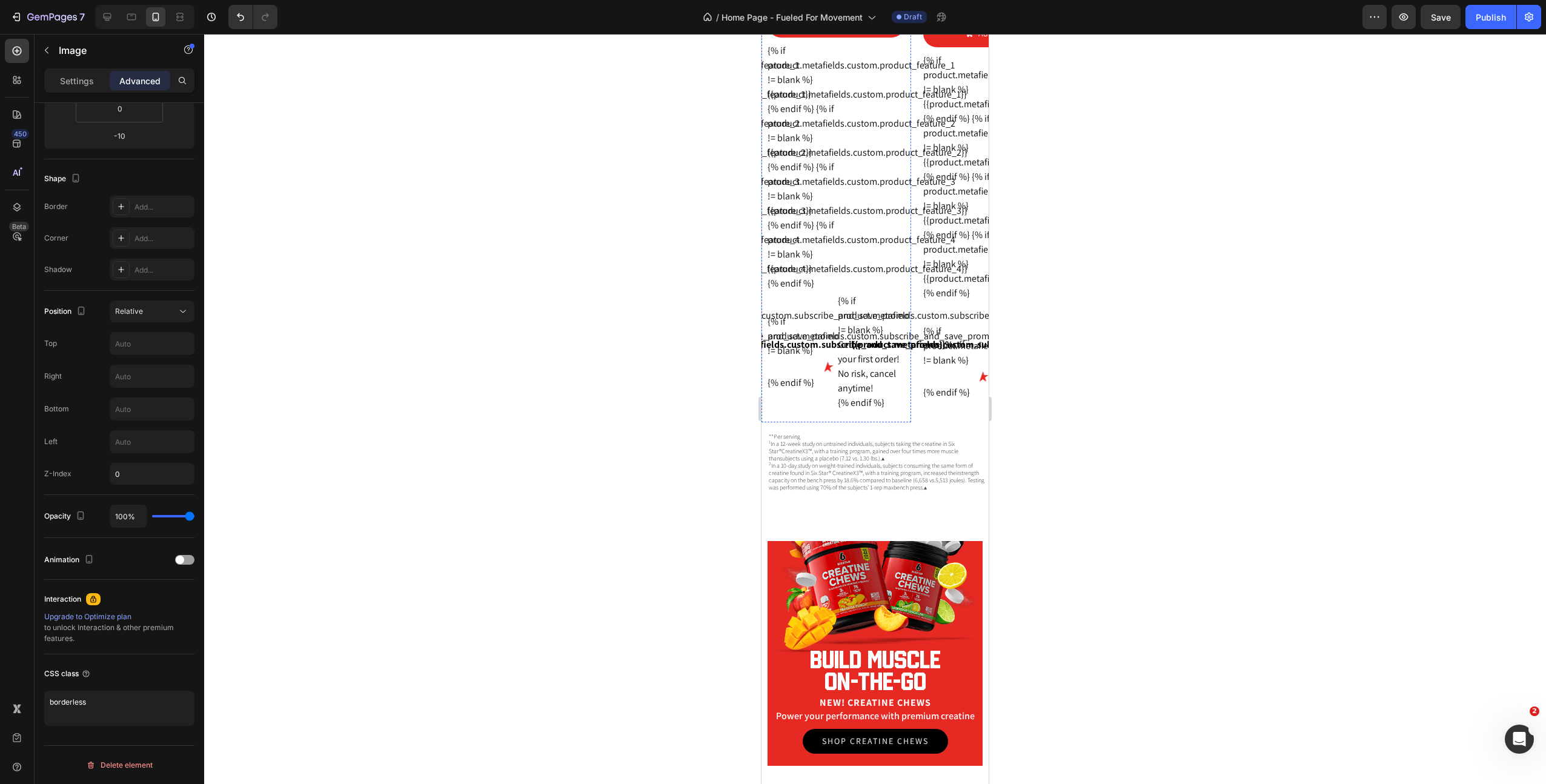
scroll to position [1574, 0]
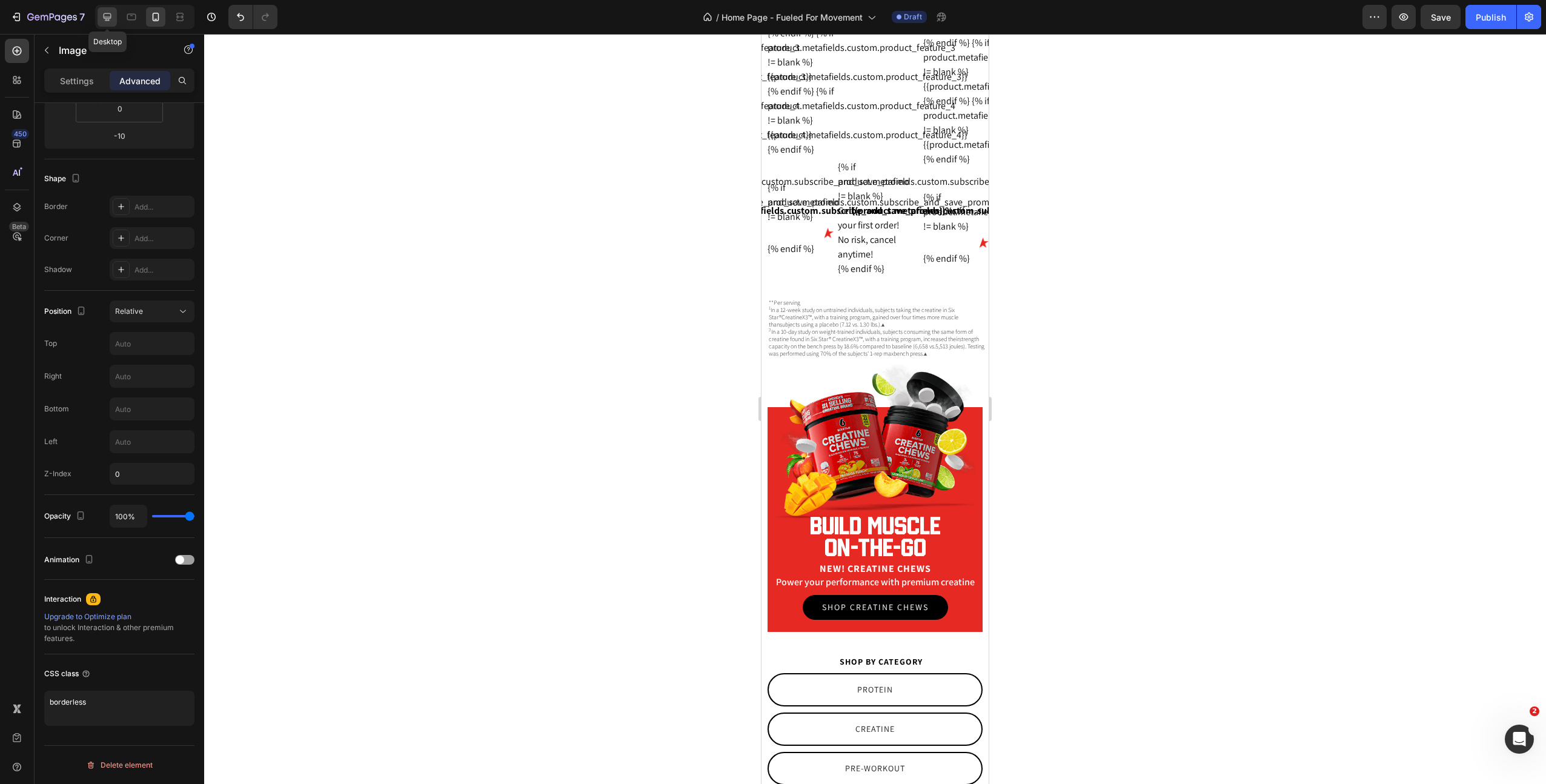
click at [106, 13] on icon at bounding box center [107, 17] width 12 height 12
type input "-100"
type input "-200"
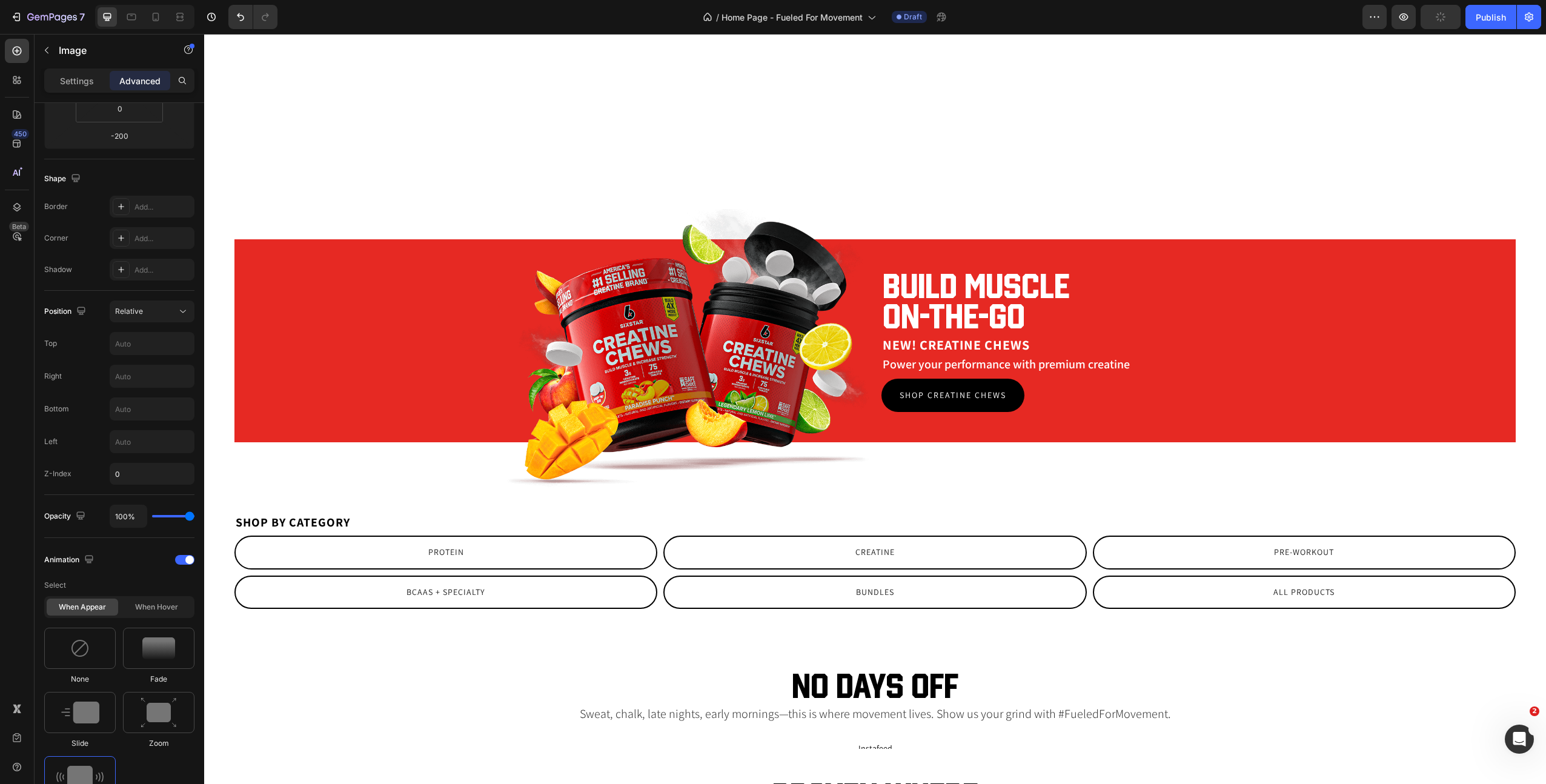
scroll to position [2279, 0]
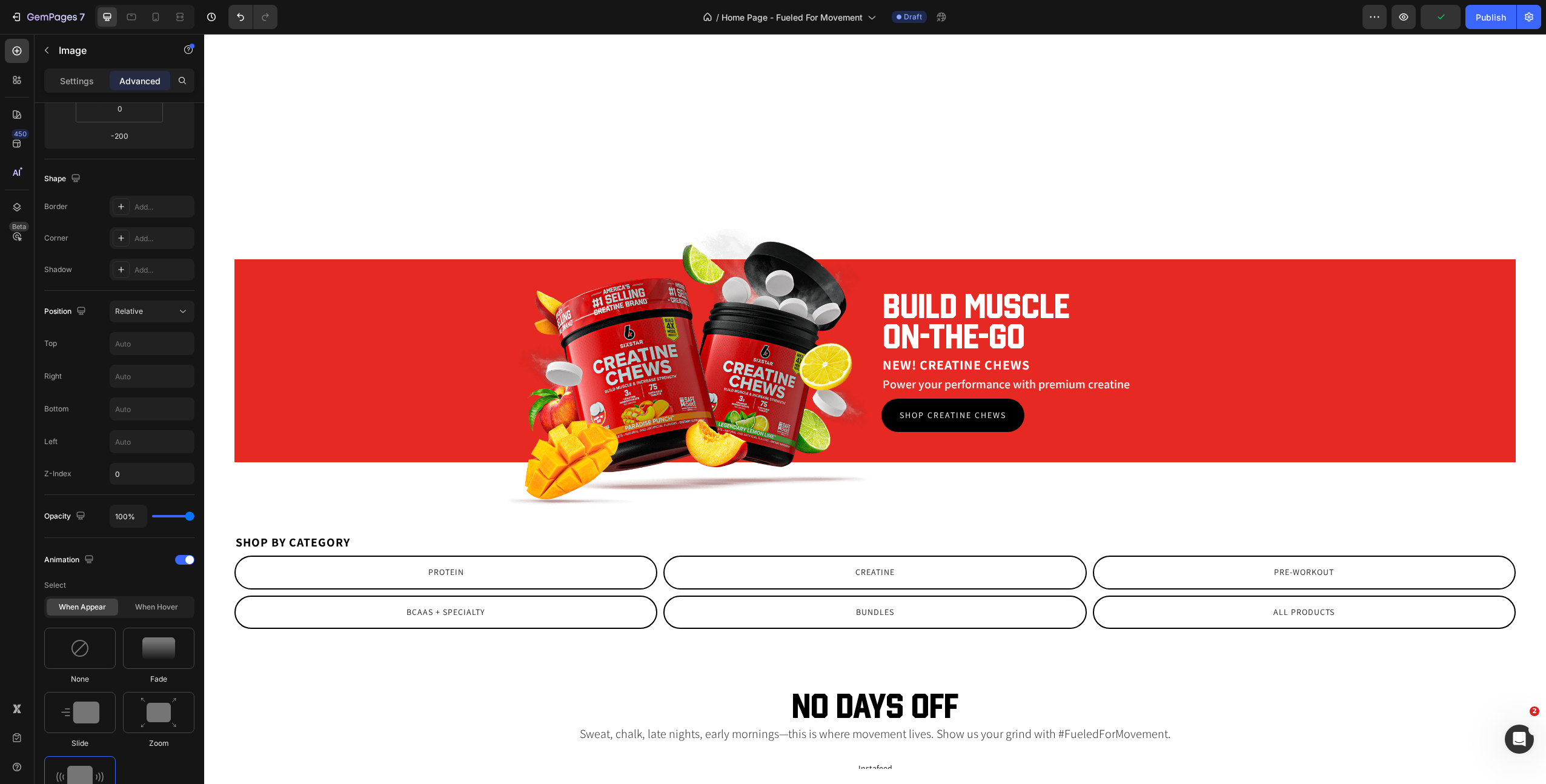
click at [682, 403] on img at bounding box center [687, 372] width 363 height 287
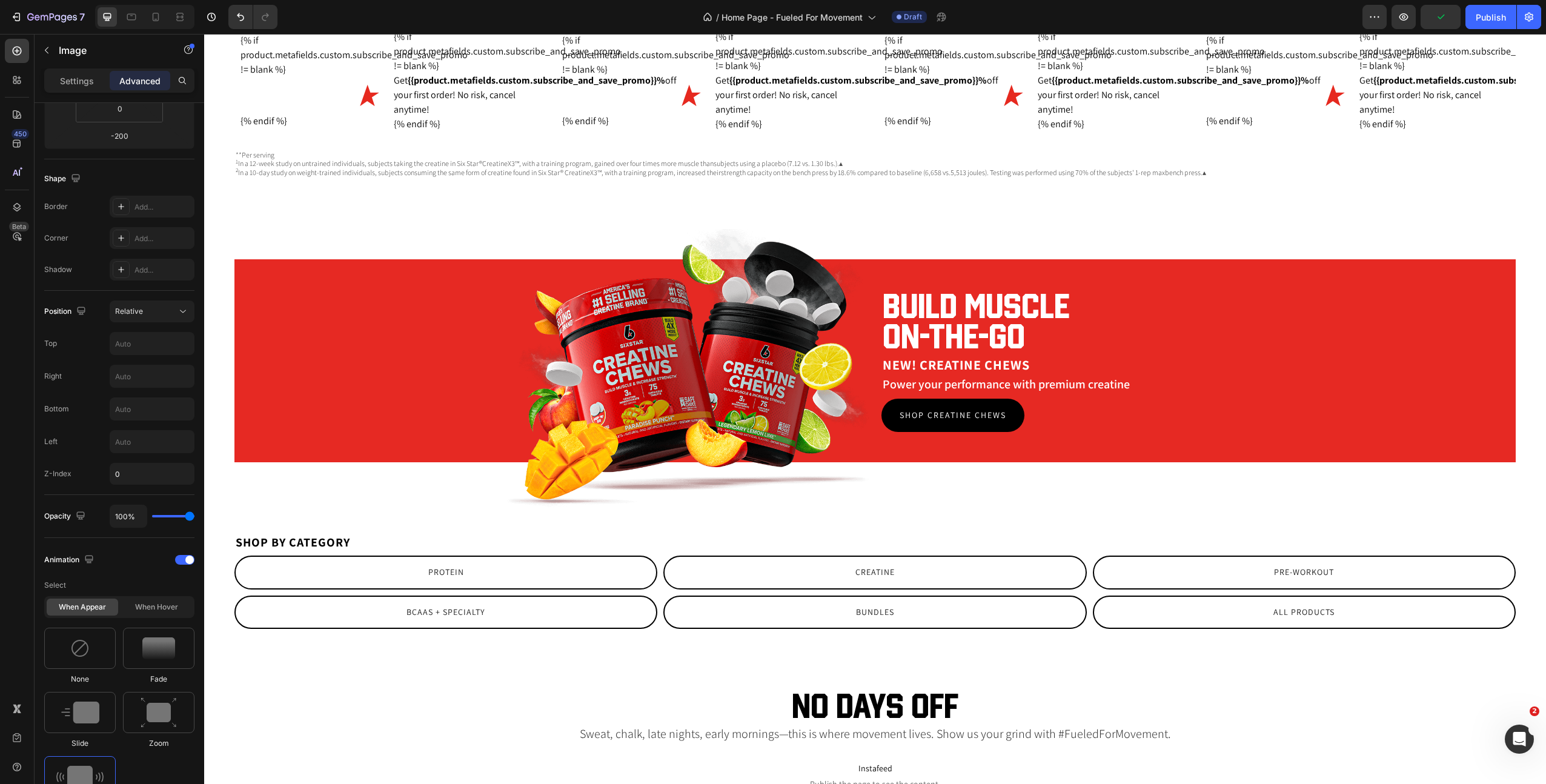
click at [707, 384] on img at bounding box center [687, 372] width 363 height 287
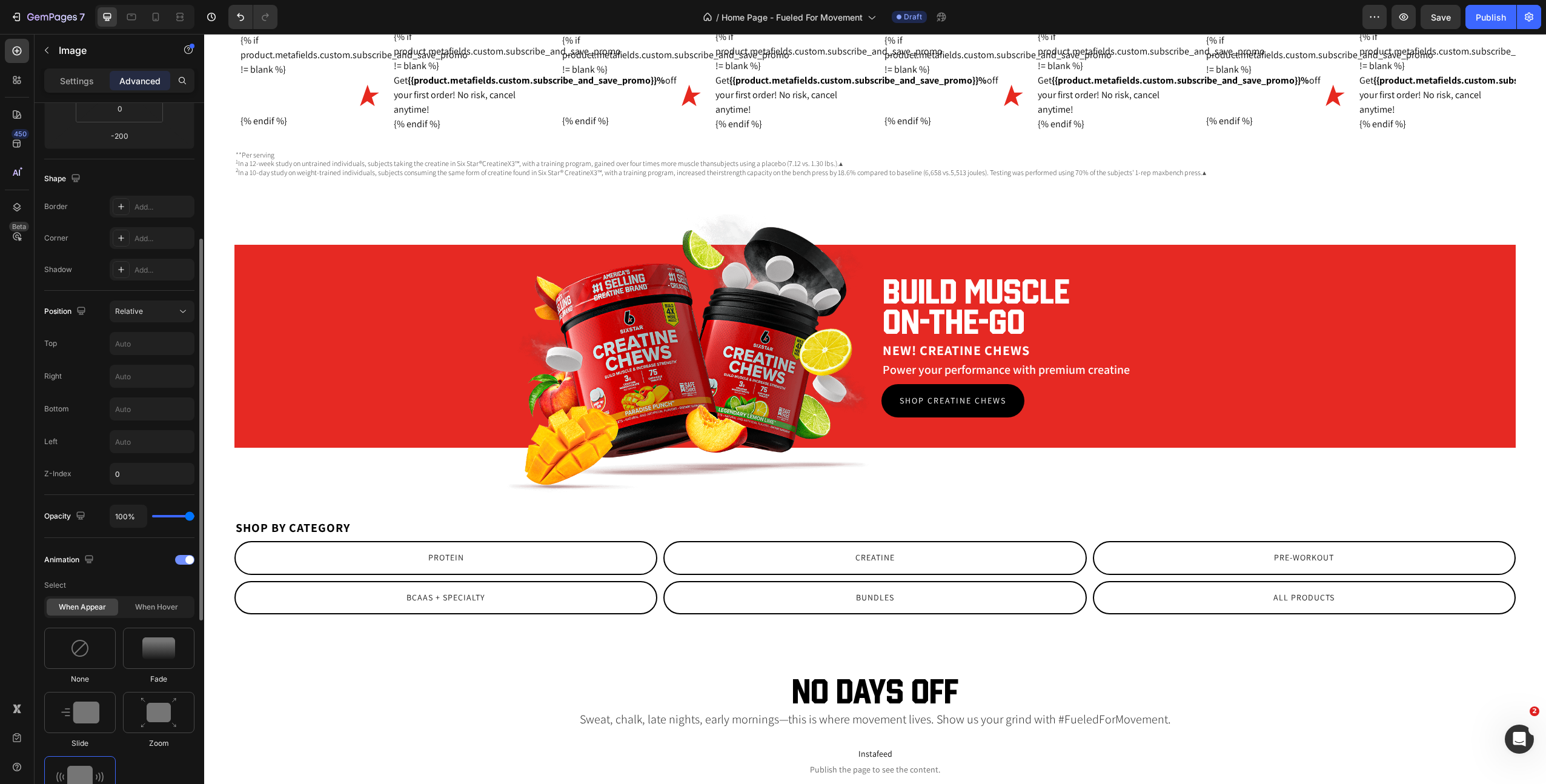
click at [182, 560] on div at bounding box center [184, 559] width 19 height 10
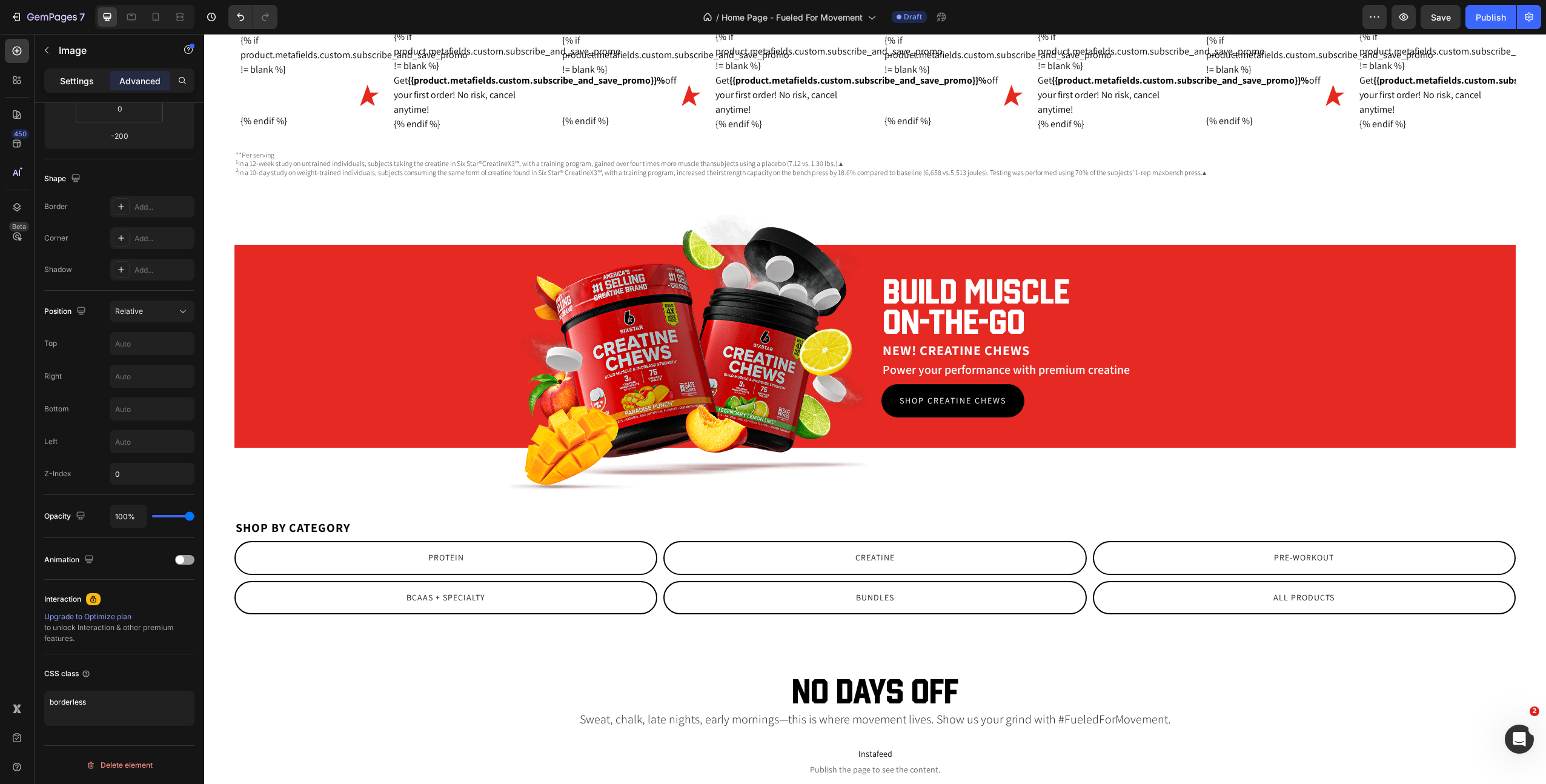
click at [72, 83] on p "Settings" at bounding box center [77, 80] width 34 height 13
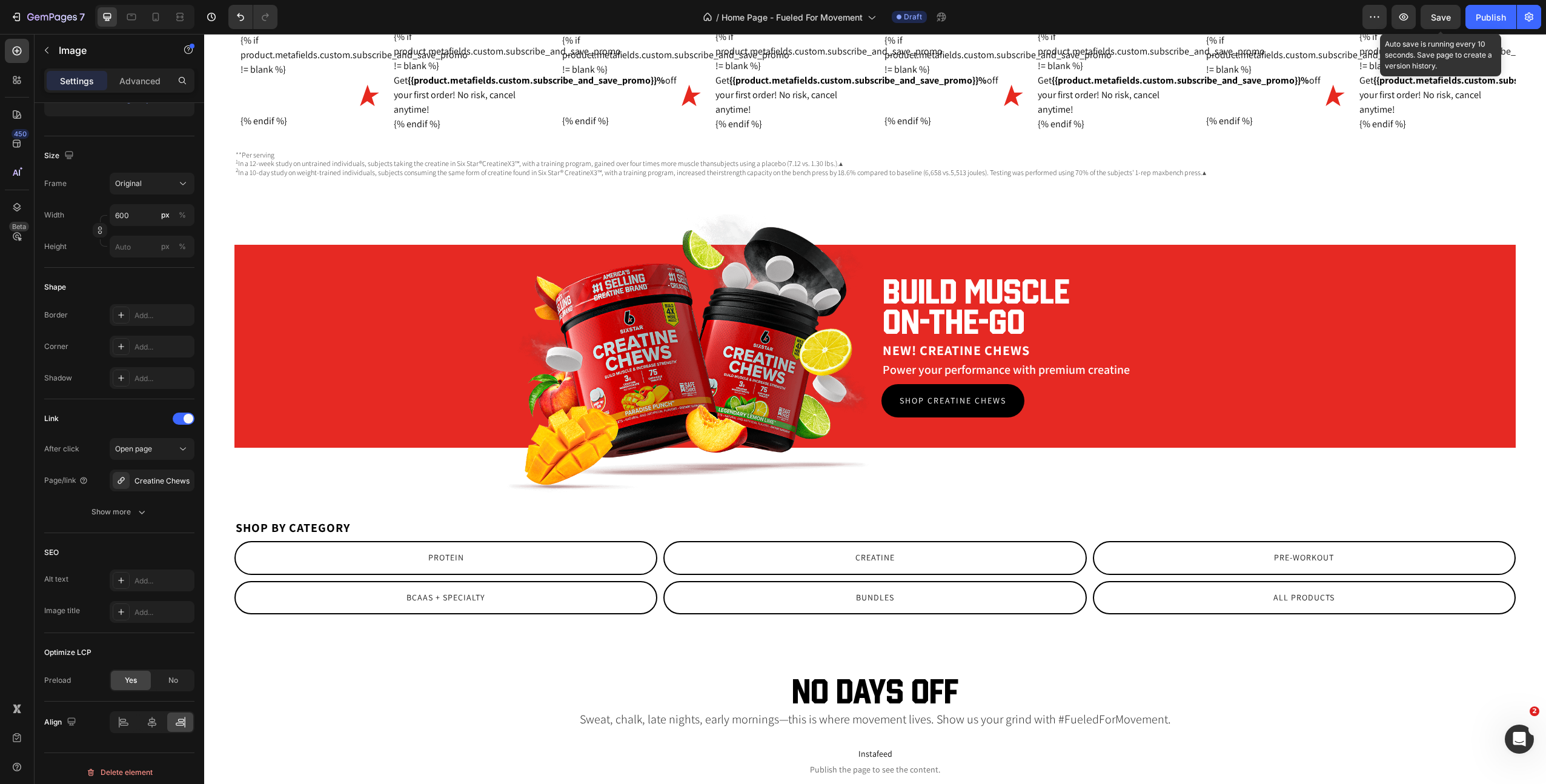
click at [1438, 22] on span "Save" at bounding box center [1441, 17] width 20 height 10
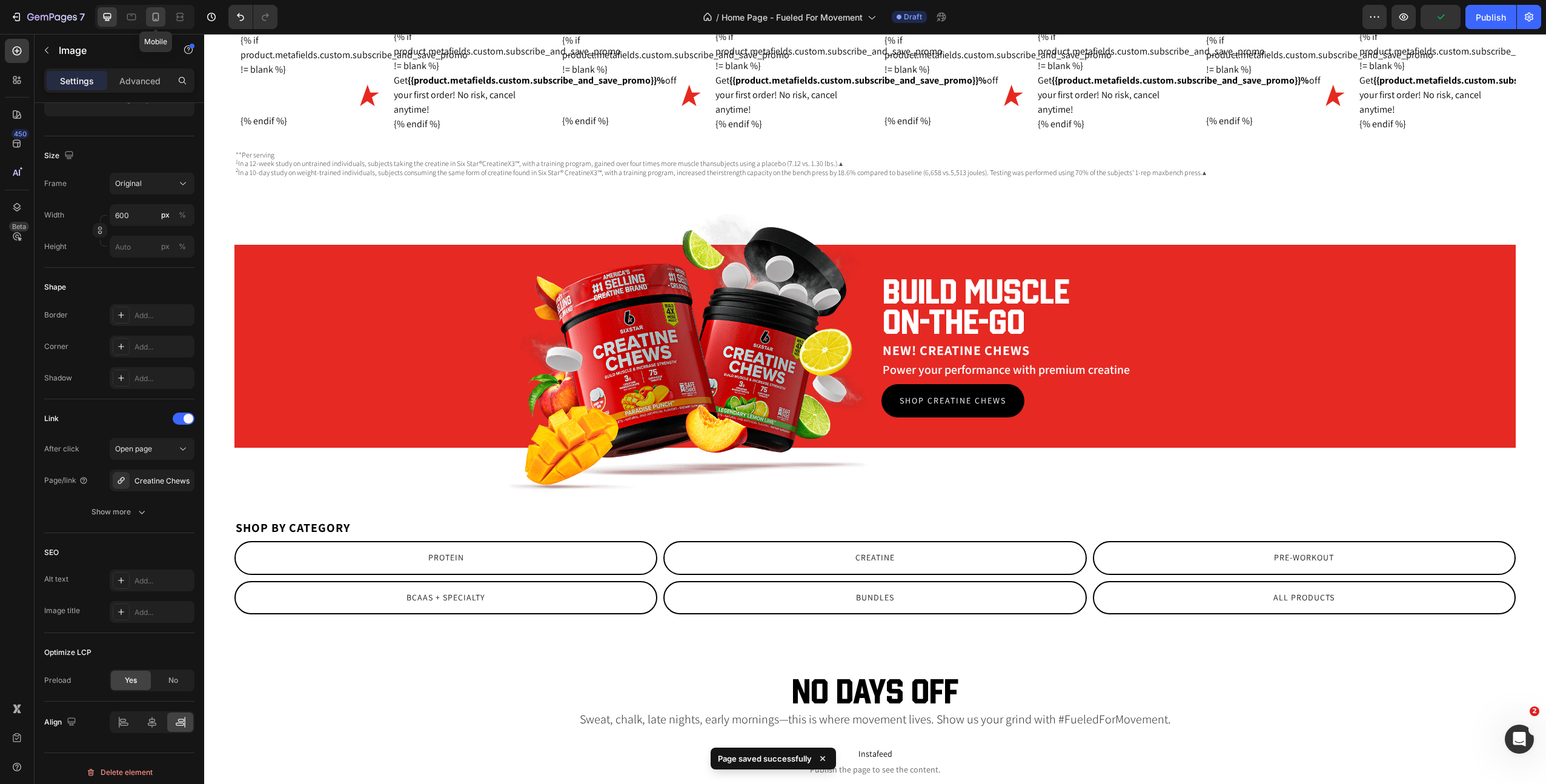
click at [152, 19] on icon at bounding box center [155, 17] width 12 height 12
type input "100"
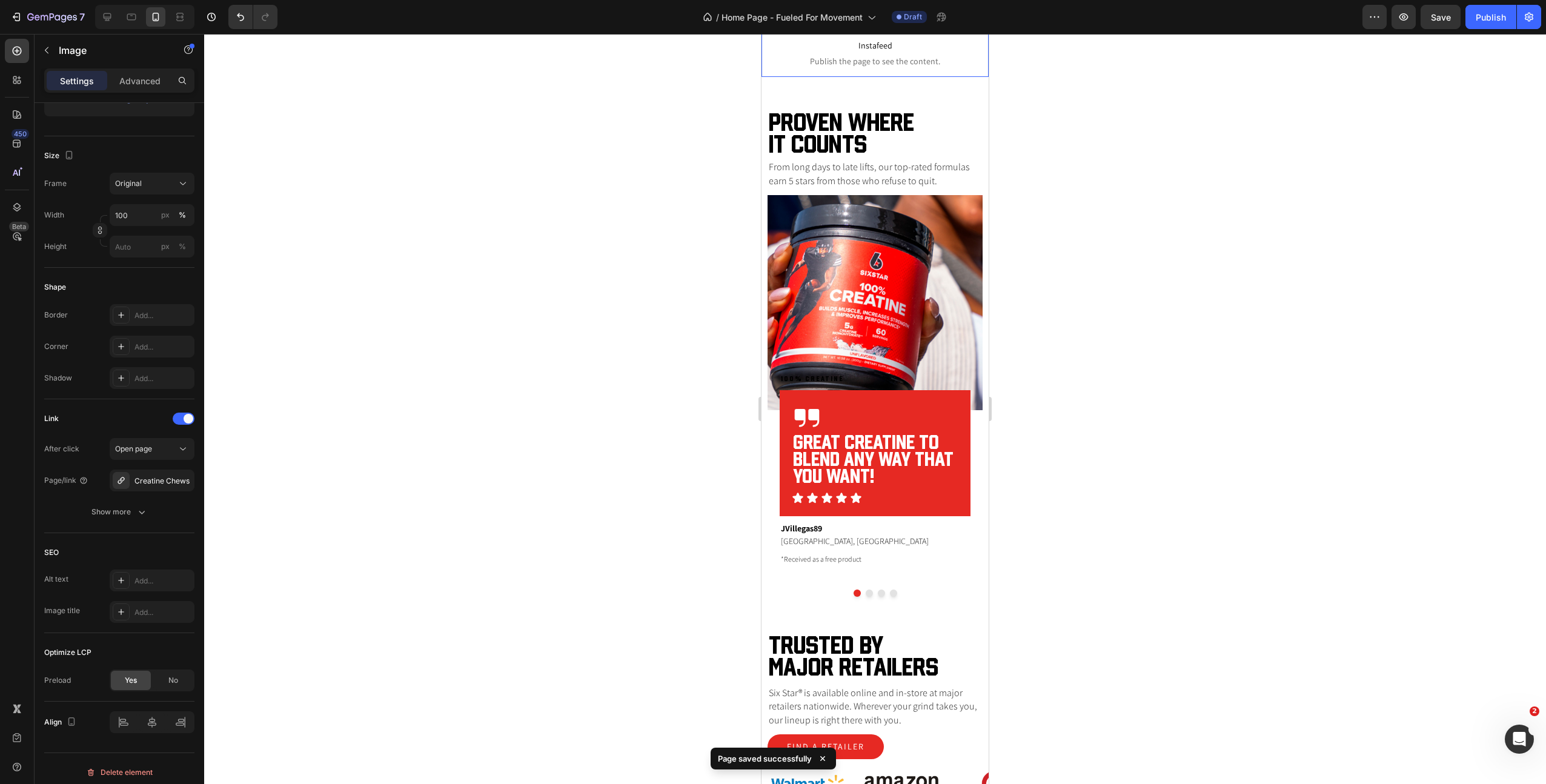
scroll to position [2586, 0]
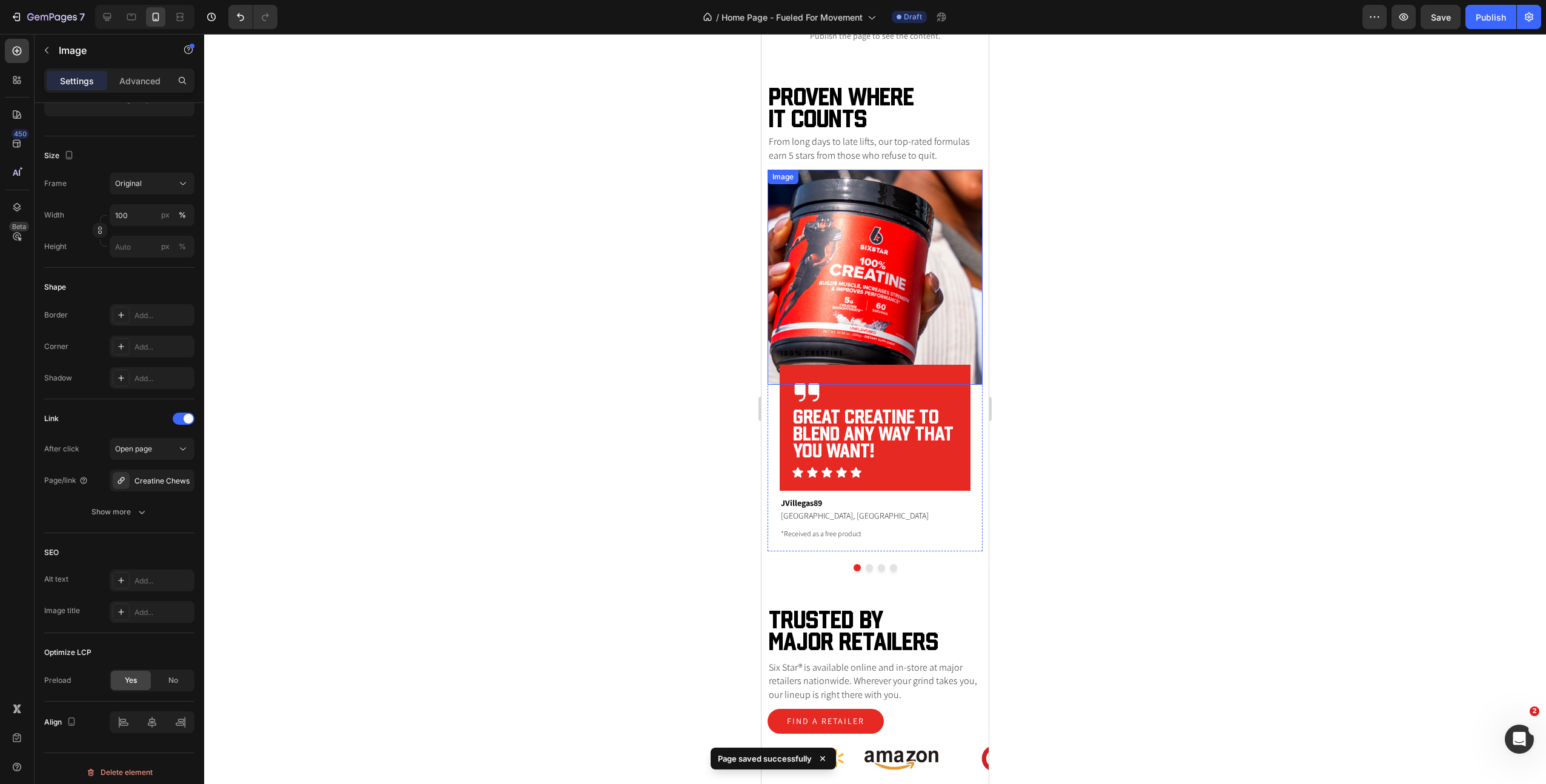
click at [856, 306] on img at bounding box center [875, 277] width 215 height 215
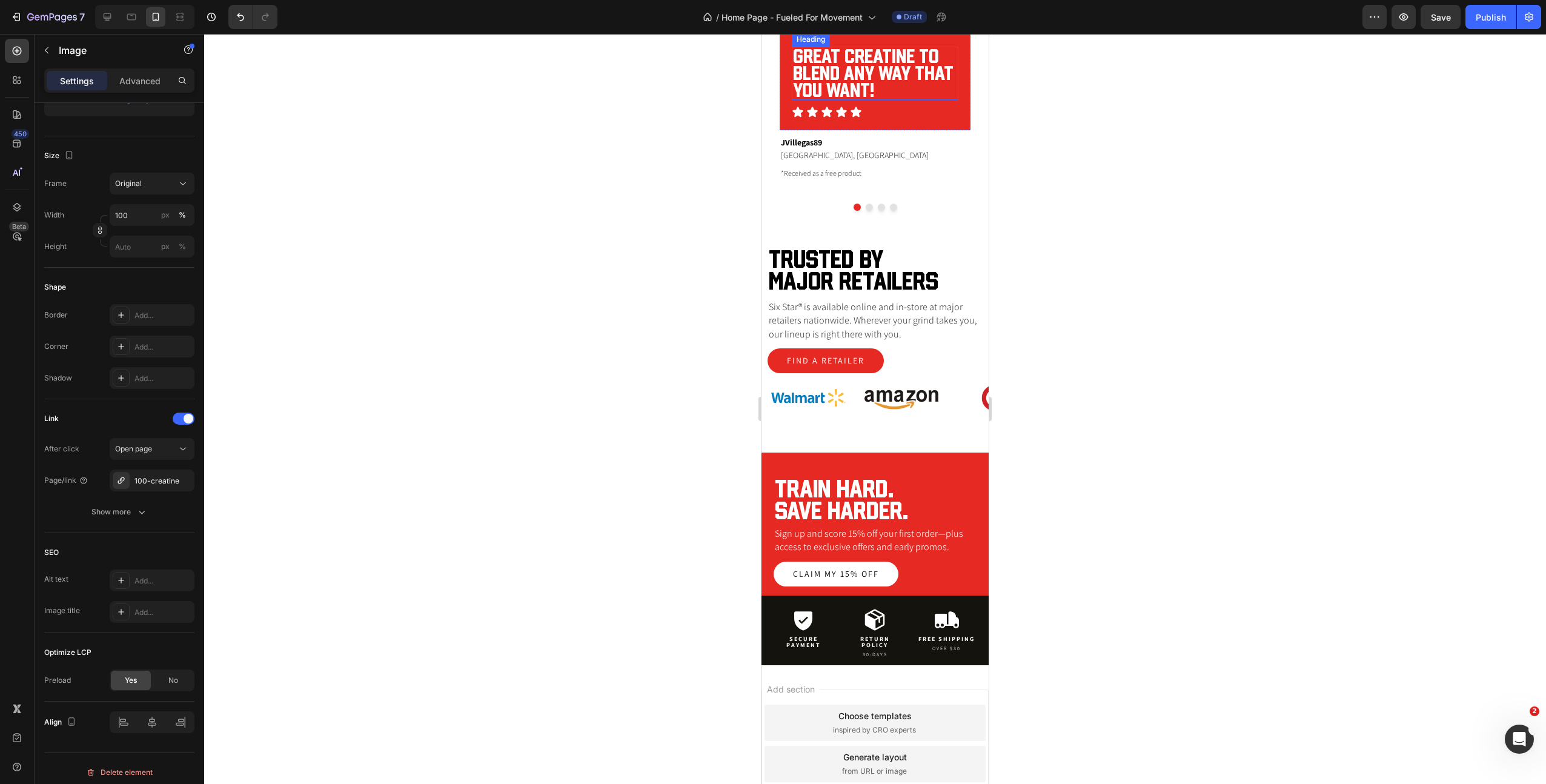
scroll to position [2949, 0]
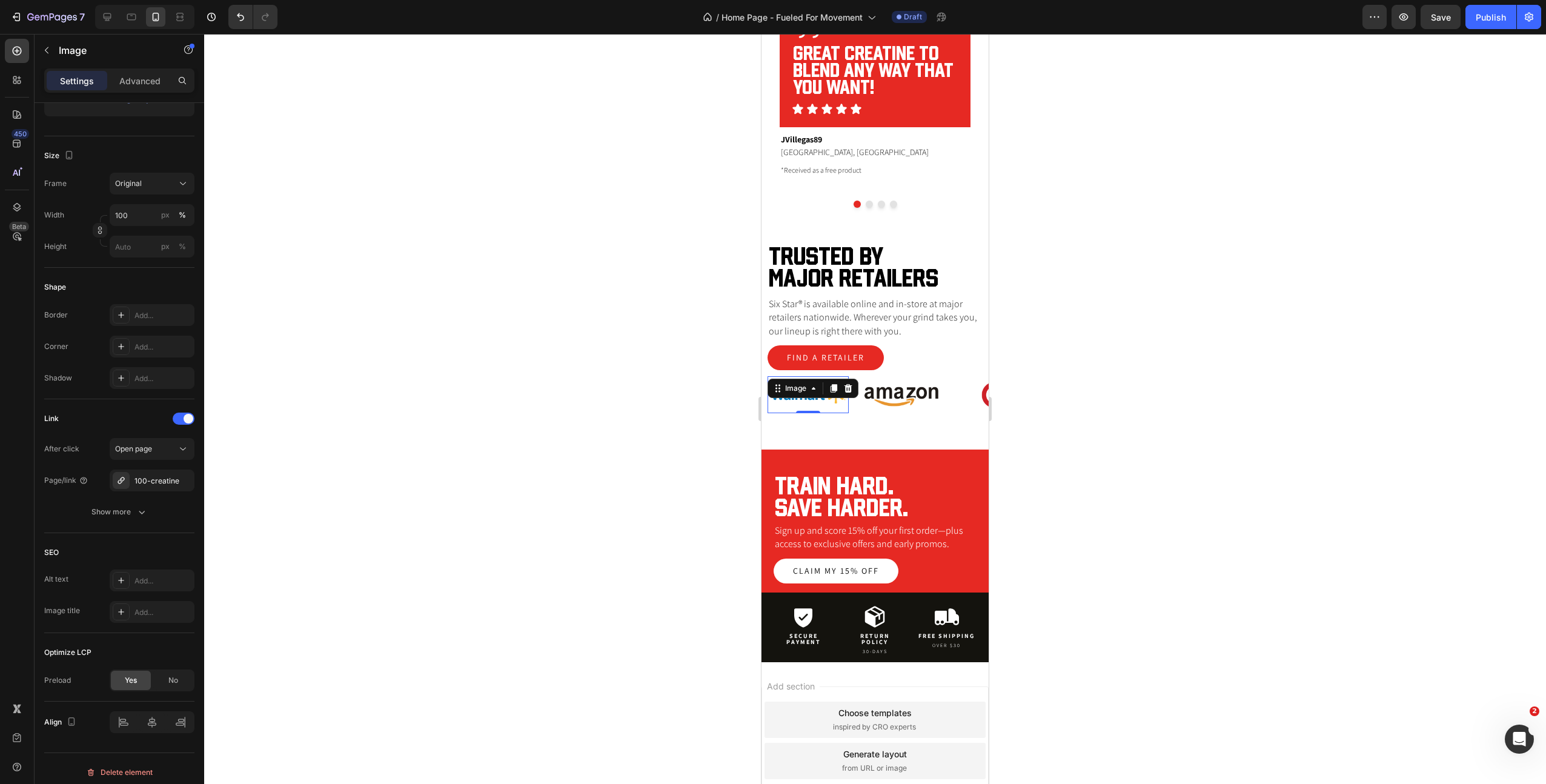
click at [800, 390] on div "Image 0" at bounding box center [808, 395] width 81 height 37
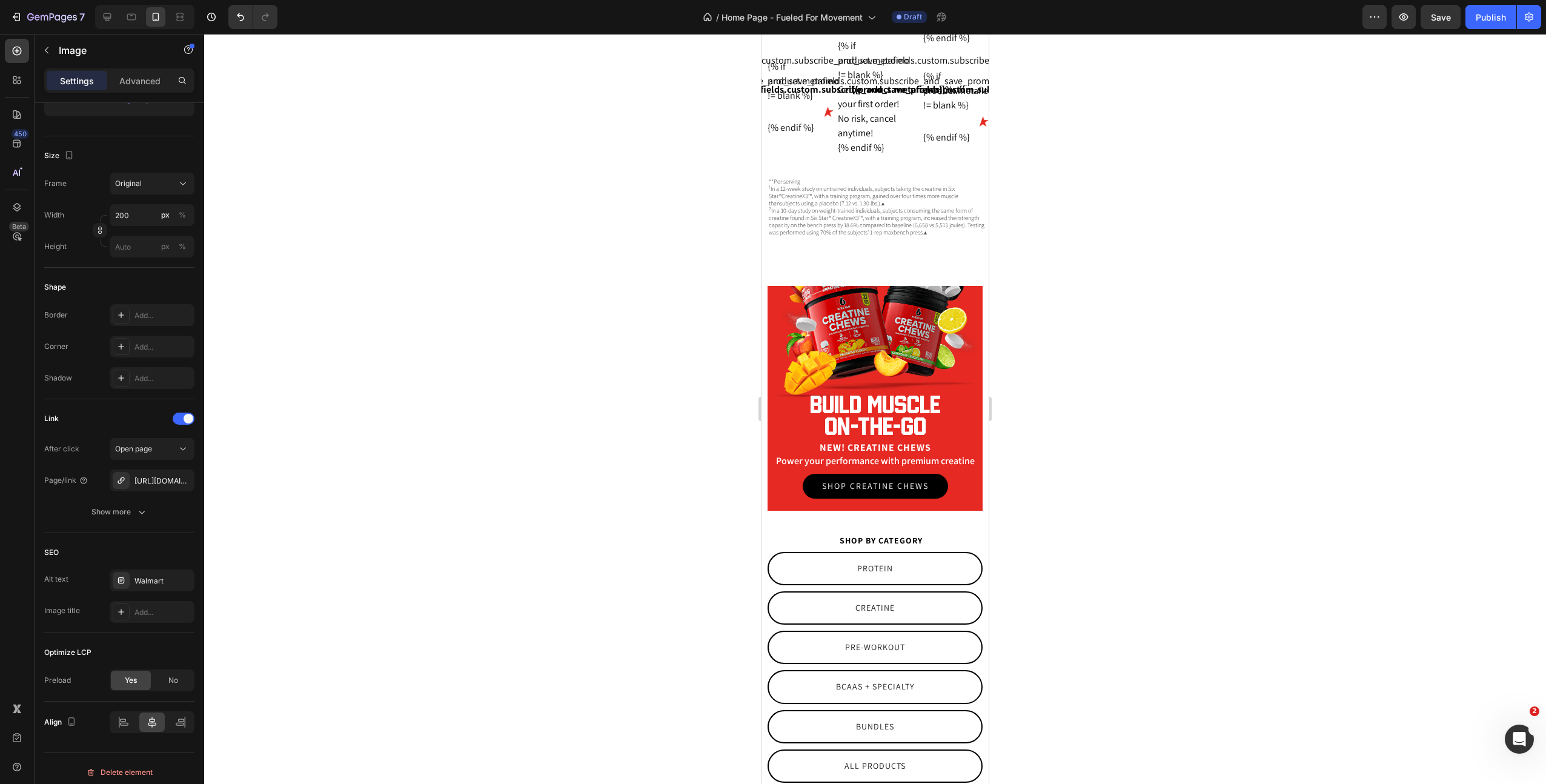
scroll to position [1708, 0]
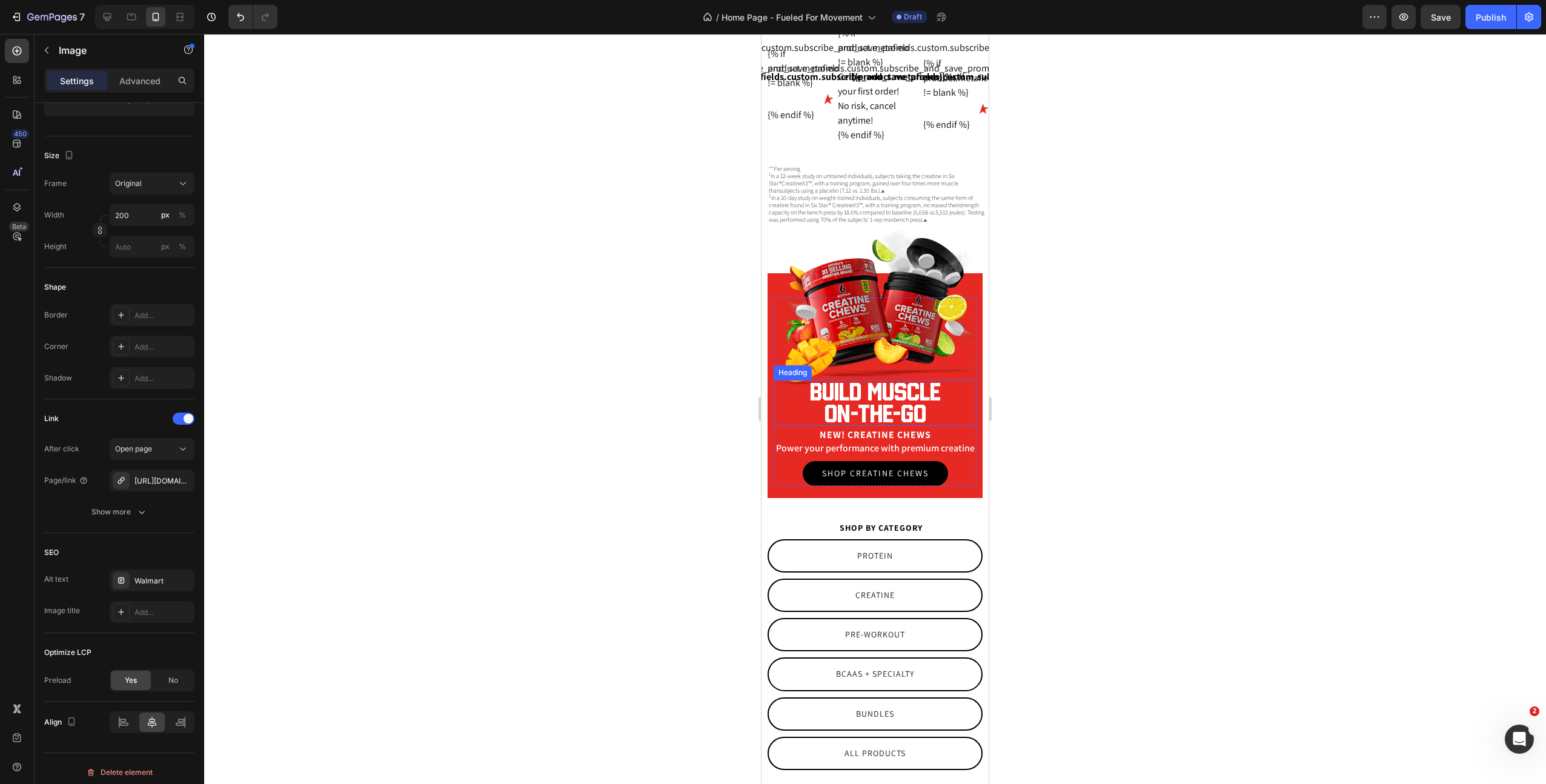
click at [859, 408] on h2 "Build muscle on-the-go" at bounding box center [875, 402] width 203 height 46
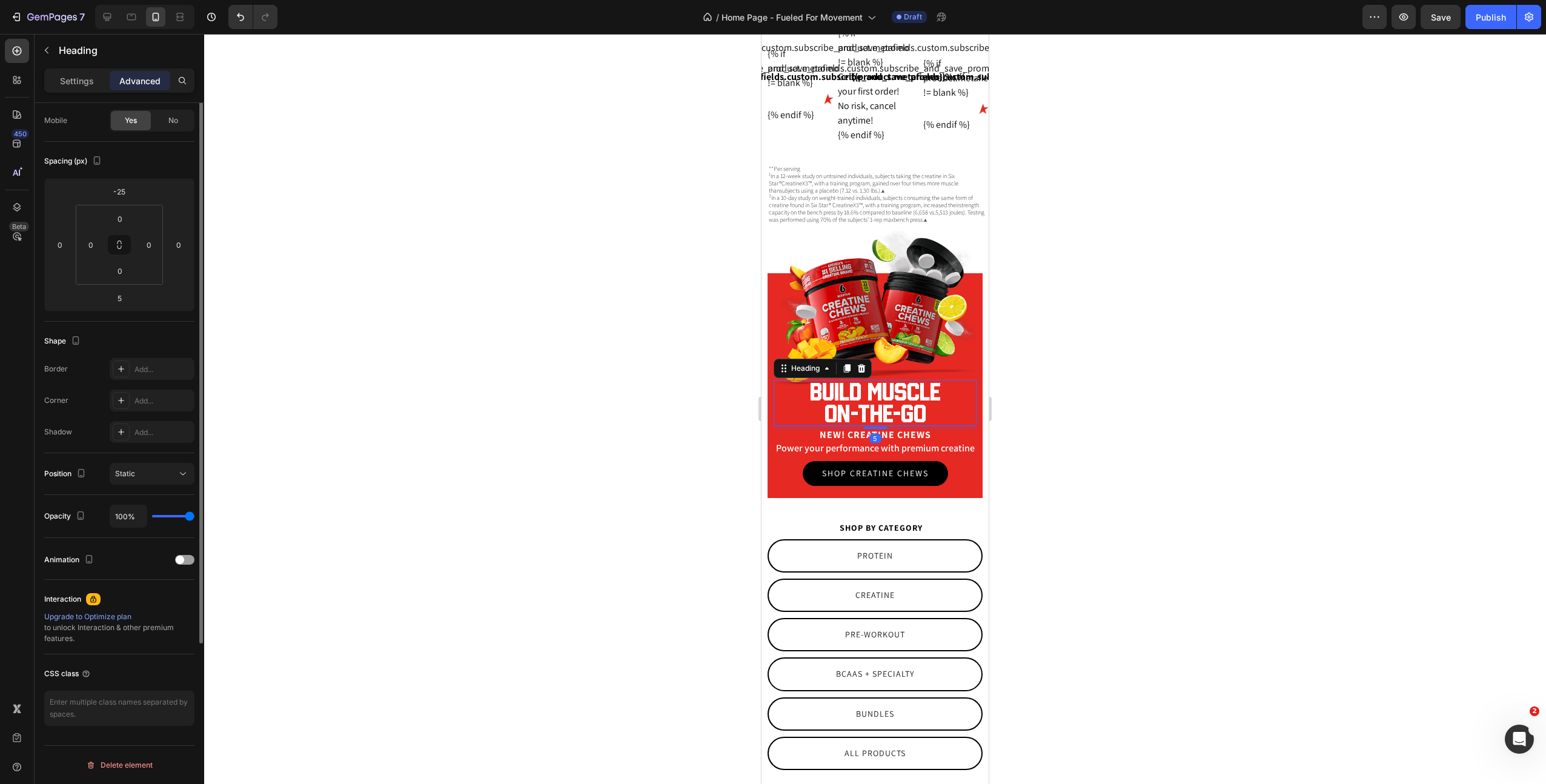
scroll to position [0, 0]
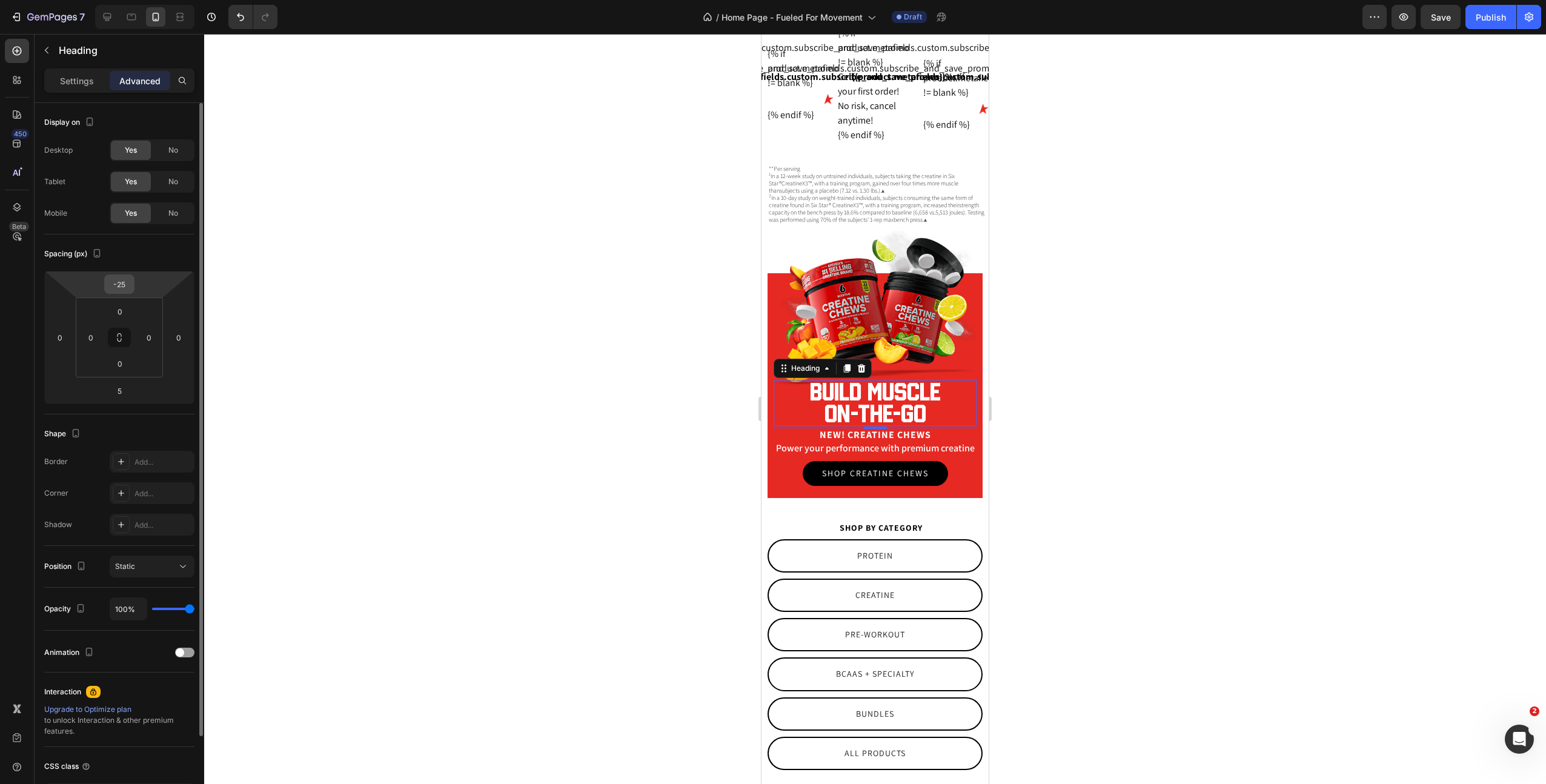
click at [120, 285] on input "-25" at bounding box center [120, 284] width 24 height 18
type input "-28"
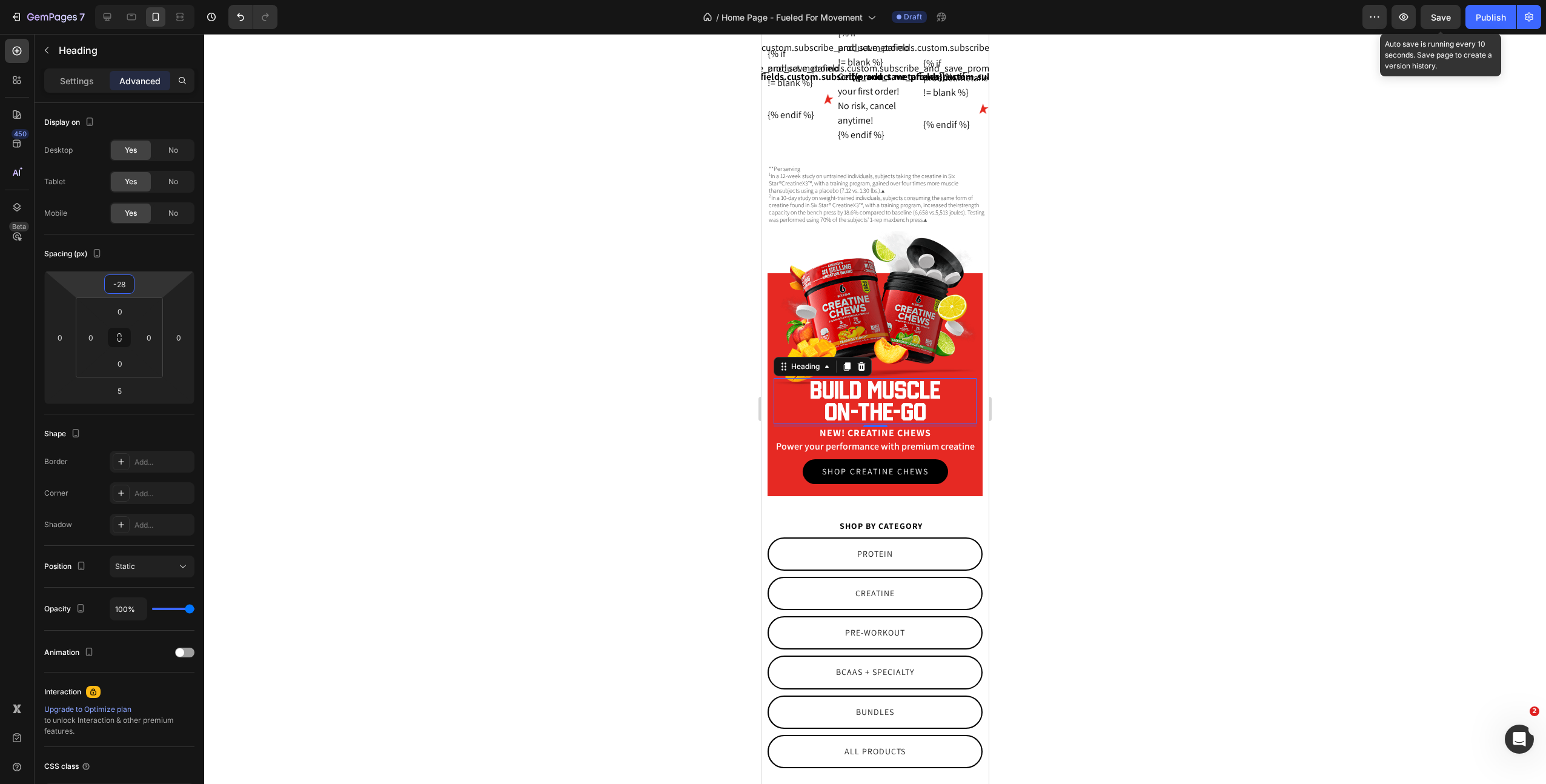
click at [1435, 17] on span "Save" at bounding box center [1441, 17] width 20 height 10
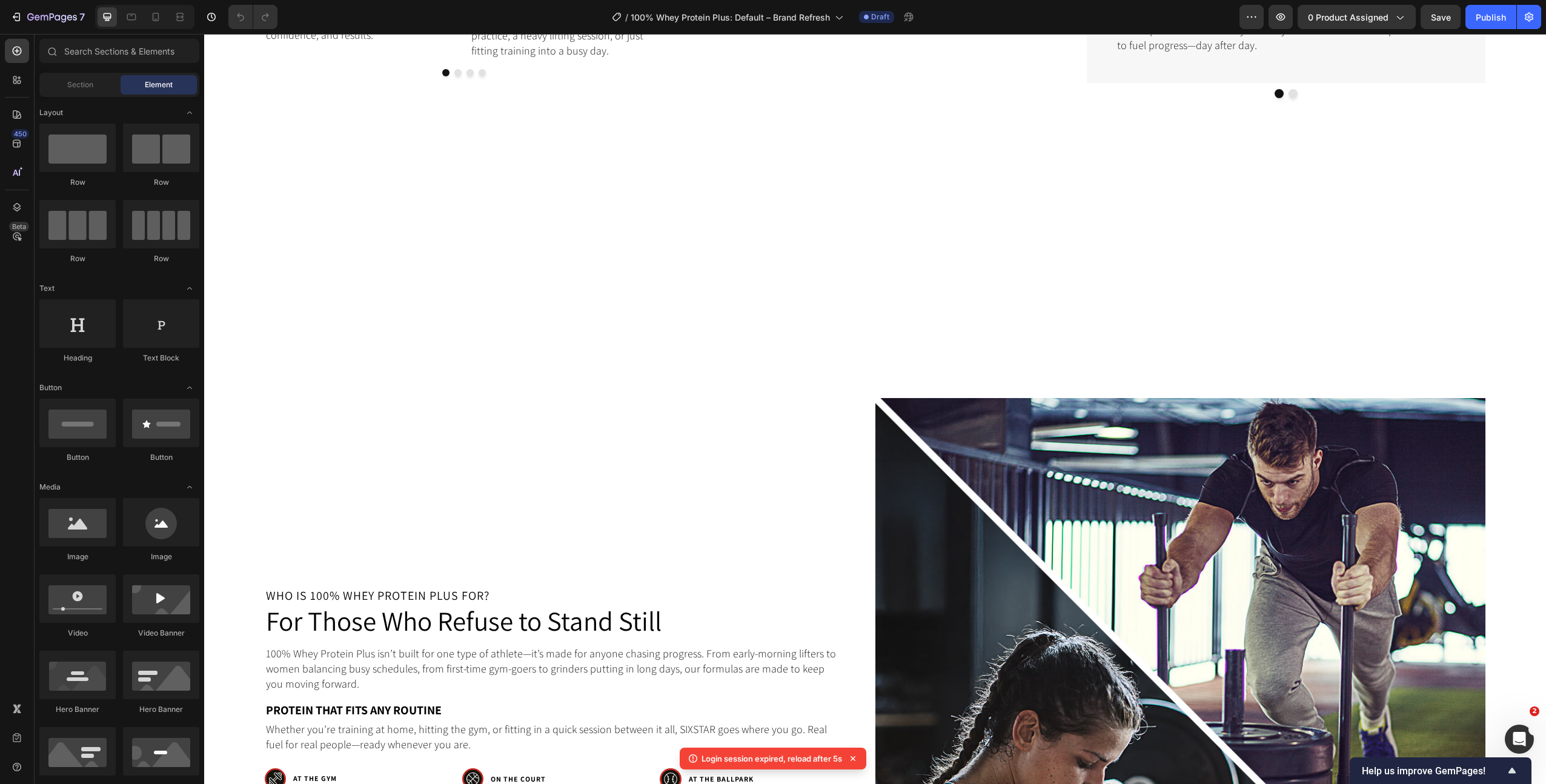
scroll to position [2320, 0]
